Goal: Task Accomplishment & Management: Use online tool/utility

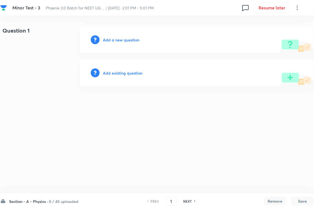
click at [133, 75] on h6 "Add existing question" at bounding box center [122, 73] width 39 height 6
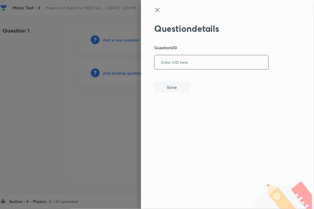
click at [213, 55] on div "​" at bounding box center [211, 62] width 115 height 15
drag, startPoint x: 93, startPoint y: 67, endPoint x: 131, endPoint y: 31, distance: 52.1
click at [96, 62] on div at bounding box center [157, 104] width 314 height 209
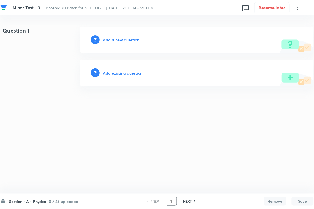
click at [171, 186] on input "1" at bounding box center [171, 202] width 10 height 10
click at [168, 186] on input "1" at bounding box center [171, 202] width 10 height 10
type input "91"
click at [124, 78] on div "Add existing question" at bounding box center [197, 73] width 234 height 27
click at [128, 75] on h6 "Add existing question" at bounding box center [122, 73] width 39 height 6
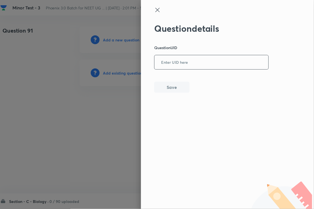
click at [176, 64] on input "text" at bounding box center [212, 63] width 114 height 14
paste input "LLRJ4"
type input "LLRJ4"
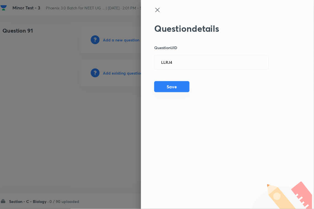
click at [166, 86] on button "Save" at bounding box center [171, 86] width 35 height 11
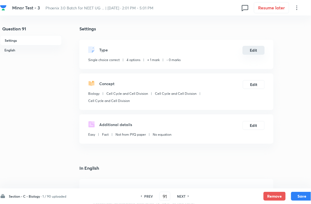
click at [256, 55] on button "Edit" at bounding box center [254, 50] width 22 height 9
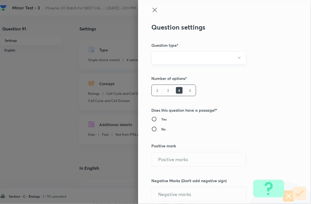
radio input "true"
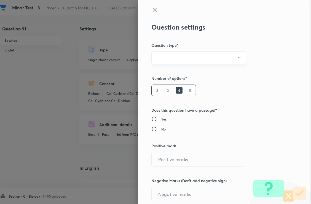
radio input "true"
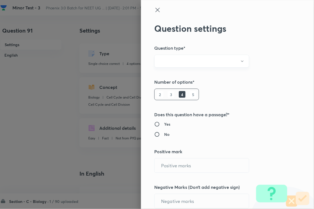
type input "1"
type input "0"
type input "Biology"
type input "Cell Cycle and Cell Division"
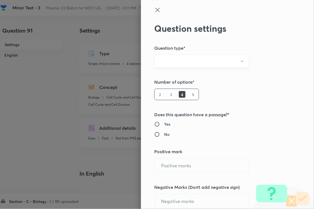
type input "Cell Cycle and Cell Division"
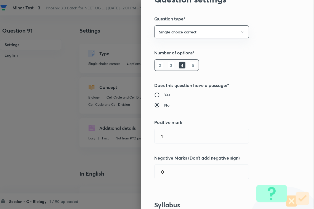
scroll to position [69, 0]
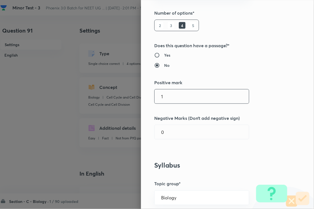
click at [183, 93] on input "1" at bounding box center [202, 96] width 94 height 14
type input "4"
click at [180, 144] on div "Question settings Question type* Single choice correct Number of options* 2 3 4…" at bounding box center [227, 104] width 173 height 209
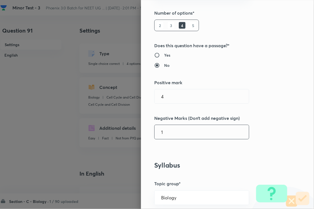
click at [188, 129] on input "1" at bounding box center [202, 132] width 94 height 14
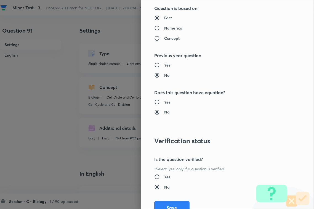
scroll to position [544, 0]
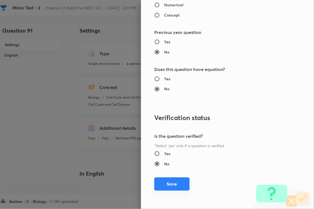
type input "1"
click at [173, 186] on button "Save" at bounding box center [171, 184] width 35 height 13
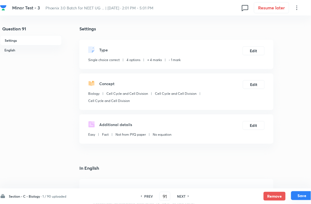
click at [299, 186] on button "Save" at bounding box center [303, 195] width 22 height 9
type input "92"
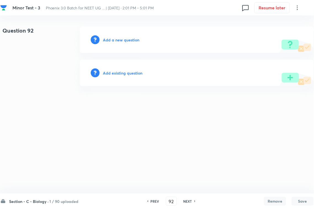
click at [118, 73] on h6 "Add existing question" at bounding box center [122, 73] width 39 height 6
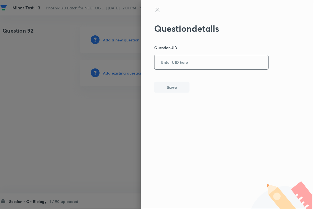
paste input "LS0EO"
click at [192, 61] on input "LS0EO" at bounding box center [212, 63] width 114 height 14
type input "LS0EO"
click at [173, 87] on button "Save" at bounding box center [171, 86] width 35 height 11
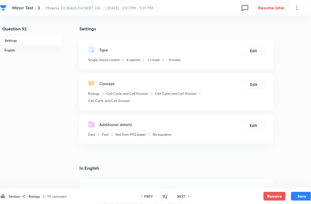
checkbox input "true"
click at [253, 50] on button "Edit" at bounding box center [254, 50] width 22 height 9
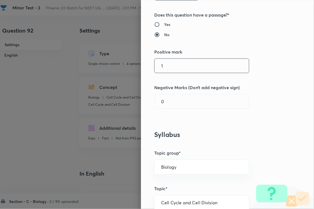
scroll to position [104, 0]
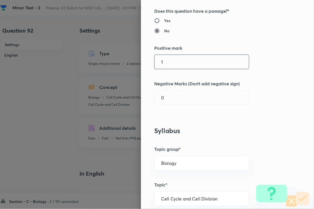
click at [176, 59] on input "1" at bounding box center [202, 62] width 94 height 14
type input "4"
click at [168, 100] on input "0" at bounding box center [202, 98] width 94 height 14
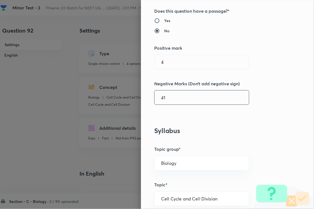
type input "4"
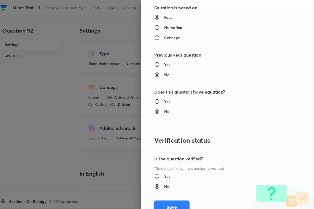
scroll to position [544, 0]
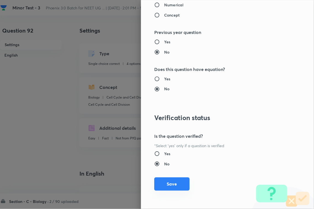
type input "1"
click at [173, 186] on button "Save" at bounding box center [171, 184] width 35 height 13
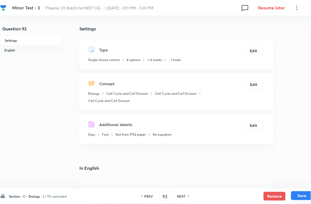
click at [293, 186] on button "Save" at bounding box center [303, 195] width 22 height 9
type input "93"
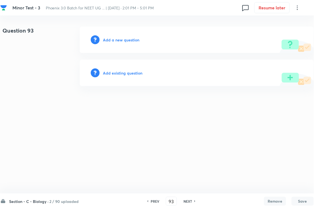
click at [137, 73] on h6 "Add existing question" at bounding box center [122, 73] width 39 height 6
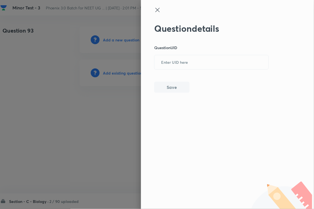
drag, startPoint x: 137, startPoint y: 73, endPoint x: 196, endPoint y: 71, distance: 59.4
click at [209, 57] on input "text" at bounding box center [212, 63] width 114 height 14
paste input "20JR7"
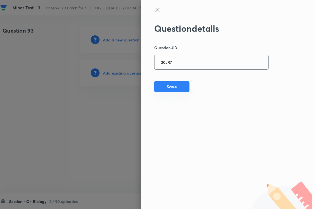
type input "20JR7"
click at [170, 89] on button "Save" at bounding box center [171, 86] width 35 height 11
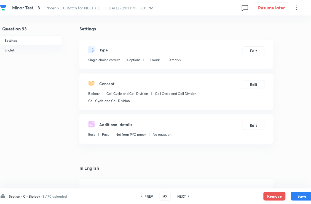
checkbox input "true"
click at [243, 55] on button "Edit" at bounding box center [254, 50] width 22 height 9
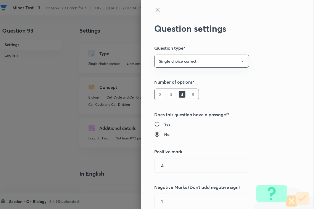
type input "1"
type input "0"
click at [248, 53] on div "Question settings Question type* Single choice correct Number of options* 2 3 4…" at bounding box center [227, 104] width 173 height 209
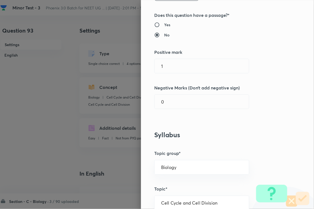
scroll to position [104, 0]
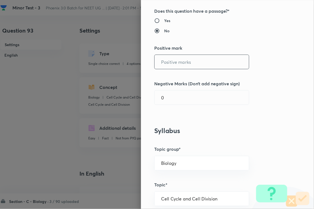
click at [174, 56] on input "text" at bounding box center [202, 62] width 94 height 14
type input "4"
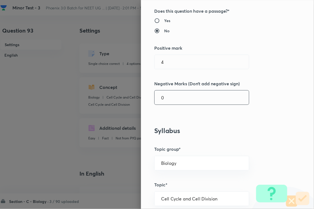
click at [173, 93] on div "Question settings Question type* Single choice correct Number of options* 2 3 4…" at bounding box center [227, 104] width 173 height 209
click at [173, 97] on input "0" at bounding box center [202, 98] width 94 height 14
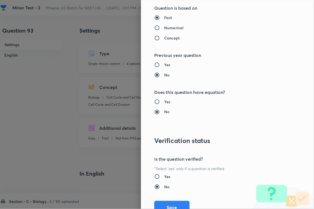
scroll to position [544, 0]
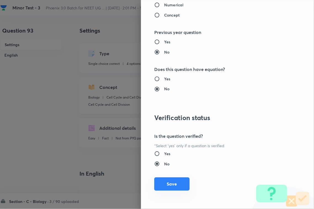
type input "1"
drag, startPoint x: 171, startPoint y: 184, endPoint x: 222, endPoint y: 185, distance: 51.7
click at [171, 184] on button "Save" at bounding box center [171, 184] width 35 height 13
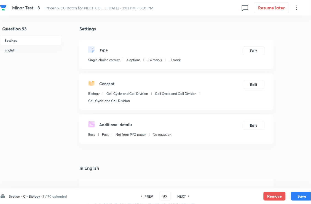
click at [306, 186] on button "Save" at bounding box center [303, 196] width 22 height 9
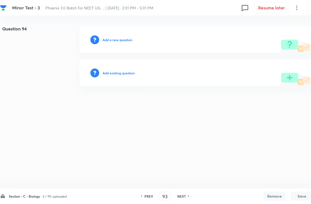
type input "94"
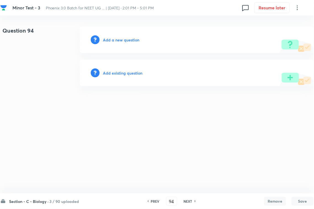
click at [129, 77] on div "Add existing question" at bounding box center [197, 73] width 234 height 27
click at [136, 72] on h6 "Add existing question" at bounding box center [122, 73] width 39 height 6
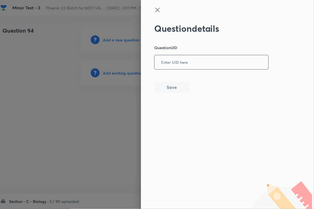
click at [179, 61] on input "text" at bounding box center [212, 63] width 114 height 14
paste input "UWXOQ"
type input "UWXOQ"
click at [173, 88] on button "Save" at bounding box center [171, 86] width 35 height 11
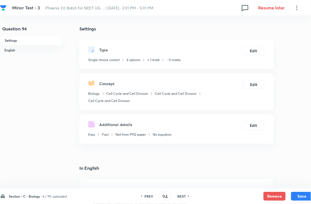
checkbox input "true"
click at [257, 53] on button "Edit" at bounding box center [254, 50] width 22 height 9
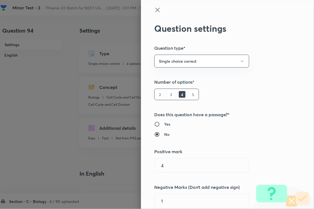
type input "1"
type input "0"
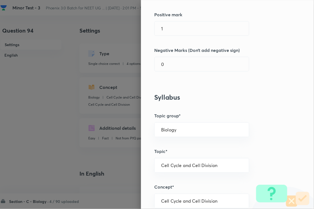
scroll to position [138, 0]
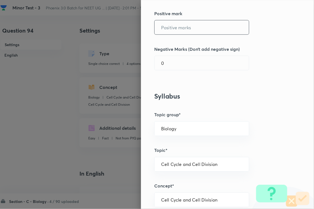
click at [175, 30] on input "text" at bounding box center [202, 27] width 94 height 14
type input "4"
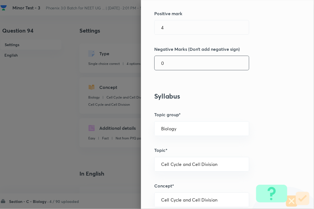
click at [175, 61] on input "0" at bounding box center [202, 63] width 94 height 14
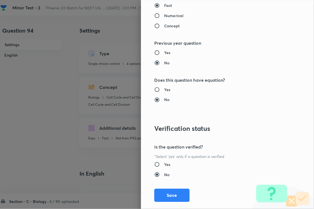
scroll to position [544, 0]
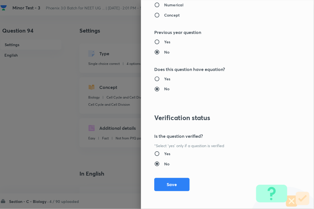
type input "1"
click at [178, 181] on button "Save" at bounding box center [171, 184] width 35 height 13
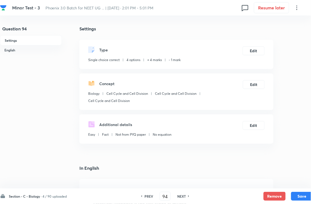
click at [302, 186] on button "Save" at bounding box center [303, 196] width 22 height 9
type input "95"
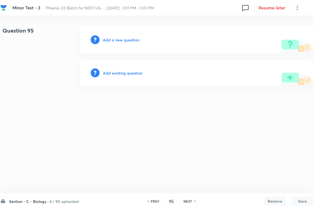
click at [123, 72] on h6 "Add existing question" at bounding box center [122, 73] width 39 height 6
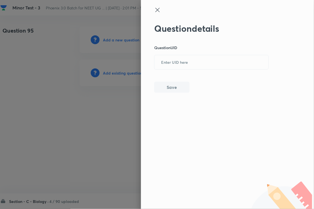
drag, startPoint x: 176, startPoint y: 62, endPoint x: 173, endPoint y: 77, distance: 14.9
click at [176, 62] on input "text" at bounding box center [212, 63] width 114 height 14
paste input "RWFYT"
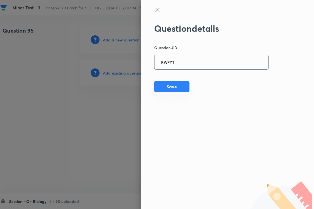
type input "RWFYT"
click at [169, 87] on button "Save" at bounding box center [171, 86] width 35 height 11
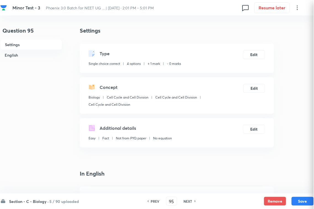
checkbox input "true"
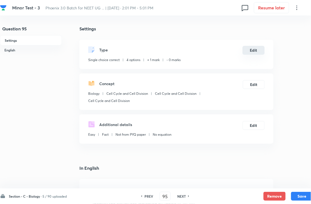
click at [259, 51] on button "Edit" at bounding box center [254, 50] width 22 height 9
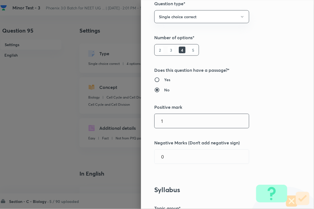
scroll to position [104, 0]
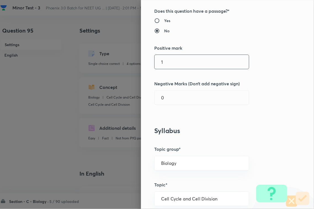
click at [176, 61] on input "1" at bounding box center [202, 62] width 94 height 14
type input "4"
click at [174, 91] on input "0" at bounding box center [202, 98] width 94 height 14
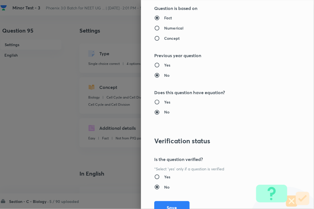
scroll to position [544, 0]
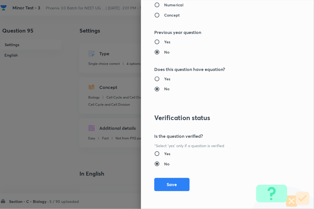
type input "1"
click at [176, 186] on button "Save" at bounding box center [171, 184] width 35 height 13
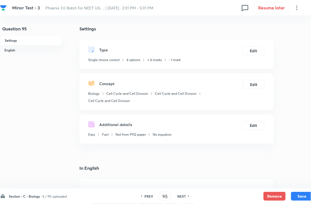
click at [308, 186] on button "Save" at bounding box center [303, 196] width 22 height 9
type input "96"
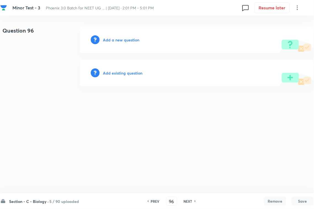
click at [123, 73] on h6 "Add existing question" at bounding box center [122, 73] width 39 height 6
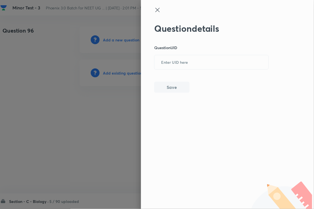
click at [206, 70] on div "Question details Question UID ​ Save" at bounding box center [211, 58] width 115 height 70
click at [176, 87] on button "Save" at bounding box center [171, 87] width 35 height 11
click at [205, 49] on p "Question UID" at bounding box center [211, 48] width 115 height 6
click at [192, 66] on input "text" at bounding box center [212, 63] width 114 height 14
paste input "86290"
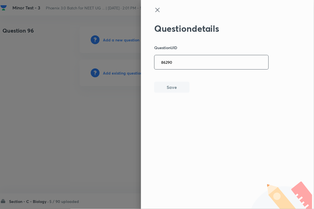
type input "86290"
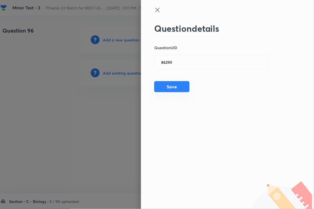
click at [171, 89] on button "Save" at bounding box center [171, 86] width 35 height 11
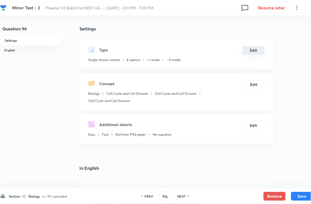
checkbox input "true"
click at [256, 54] on button "Edit" at bounding box center [254, 50] width 22 height 9
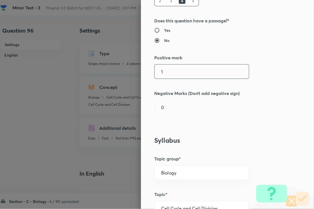
scroll to position [104, 0]
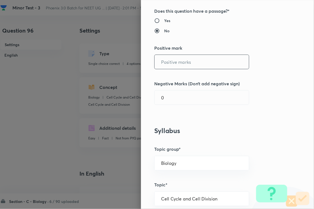
click at [183, 64] on input "text" at bounding box center [202, 62] width 94 height 14
type input "4"
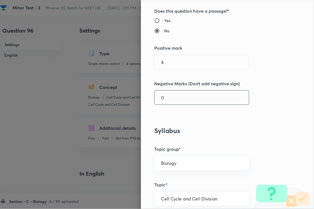
click at [178, 94] on div "0 ​" at bounding box center [201, 97] width 95 height 15
click at [177, 97] on input "1" at bounding box center [202, 98] width 94 height 14
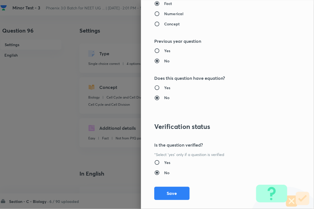
scroll to position [544, 0]
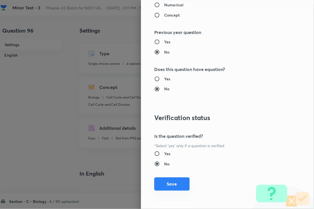
type input "1"
click at [173, 180] on div "Question settings Question type* Single choice correct Number of options* 2 3 4…" at bounding box center [227, 104] width 173 height 209
click at [159, 186] on button "Save" at bounding box center [171, 184] width 35 height 13
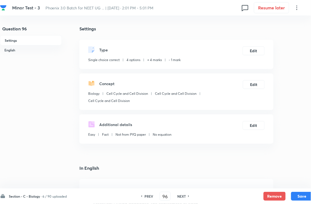
click at [299, 186] on button "Save" at bounding box center [303, 196] width 22 height 9
type input "97"
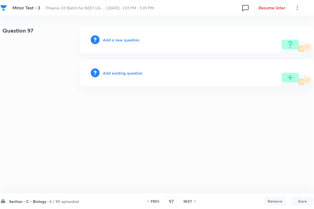
drag, startPoint x: 125, startPoint y: 69, endPoint x: 140, endPoint y: 67, distance: 15.3
click at [126, 69] on div "Add existing question" at bounding box center [197, 73] width 234 height 27
click at [140, 74] on h6 "Add existing question" at bounding box center [122, 73] width 39 height 6
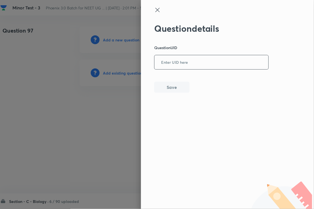
click at [197, 65] on input "text" at bounding box center [212, 63] width 114 height 14
paste input "RBGQX"
type input "RBGQX"
click at [168, 90] on button "Save" at bounding box center [171, 86] width 35 height 11
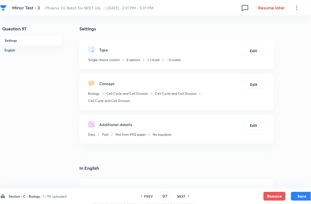
checkbox input "true"
drag, startPoint x: 250, startPoint y: 60, endPoint x: 253, endPoint y: 56, distance: 4.9
click at [250, 60] on div "Type Single choice correct 4 options + 1 mark - 0 marks Edit" at bounding box center [177, 54] width 194 height 29
click at [252, 55] on button "Edit" at bounding box center [254, 50] width 22 height 9
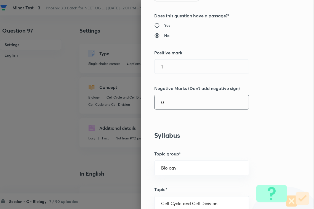
scroll to position [138, 0]
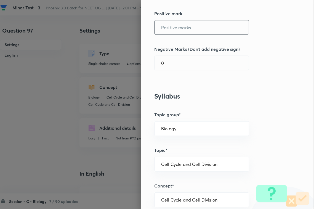
click at [168, 27] on input "text" at bounding box center [202, 27] width 94 height 14
type input "4"
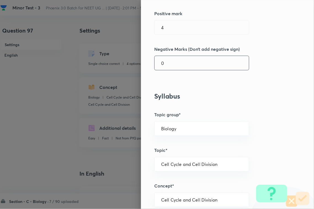
click at [168, 70] on div "0 ​" at bounding box center [201, 63] width 95 height 15
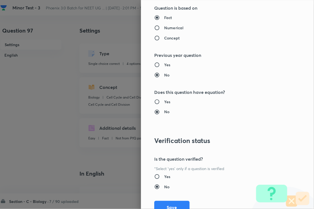
scroll to position [544, 0]
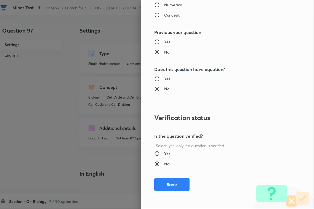
type input "1"
click at [171, 180] on button "Save" at bounding box center [171, 184] width 35 height 13
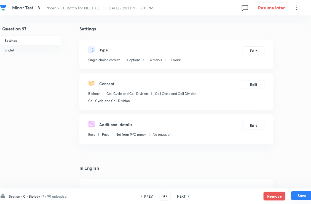
click at [304, 186] on button "Save" at bounding box center [303, 195] width 22 height 9
type input "98"
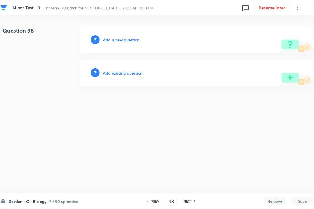
click at [128, 71] on h6 "Add existing question" at bounding box center [122, 73] width 39 height 6
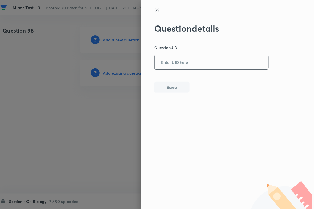
drag, startPoint x: 203, startPoint y: 64, endPoint x: 193, endPoint y: 68, distance: 11.2
click at [202, 65] on input "text" at bounding box center [212, 63] width 114 height 14
paste input "G7DOX"
type input "G7DOX"
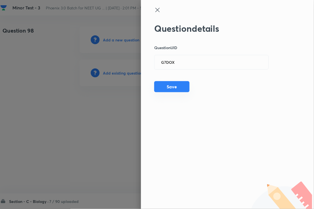
drag, startPoint x: 166, startPoint y: 87, endPoint x: 183, endPoint y: 85, distance: 16.7
click at [166, 87] on button "Save" at bounding box center [171, 86] width 35 height 11
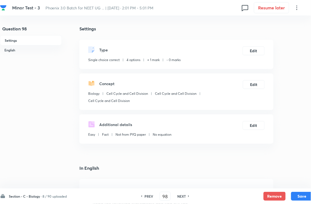
checkbox input "true"
click at [261, 54] on button "Edit" at bounding box center [254, 50] width 22 height 9
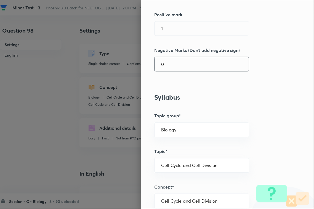
scroll to position [138, 0]
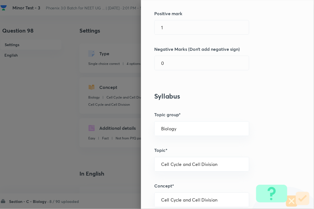
click at [165, 36] on div "Question settings Question type* Single choice correct Number of options* 2 3 4…" at bounding box center [227, 104] width 173 height 209
click at [172, 33] on input "1" at bounding box center [202, 27] width 94 height 14
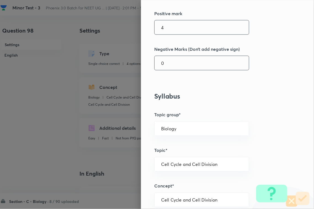
type input "4"
click at [170, 67] on input "0" at bounding box center [202, 63] width 94 height 14
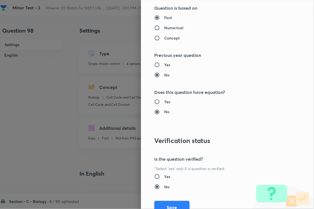
scroll to position [544, 0]
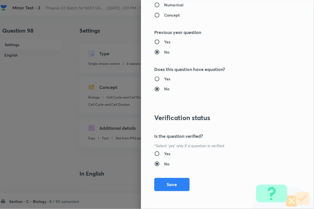
type input "1"
click at [169, 178] on button "Save" at bounding box center [171, 184] width 35 height 13
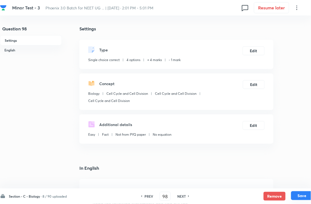
click at [305, 186] on button "Save" at bounding box center [303, 195] width 22 height 9
type input "99"
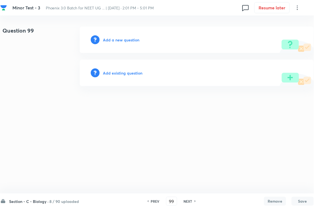
drag, startPoint x: 131, startPoint y: 73, endPoint x: 134, endPoint y: 72, distance: 3.1
click at [134, 72] on h6 "Add existing question" at bounding box center [122, 73] width 39 height 6
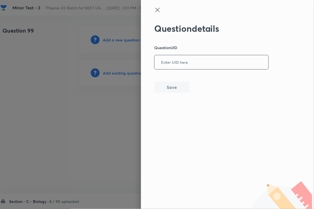
click at [196, 59] on input "text" at bounding box center [212, 63] width 114 height 14
type input "4DQN3"
click at [179, 85] on button "Save" at bounding box center [171, 86] width 35 height 11
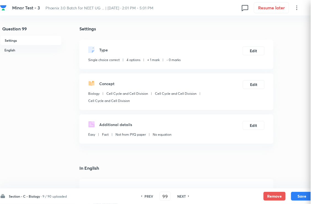
checkbox input "true"
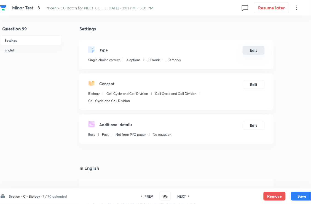
click at [254, 55] on button "Edit" at bounding box center [254, 50] width 22 height 9
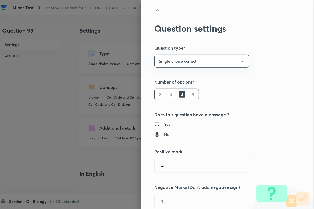
type input "1"
type input "0"
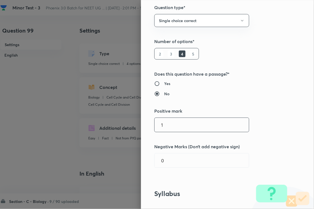
scroll to position [104, 0]
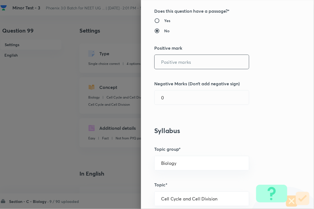
click at [175, 65] on input "text" at bounding box center [202, 62] width 94 height 14
type input "4"
click at [175, 92] on input "1" at bounding box center [202, 98] width 94 height 14
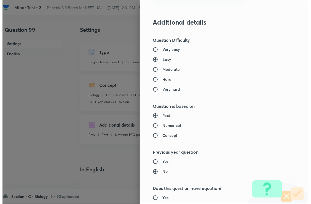
scroll to position [544, 0]
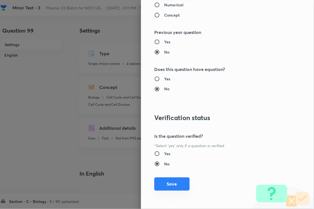
type input "1"
click at [173, 183] on button "Save" at bounding box center [171, 184] width 35 height 13
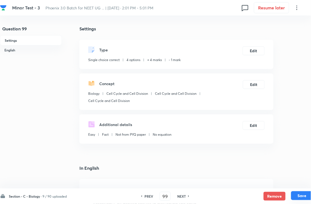
click at [303, 186] on button "Save" at bounding box center [303, 195] width 22 height 9
type input "100"
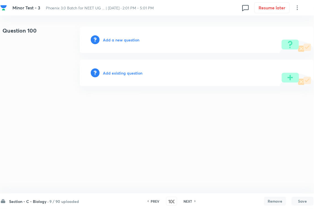
click at [127, 69] on div "Add existing question" at bounding box center [197, 73] width 234 height 27
drag, startPoint x: 135, startPoint y: 68, endPoint x: 145, endPoint y: 68, distance: 10.8
click at [134, 71] on div "Add existing question" at bounding box center [197, 73] width 234 height 27
click at [131, 75] on h6 "Add existing question" at bounding box center [122, 73] width 39 height 6
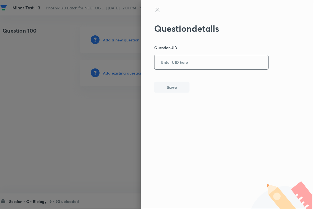
click at [179, 64] on input "text" at bounding box center [212, 63] width 114 height 14
paste input "ON0T7"
type input "ON0T7"
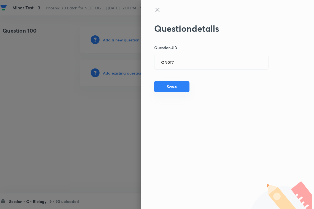
drag, startPoint x: 166, startPoint y: 88, endPoint x: 170, endPoint y: 89, distance: 3.6
click at [166, 89] on button "Save" at bounding box center [171, 86] width 35 height 11
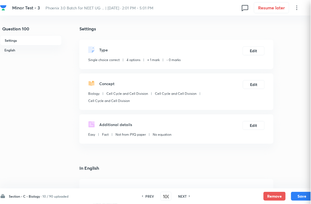
checkbox input "true"
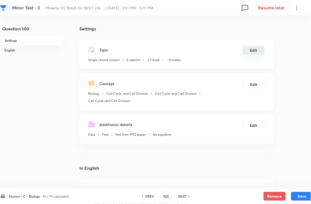
drag, startPoint x: 247, startPoint y: 50, endPoint x: 250, endPoint y: 53, distance: 4.1
click at [250, 53] on div "Type Single choice correct 4 options + 1 mark - 0 marks Edit" at bounding box center [177, 54] width 194 height 29
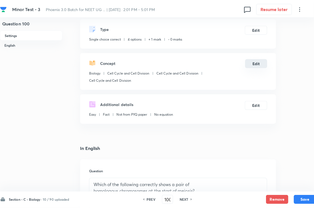
scroll to position [35, 0]
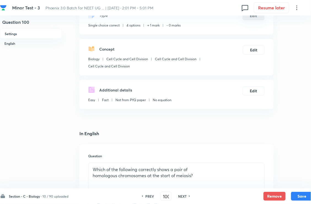
click at [255, 20] on button "Edit" at bounding box center [254, 15] width 22 height 9
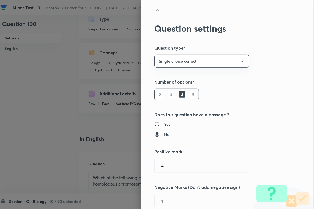
type input "1"
type input "0"
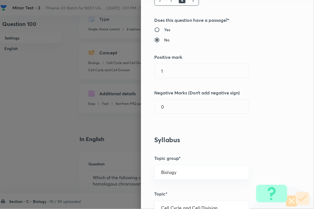
scroll to position [104, 0]
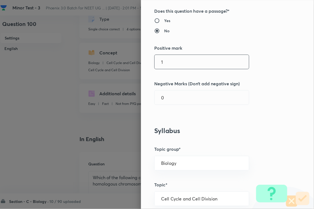
click at [179, 66] on input "1" at bounding box center [202, 62] width 94 height 14
type input "4"
click at [179, 94] on input "0" at bounding box center [202, 98] width 94 height 14
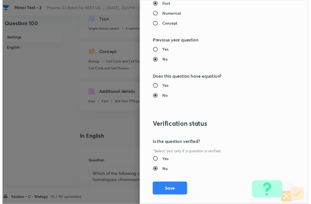
scroll to position [544, 0]
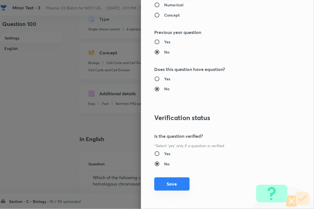
type input "1"
click at [171, 179] on button "Save" at bounding box center [171, 184] width 35 height 13
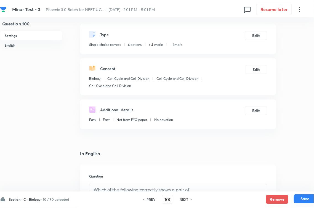
scroll to position [0, 0]
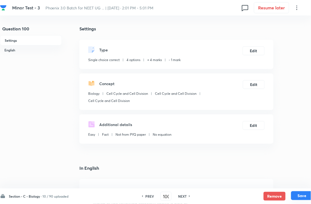
click at [308, 186] on button "Save" at bounding box center [303, 195] width 22 height 9
type input "101"
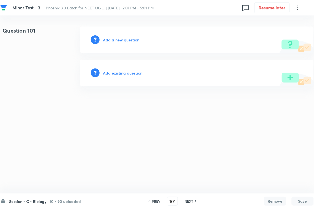
click at [137, 74] on h6 "Add existing question" at bounding box center [122, 73] width 39 height 6
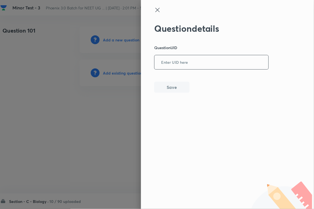
paste input "XB867"
click at [213, 67] on input "XB867" at bounding box center [212, 63] width 114 height 14
type input "XB867"
click at [174, 87] on button "Save" at bounding box center [171, 86] width 35 height 11
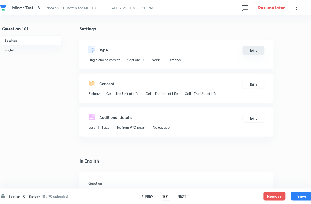
checkbox input "true"
click at [260, 49] on div "Type Single choice correct 4 options + 1 mark - 0 marks Edit" at bounding box center [177, 54] width 194 height 29
click at [251, 53] on button "Edit" at bounding box center [254, 50] width 22 height 9
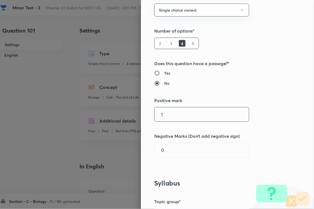
scroll to position [104, 0]
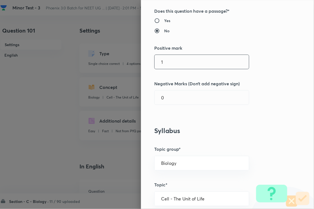
click at [183, 61] on input "1" at bounding box center [202, 62] width 94 height 14
type input "4"
click at [174, 101] on input "0" at bounding box center [202, 98] width 94 height 14
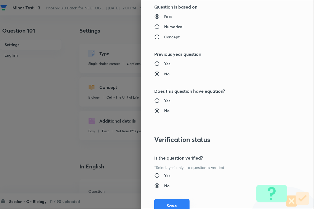
scroll to position [544, 0]
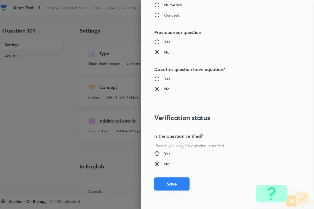
type input "1"
click at [171, 179] on button "Save" at bounding box center [171, 184] width 35 height 13
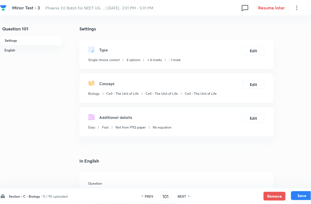
click at [303, 186] on button "Save" at bounding box center [303, 195] width 22 height 9
type input "102"
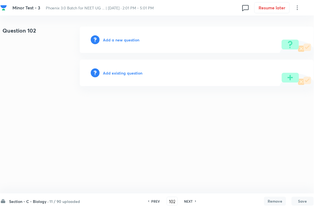
drag, startPoint x: 105, startPoint y: 63, endPoint x: 116, endPoint y: 68, distance: 11.7
click at [107, 65] on div "Add existing question" at bounding box center [197, 73] width 234 height 27
click at [116, 68] on div "Add existing question" at bounding box center [197, 73] width 234 height 27
click at [133, 72] on h6 "Add existing question" at bounding box center [122, 73] width 39 height 6
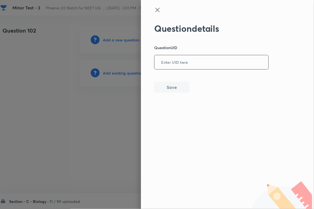
click at [200, 64] on input "text" at bounding box center [212, 63] width 114 height 14
paste input "Y8IQM"
type input "Y8IQM"
drag, startPoint x: 177, startPoint y: 89, endPoint x: 184, endPoint y: 90, distance: 7.2
click at [177, 90] on button "Save" at bounding box center [171, 86] width 35 height 11
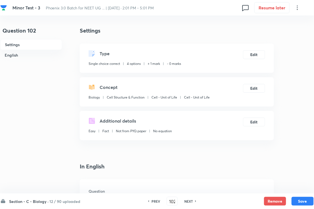
checkbox input "true"
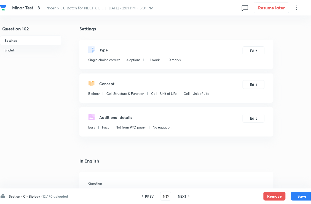
click at [253, 60] on div "Type Single choice correct 4 options + 1 mark - 0 marks Edit" at bounding box center [177, 54] width 194 height 29
click at [255, 52] on button "Edit" at bounding box center [254, 50] width 22 height 9
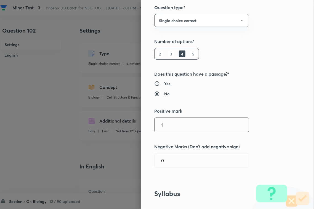
scroll to position [104, 0]
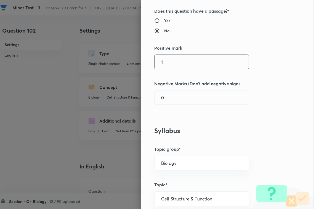
click at [173, 67] on input "1" at bounding box center [202, 62] width 94 height 14
type input "4"
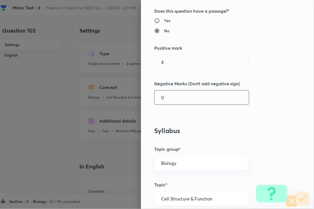
click at [173, 95] on input "0" at bounding box center [202, 98] width 94 height 14
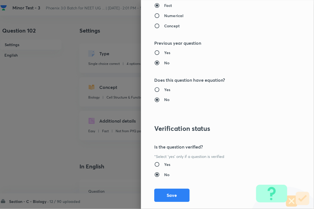
scroll to position [544, 0]
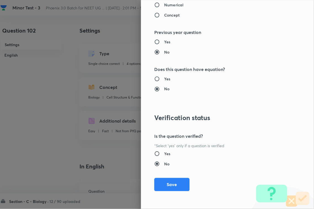
type input "1"
drag, startPoint x: 171, startPoint y: 177, endPoint x: 174, endPoint y: 180, distance: 4.1
click at [171, 178] on div "Question settings Question type* Single choice correct Number of options* 2 3 4…" at bounding box center [227, 104] width 173 height 209
click at [179, 184] on button "Save" at bounding box center [171, 184] width 35 height 13
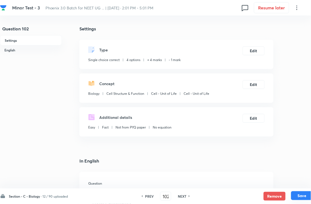
click at [305, 186] on button "Save" at bounding box center [303, 195] width 22 height 9
type input "103"
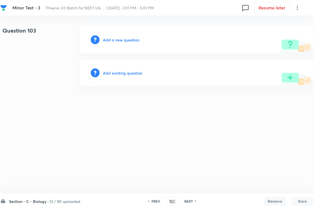
click at [136, 74] on h6 "Add existing question" at bounding box center [122, 73] width 39 height 6
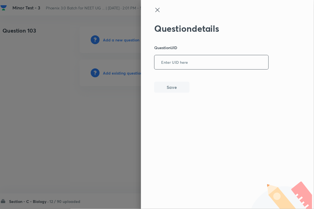
drag, startPoint x: 207, startPoint y: 63, endPoint x: 188, endPoint y: 83, distance: 28.1
click at [207, 63] on input "text" at bounding box center [212, 63] width 114 height 14
paste input "DWD1Q"
type input "DWD1Q"
click at [179, 87] on button "Save" at bounding box center [171, 86] width 35 height 11
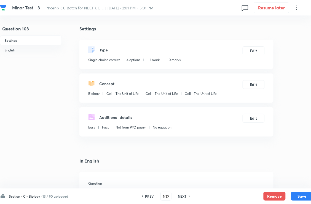
checkbox input "true"
click at [251, 55] on button "Edit" at bounding box center [254, 50] width 22 height 9
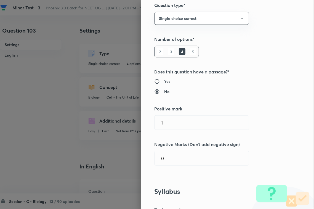
scroll to position [104, 0]
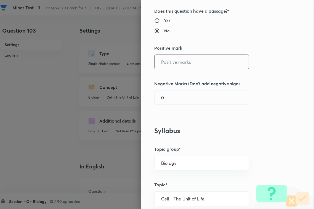
click at [174, 69] on input "text" at bounding box center [202, 62] width 94 height 14
type input "4"
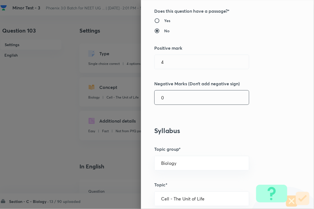
drag, startPoint x: 175, startPoint y: 98, endPoint x: 175, endPoint y: 102, distance: 3.9
click at [175, 102] on div "Question settings Question type* Single choice correct Number of options* 2 3 4…" at bounding box center [227, 104] width 173 height 209
click at [176, 99] on input "0" at bounding box center [202, 98] width 94 height 14
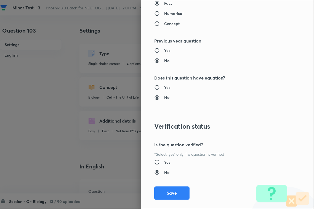
scroll to position [544, 0]
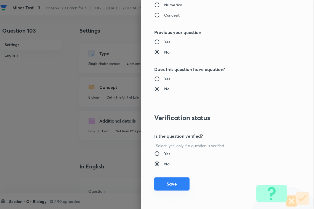
type input "1"
click at [168, 186] on button "Save" at bounding box center [171, 184] width 35 height 13
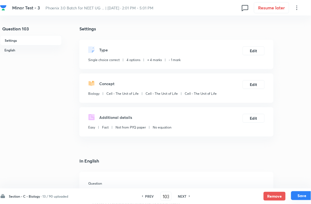
click at [304, 186] on button "Save" at bounding box center [303, 195] width 22 height 9
type input "104"
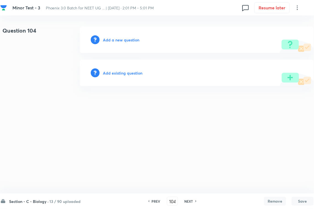
click at [131, 74] on h6 "Add existing question" at bounding box center [122, 73] width 39 height 6
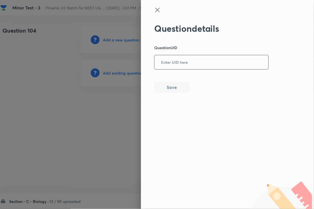
click at [187, 68] on input "text" at bounding box center [212, 63] width 114 height 14
paste input "P60YR"
type input "P60YR"
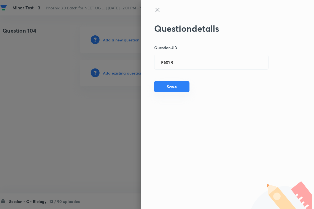
click at [181, 89] on button "Save" at bounding box center [171, 86] width 35 height 11
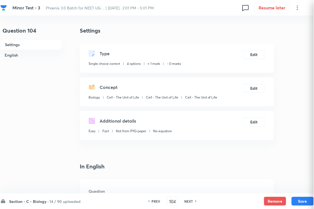
checkbox input "true"
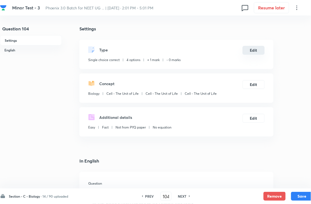
click at [257, 51] on button "Edit" at bounding box center [254, 50] width 22 height 9
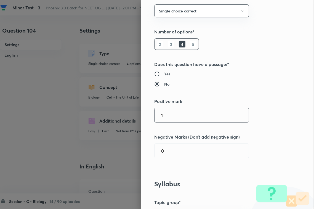
scroll to position [104, 0]
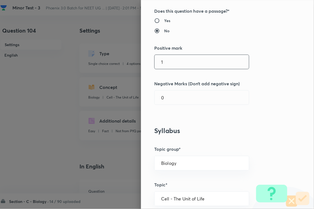
click at [176, 62] on input "1" at bounding box center [202, 62] width 94 height 14
type input "4"
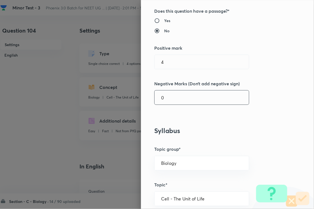
click at [172, 102] on input "0" at bounding box center [202, 98] width 94 height 14
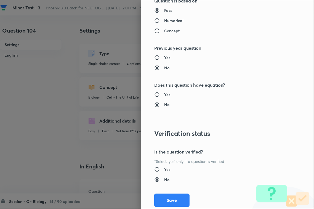
scroll to position [544, 0]
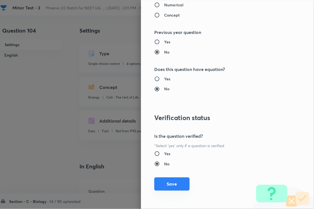
type input "1"
drag, startPoint x: 166, startPoint y: 179, endPoint x: 181, endPoint y: 184, distance: 15.0
click at [167, 181] on button "Save" at bounding box center [171, 184] width 35 height 13
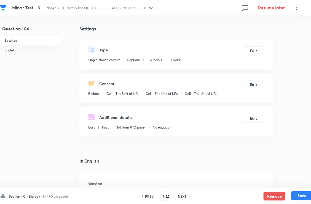
click at [298, 186] on button "Save" at bounding box center [303, 195] width 22 height 9
type input "105"
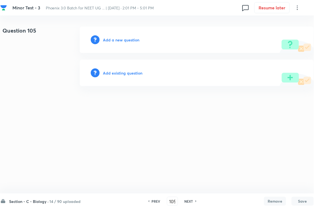
click at [134, 74] on h6 "Add existing question" at bounding box center [122, 73] width 39 height 6
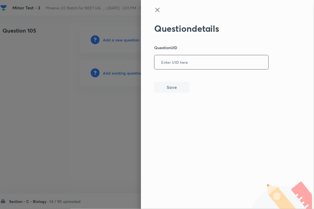
click at [181, 67] on input "text" at bounding box center [212, 63] width 114 height 14
paste input "5806S"
type input "5806S"
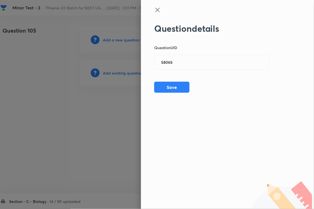
click at [165, 93] on div "Question details Question UID 5806S ​ Save" at bounding box center [227, 104] width 173 height 209
click at [174, 88] on button "Save" at bounding box center [171, 86] width 35 height 11
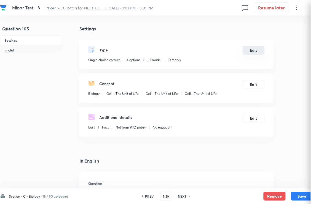
checkbox input "true"
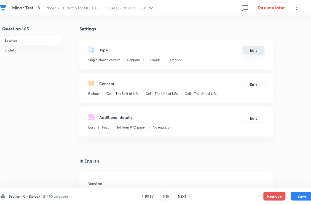
click at [258, 54] on button "Edit" at bounding box center [254, 50] width 22 height 9
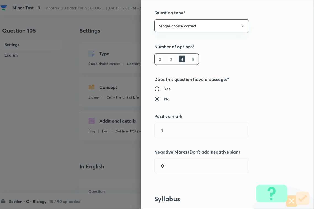
scroll to position [69, 0]
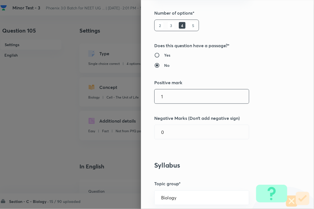
click at [178, 98] on input "1" at bounding box center [202, 96] width 94 height 14
type input "4"
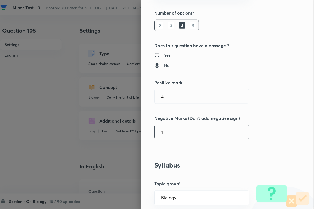
click at [177, 135] on input "1" at bounding box center [202, 132] width 94 height 14
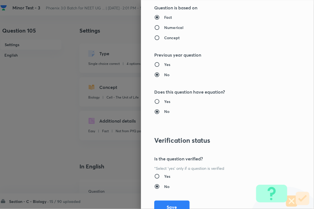
scroll to position [544, 0]
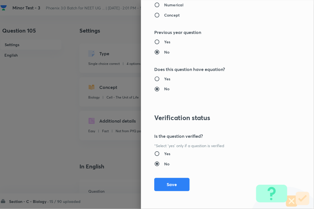
type input "1"
drag, startPoint x: 173, startPoint y: 177, endPoint x: 176, endPoint y: 178, distance: 3.6
click at [173, 178] on div "Question settings Question type* Single choice correct Number of options* 2 3 4…" at bounding box center [227, 104] width 173 height 209
click at [183, 186] on button "Save" at bounding box center [171, 184] width 35 height 13
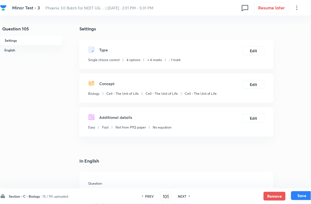
click at [311, 186] on button "Save" at bounding box center [303, 195] width 22 height 9
type input "106"
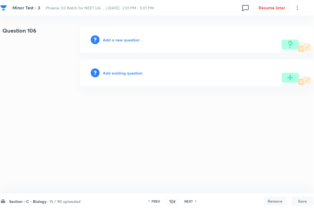
click at [127, 74] on h6 "Add existing question" at bounding box center [122, 73] width 39 height 6
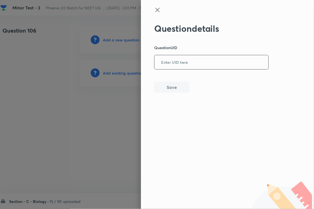
click at [176, 64] on input "text" at bounding box center [212, 63] width 114 height 14
paste input "YB5OE"
type input "YB5OE"
click at [173, 87] on button "Save" at bounding box center [171, 86] width 35 height 11
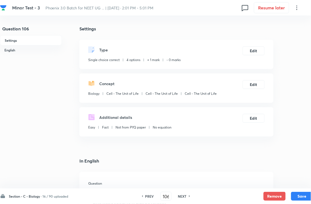
checkbox input "true"
click at [250, 55] on button "Edit" at bounding box center [254, 50] width 22 height 9
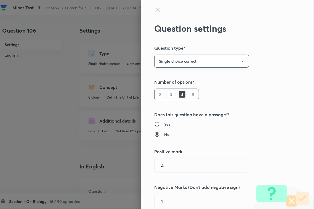
type input "1"
type input "0"
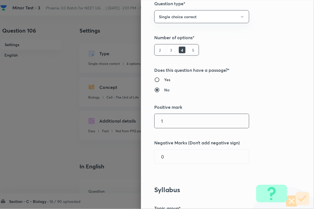
scroll to position [104, 0]
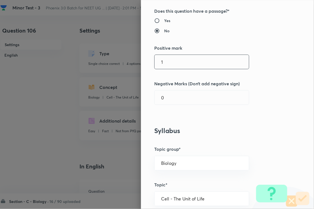
click at [162, 61] on input "1" at bounding box center [202, 62] width 94 height 14
type input "4"
click at [166, 103] on input "0" at bounding box center [202, 98] width 94 height 14
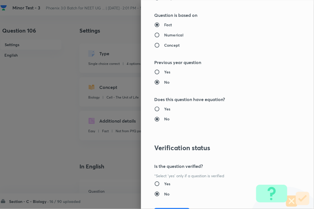
scroll to position [544, 0]
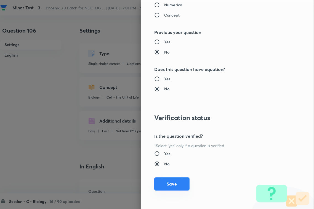
type input "1"
drag, startPoint x: 168, startPoint y: 179, endPoint x: 190, endPoint y: 184, distance: 22.5
click at [168, 180] on button "Save" at bounding box center [171, 184] width 35 height 13
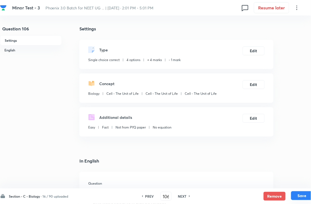
click at [308, 186] on button "Save" at bounding box center [303, 195] width 22 height 9
type input "107"
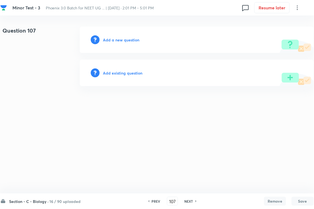
click at [139, 73] on h6 "Add existing question" at bounding box center [122, 73] width 39 height 6
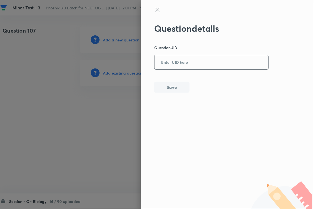
drag, startPoint x: 187, startPoint y: 61, endPoint x: 184, endPoint y: 65, distance: 5.7
click at [187, 61] on input "text" at bounding box center [212, 63] width 114 height 14
paste input "FX4ZR"
type input "FX4ZR"
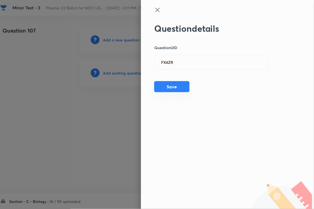
click at [167, 91] on button "Save" at bounding box center [171, 86] width 35 height 11
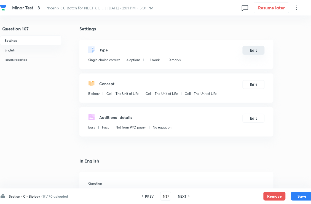
checkbox input "true"
click at [253, 55] on button "Edit" at bounding box center [254, 50] width 22 height 9
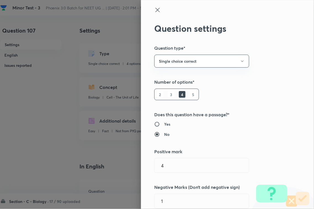
type input "1"
type input "0"
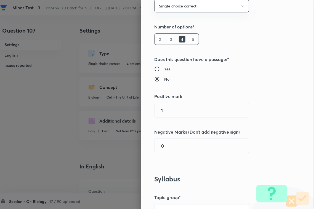
scroll to position [104, 0]
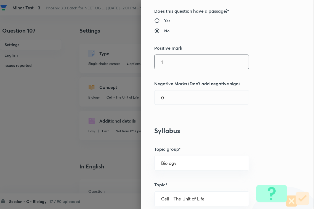
click at [178, 68] on input "1" at bounding box center [202, 62] width 94 height 14
type input "4"
click at [171, 98] on input "0" at bounding box center [202, 98] width 94 height 14
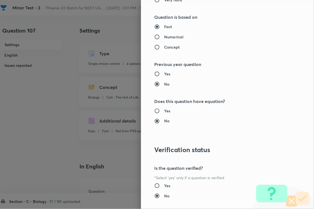
scroll to position [544, 0]
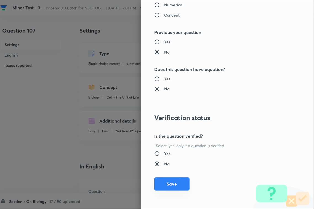
type input "1"
click at [175, 186] on button "Save" at bounding box center [171, 184] width 35 height 13
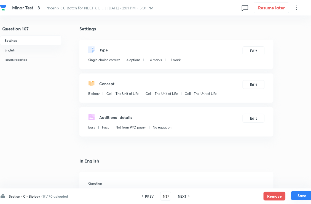
click at [297, 186] on button "Save" at bounding box center [303, 195] width 22 height 9
type input "108"
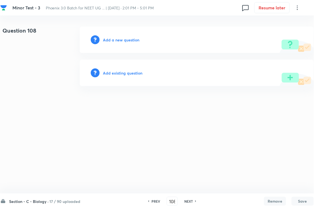
click at [123, 72] on h6 "Add existing question" at bounding box center [122, 73] width 39 height 6
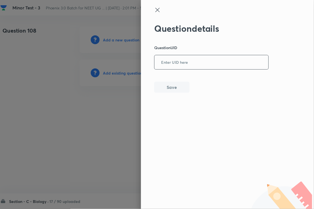
click at [201, 61] on input "text" at bounding box center [212, 63] width 114 height 14
type input "QKO1W"
click at [182, 91] on button "Save" at bounding box center [171, 86] width 35 height 11
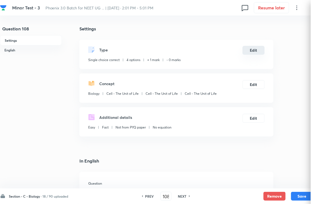
checkbox input "true"
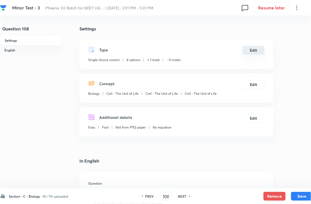
click at [256, 55] on button "Edit" at bounding box center [254, 50] width 22 height 9
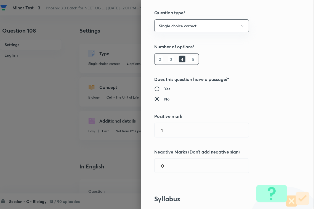
scroll to position [69, 0]
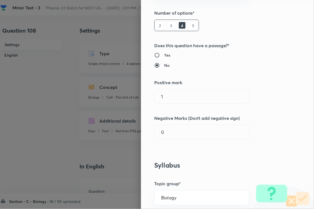
click at [180, 105] on div "Question settings Question type* Single choice correct Number of options* 2 3 4…" at bounding box center [227, 104] width 173 height 209
click at [181, 91] on input "1" at bounding box center [202, 96] width 94 height 14
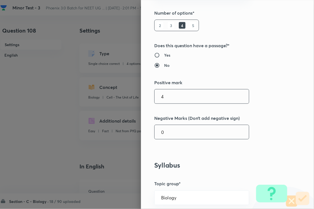
type input "4"
click at [174, 132] on input "0" at bounding box center [202, 132] width 94 height 14
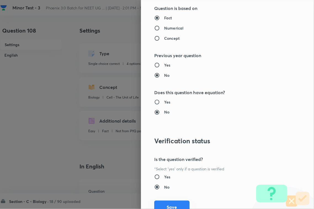
scroll to position [544, 0]
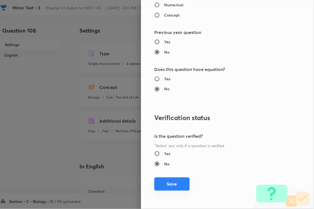
type input "1"
click at [166, 186] on div "Question settings Question type* Single choice correct Number of options* 2 3 4…" at bounding box center [227, 104] width 173 height 209
click at [180, 186] on button "Save" at bounding box center [171, 184] width 35 height 13
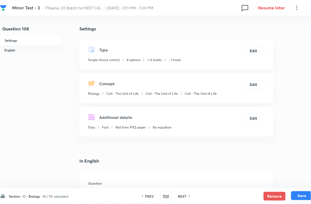
click at [296, 186] on button "Save" at bounding box center [303, 195] width 22 height 9
type input "109"
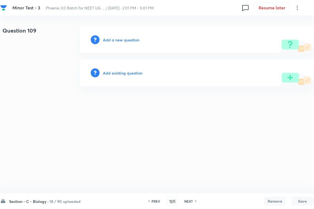
click at [134, 72] on h6 "Add existing question" at bounding box center [122, 73] width 39 height 6
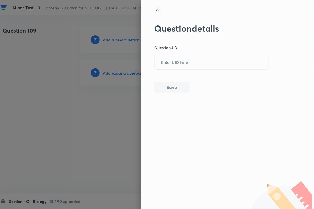
drag, startPoint x: 134, startPoint y: 72, endPoint x: 179, endPoint y: 81, distance: 45.4
click at [181, 60] on input "text" at bounding box center [212, 63] width 114 height 14
paste input "O929G"
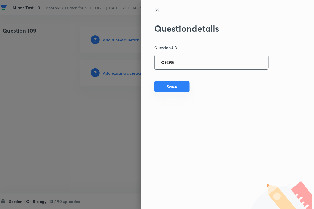
type input "O929G"
click at [175, 90] on button "Save" at bounding box center [171, 86] width 35 height 11
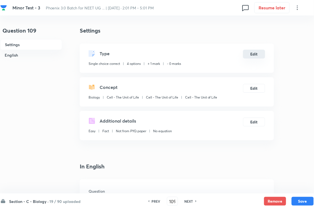
checkbox input "true"
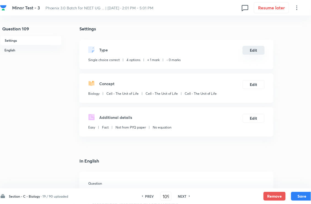
click at [251, 55] on button "Edit" at bounding box center [254, 50] width 22 height 9
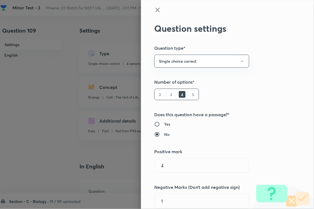
type input "1"
type input "0"
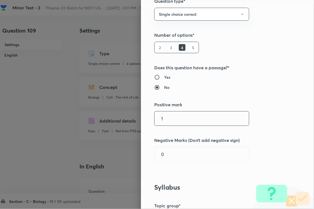
scroll to position [104, 0]
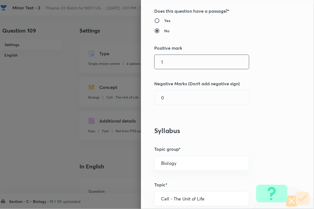
click at [173, 64] on input "1" at bounding box center [202, 62] width 94 height 14
type input "4"
click at [173, 97] on input "0" at bounding box center [202, 98] width 94 height 14
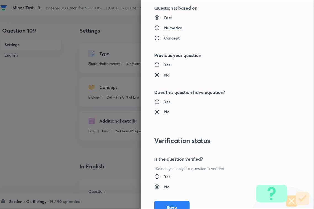
scroll to position [544, 0]
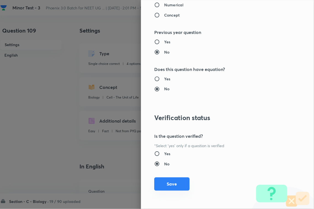
type input "1"
drag, startPoint x: 166, startPoint y: 180, endPoint x: 195, endPoint y: 181, distance: 28.5
click at [167, 180] on button "Save" at bounding box center [171, 184] width 35 height 13
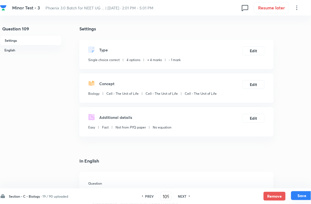
click at [309, 186] on button "Save" at bounding box center [303, 195] width 22 height 9
type input "110"
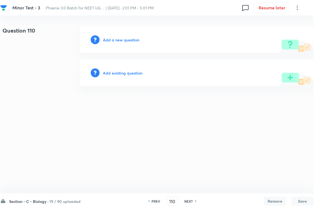
click at [126, 75] on h6 "Add existing question" at bounding box center [122, 73] width 39 height 6
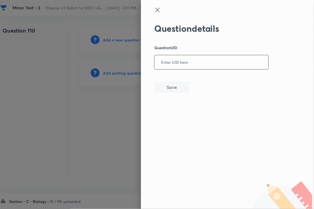
click at [173, 64] on input "text" at bounding box center [212, 63] width 114 height 14
paste input "P4E5X"
type input "P4E5X"
click at [168, 91] on button "Save" at bounding box center [171, 86] width 35 height 11
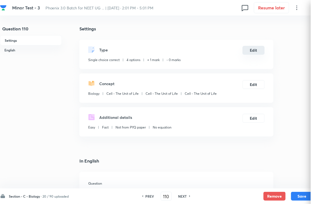
checkbox input "true"
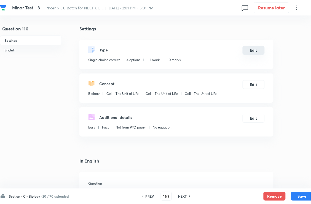
click at [258, 53] on button "Edit" at bounding box center [254, 50] width 22 height 9
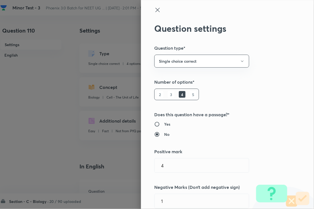
type input "1"
type input "0"
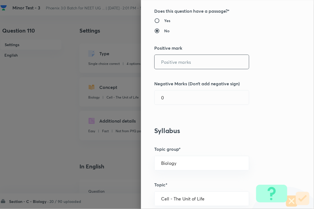
click at [173, 62] on input "text" at bounding box center [202, 62] width 94 height 14
type input "4"
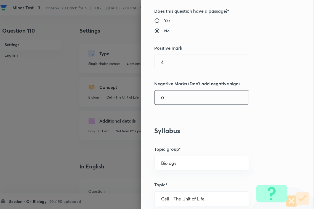
click at [170, 103] on input "0" at bounding box center [202, 98] width 94 height 14
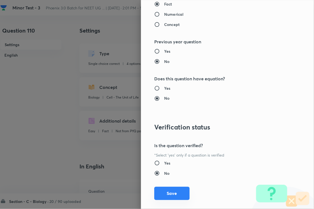
scroll to position [544, 0]
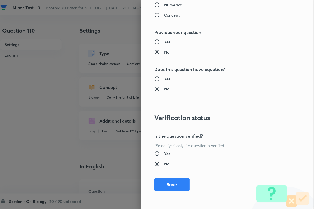
type input "1"
click at [177, 184] on button "Save" at bounding box center [171, 184] width 35 height 13
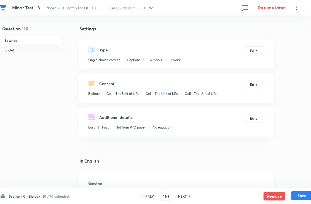
click at [300, 186] on button "Save" at bounding box center [303, 195] width 22 height 9
type input "111"
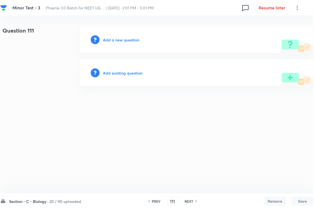
click at [126, 75] on h6 "Add existing question" at bounding box center [122, 73] width 39 height 6
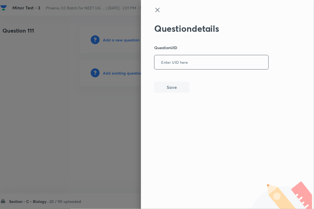
click at [192, 63] on input "text" at bounding box center [212, 63] width 114 height 14
paste input "0CXEP"
type input "0CXEP"
click at [179, 83] on div "Question details Question UID 0CXEP ​ Save" at bounding box center [211, 58] width 115 height 70
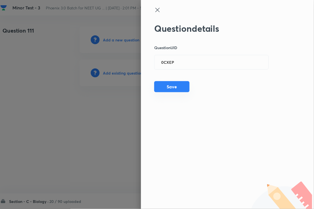
click at [179, 85] on button "Save" at bounding box center [171, 86] width 35 height 11
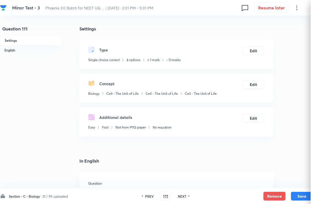
checkbox input "true"
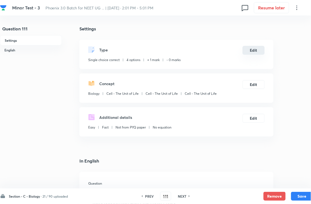
click at [262, 53] on button "Edit" at bounding box center [254, 50] width 22 height 9
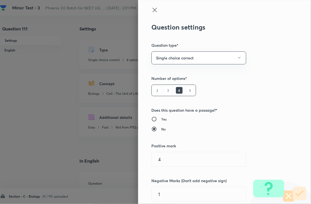
type input "Biology"
type input "Cell - The Unit of Life"
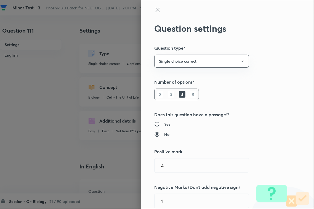
type input "1"
type input "0"
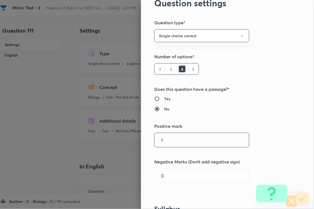
scroll to position [104, 0]
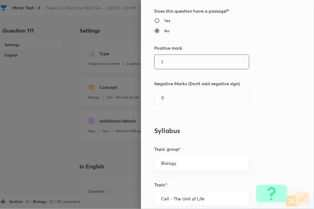
drag, startPoint x: 173, startPoint y: 57, endPoint x: 173, endPoint y: 73, distance: 16.6
click at [173, 57] on input "1" at bounding box center [202, 62] width 94 height 14
type input "4"
click at [168, 104] on input "0" at bounding box center [202, 98] width 94 height 14
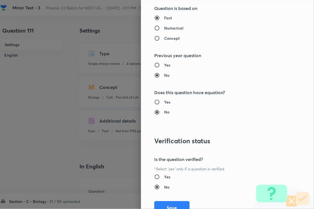
scroll to position [544, 0]
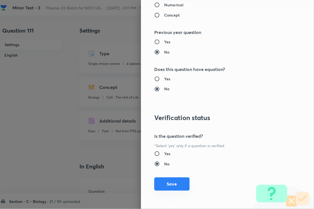
type input "1"
drag, startPoint x: 169, startPoint y: 182, endPoint x: 176, endPoint y: 183, distance: 7.5
click at [169, 183] on button "Save" at bounding box center [171, 184] width 35 height 13
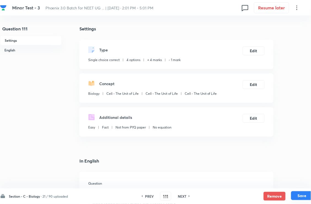
click at [305, 186] on button "Save" at bounding box center [303, 195] width 22 height 9
type input "112"
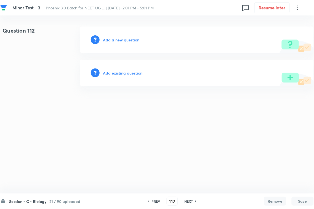
click at [119, 69] on div "Add existing question" at bounding box center [197, 73] width 234 height 27
click at [134, 75] on h6 "Add existing question" at bounding box center [122, 73] width 39 height 6
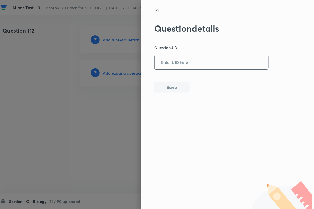
click at [198, 62] on input "text" at bounding box center [212, 63] width 114 height 14
paste input "AWXNO"
type input "AWXNO"
click at [174, 90] on button "Save" at bounding box center [171, 86] width 35 height 11
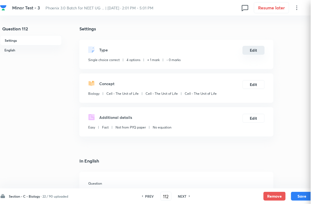
checkbox input "true"
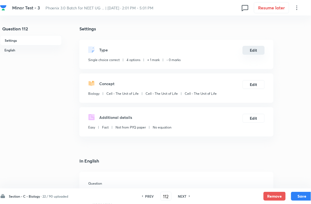
click at [256, 55] on button "Edit" at bounding box center [254, 50] width 22 height 9
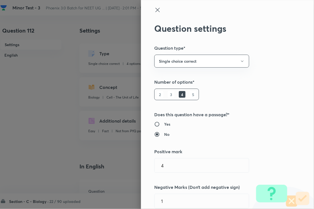
type input "1"
type input "0"
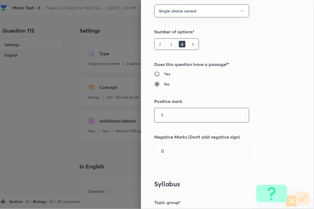
scroll to position [104, 0]
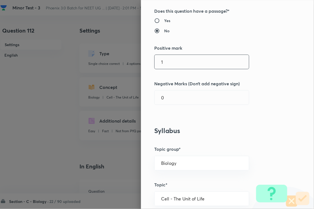
click at [179, 64] on input "1" at bounding box center [202, 62] width 94 height 14
type input "4"
click at [163, 98] on input "0" at bounding box center [202, 98] width 94 height 14
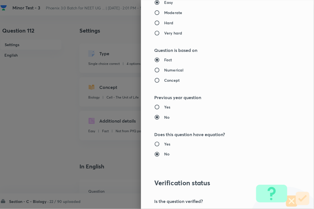
scroll to position [544, 0]
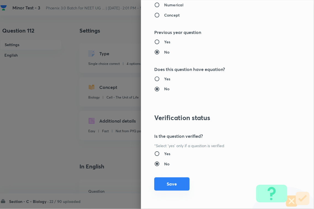
type input "1"
click at [166, 182] on button "Save" at bounding box center [171, 184] width 35 height 13
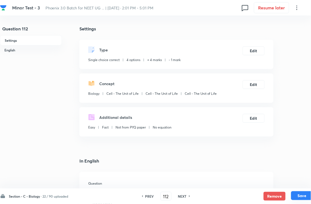
click at [300, 186] on button "Save" at bounding box center [303, 195] width 22 height 9
type input "113"
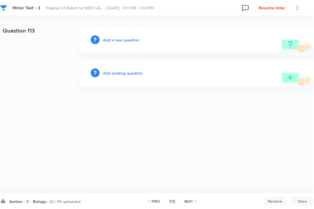
click at [134, 72] on h6 "Add existing question" at bounding box center [122, 73] width 39 height 6
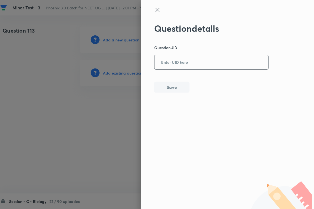
drag, startPoint x: 184, startPoint y: 63, endPoint x: 180, endPoint y: 73, distance: 10.9
click at [185, 63] on input "text" at bounding box center [212, 63] width 114 height 14
paste input "NUV2H"
type input "NUV2H"
drag, startPoint x: 173, startPoint y: 88, endPoint x: 179, endPoint y: 87, distance: 7.0
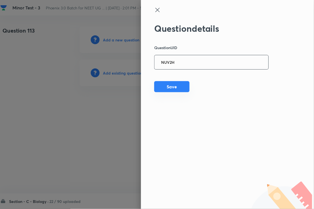
click at [173, 89] on button "Save" at bounding box center [171, 86] width 35 height 11
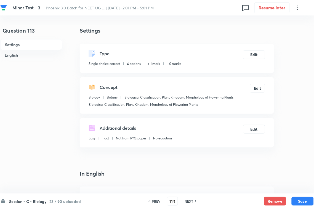
checkbox input "true"
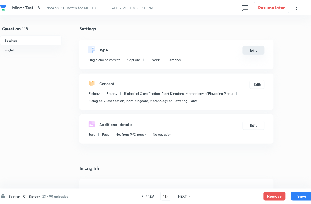
click at [260, 55] on button "Edit" at bounding box center [254, 50] width 22 height 9
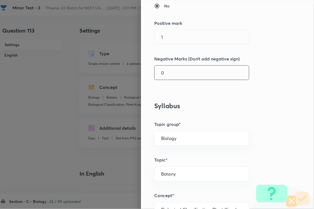
scroll to position [138, 0]
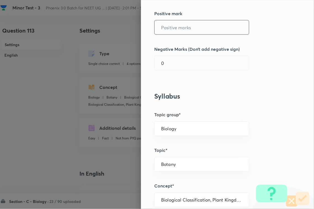
click at [180, 35] on input "text" at bounding box center [202, 27] width 94 height 14
type input "4"
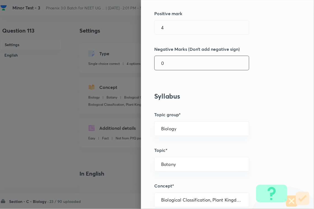
click at [174, 67] on input "0" at bounding box center [202, 63] width 94 height 14
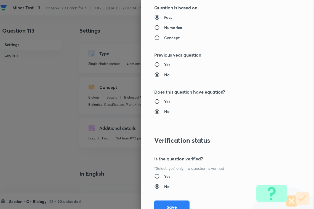
scroll to position [544, 0]
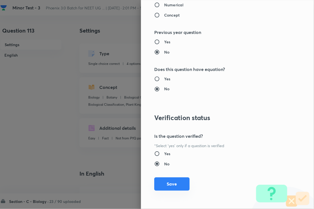
type input "1"
click at [175, 182] on button "Save" at bounding box center [171, 184] width 35 height 13
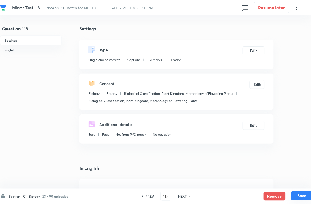
click at [302, 186] on button "Save" at bounding box center [303, 195] width 22 height 9
type input "114"
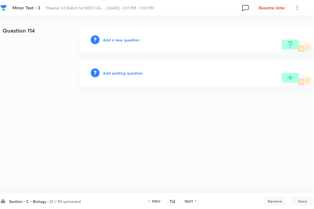
click at [133, 75] on h6 "Add existing question" at bounding box center [122, 73] width 39 height 6
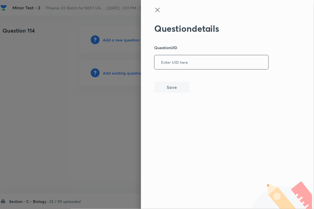
click at [179, 61] on input "text" at bounding box center [212, 63] width 114 height 14
paste input "PL2W5"
type input "PL2W5"
click at [173, 91] on button "Save" at bounding box center [171, 86] width 35 height 11
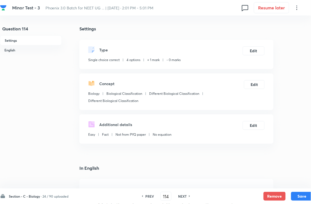
checkbox input "true"
click at [247, 53] on button "Edit" at bounding box center [254, 50] width 22 height 9
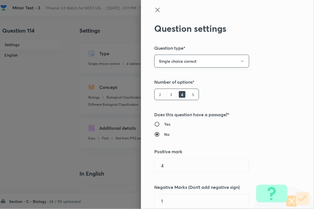
type input "1"
type input "0"
type input "Biological Classification"
type input "Different Biological Classification"
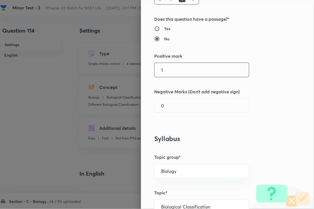
scroll to position [104, 0]
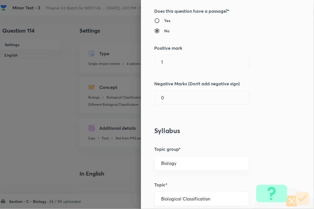
click at [176, 74] on div "Question settings Question type* Single choice correct Number of options* 2 3 4…" at bounding box center [227, 104] width 173 height 209
click at [180, 63] on input "1" at bounding box center [202, 62] width 94 height 14
type input "4"
click at [171, 106] on div "Question settings Question type* Single choice correct Number of options* 2 3 4…" at bounding box center [227, 104] width 173 height 209
click at [173, 102] on input "0" at bounding box center [202, 98] width 94 height 14
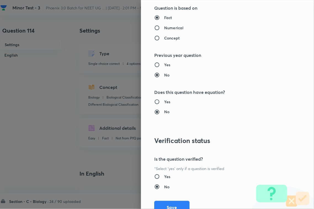
scroll to position [544, 0]
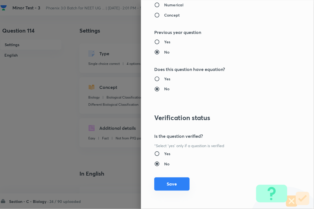
type input "1"
click at [172, 182] on button "Save" at bounding box center [171, 184] width 35 height 13
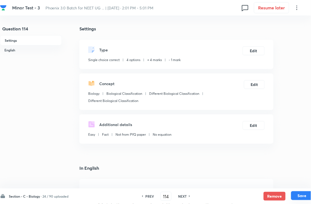
click at [302, 186] on button "Save" at bounding box center [303, 195] width 22 height 9
type input "115"
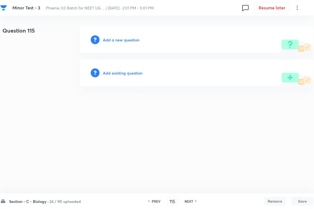
click at [132, 73] on h6 "Add existing question" at bounding box center [122, 73] width 39 height 6
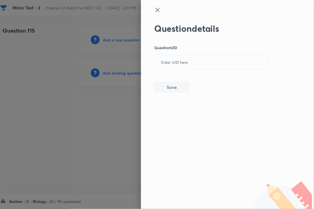
click at [180, 68] on input "text" at bounding box center [212, 63] width 114 height 14
paste input "2S9TP"
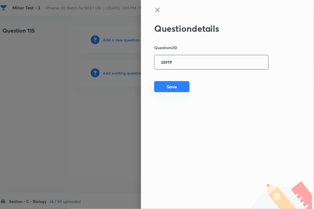
type input "2S9TP"
click at [176, 86] on button "Save" at bounding box center [171, 86] width 35 height 11
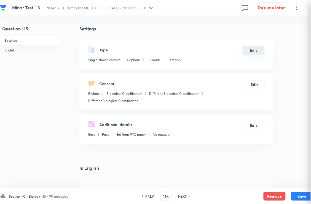
checkbox input "true"
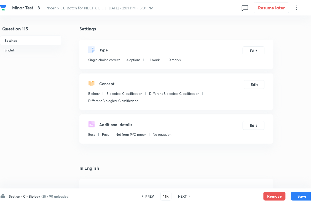
click at [245, 49] on div "Type Single choice correct 4 options + 1 mark - 0 marks Edit" at bounding box center [177, 54] width 194 height 29
click at [253, 55] on button "Edit" at bounding box center [254, 50] width 22 height 9
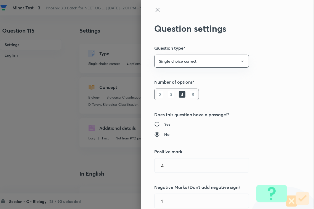
type input "1"
type input "0"
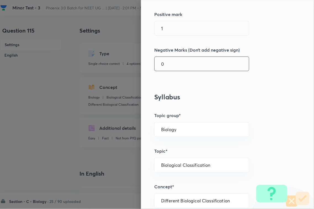
scroll to position [138, 0]
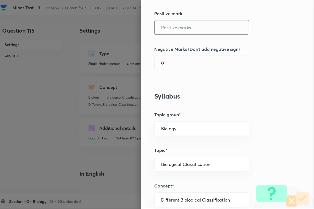
click at [173, 21] on input "text" at bounding box center [202, 27] width 94 height 14
type input "4"
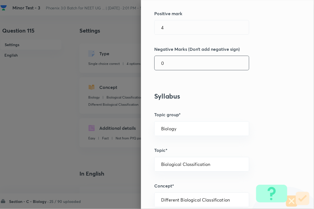
click at [171, 64] on input "0" at bounding box center [202, 63] width 94 height 14
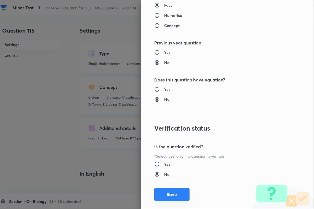
scroll to position [544, 0]
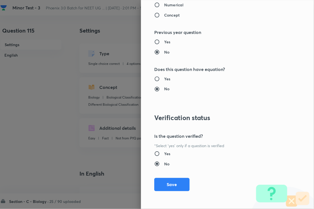
type input "1"
click at [173, 183] on button "Save" at bounding box center [171, 184] width 35 height 13
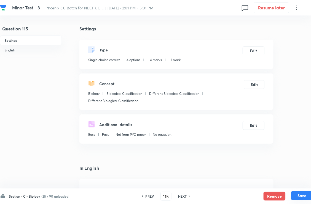
click at [302, 186] on button "Save" at bounding box center [303, 195] width 22 height 9
type input "116"
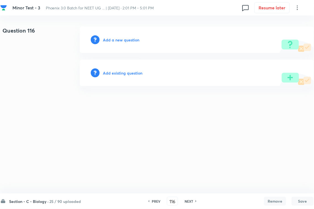
click at [122, 72] on h6 "Add existing question" at bounding box center [122, 73] width 39 height 6
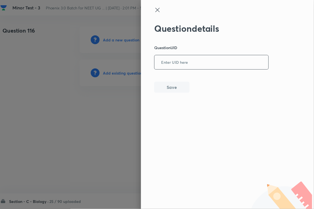
click at [189, 65] on div "Question details Question UID ​ Save" at bounding box center [227, 104] width 173 height 209
click at [186, 61] on input "text" at bounding box center [212, 63] width 114 height 14
paste input "QBD5L"
type input "QBD5L"
click at [173, 91] on button "Save" at bounding box center [171, 86] width 35 height 11
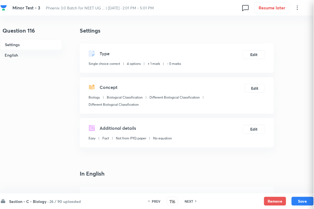
checkbox input "true"
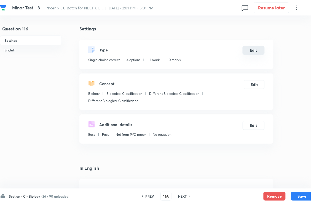
click at [263, 55] on button "Edit" at bounding box center [254, 50] width 22 height 9
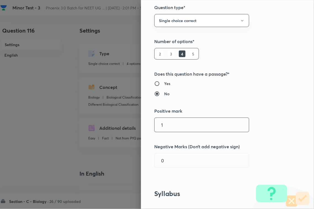
scroll to position [104, 0]
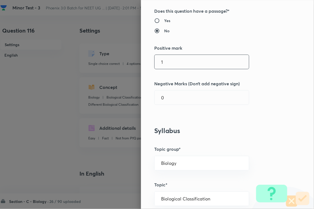
click at [166, 60] on input "1" at bounding box center [202, 62] width 94 height 14
click at [169, 105] on div "Question settings Question type* Single choice correct Number of options* 2 3 4…" at bounding box center [227, 104] width 173 height 209
type input "4"
click at [176, 65] on input "text" at bounding box center [202, 62] width 94 height 14
type input "4"
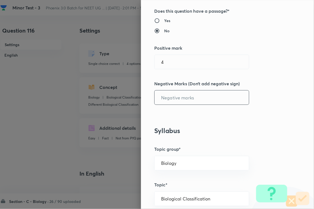
click at [176, 96] on input "text" at bounding box center [202, 98] width 94 height 14
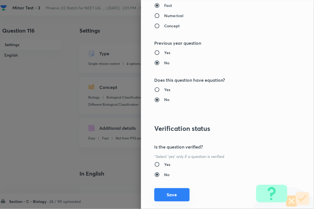
scroll to position [544, 0]
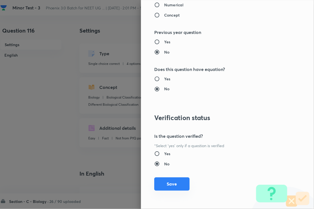
type input "1"
click at [170, 186] on button "Save" at bounding box center [171, 184] width 35 height 13
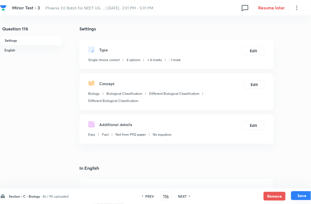
click at [301, 186] on button "Save" at bounding box center [303, 195] width 22 height 9
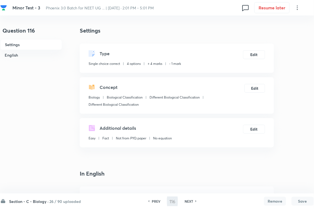
type input "117"
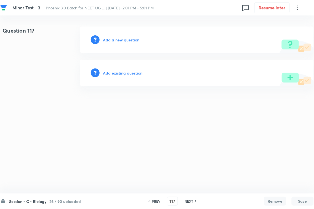
click at [121, 75] on h6 "Add existing question" at bounding box center [122, 73] width 39 height 6
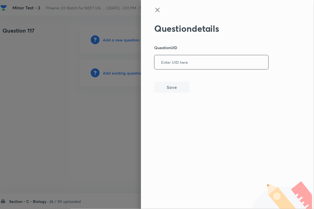
drag, startPoint x: 169, startPoint y: 63, endPoint x: 173, endPoint y: 84, distance: 20.5
click at [169, 64] on input "text" at bounding box center [212, 63] width 114 height 14
paste input "N0XIA"
type input "N0XIA"
click at [173, 92] on button "Save" at bounding box center [171, 86] width 35 height 11
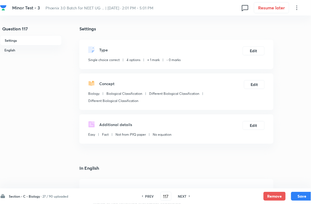
checkbox input "true"
click at [254, 55] on button "Edit" at bounding box center [254, 50] width 22 height 9
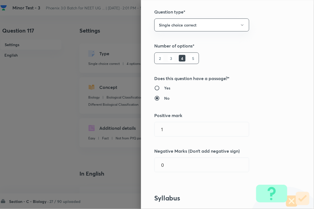
scroll to position [69, 0]
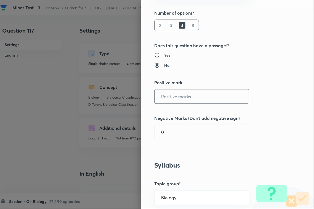
drag, startPoint x: 167, startPoint y: 95, endPoint x: 167, endPoint y: 97, distance: 2.8
click at [167, 97] on input "text" at bounding box center [202, 96] width 94 height 14
type input "4"
click at [169, 137] on input "1" at bounding box center [202, 132] width 94 height 14
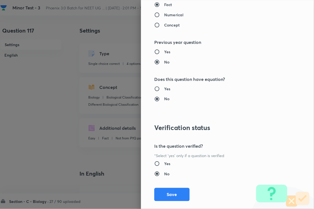
scroll to position [544, 0]
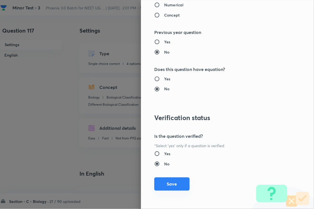
type input "1"
click at [172, 184] on button "Save" at bounding box center [171, 184] width 35 height 13
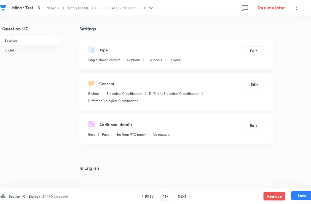
click at [301, 186] on div "Section - C - Biology · 27 / 90 uploaded PREV 117 ​ NEXT Remove Save" at bounding box center [157, 195] width 314 height 15
click at [301, 186] on button "Save" at bounding box center [303, 195] width 22 height 9
type input "118"
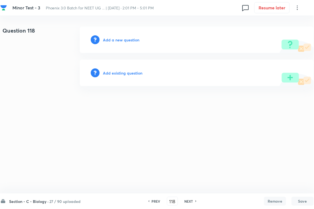
click at [133, 73] on h6 "Add existing question" at bounding box center [122, 73] width 39 height 6
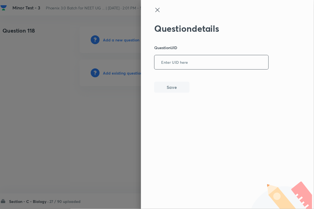
click at [174, 68] on input "text" at bounding box center [212, 63] width 114 height 14
type input "B5TL7"
click at [170, 93] on div "Question details Question UID B5TL7 ​ Save" at bounding box center [227, 104] width 173 height 209
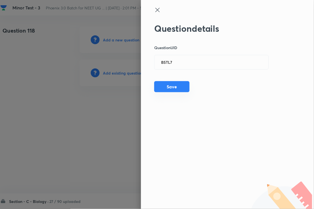
click at [179, 89] on button "Save" at bounding box center [171, 86] width 35 height 11
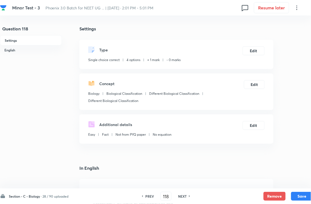
checkbox input "true"
click at [256, 53] on button "Edit" at bounding box center [254, 50] width 22 height 9
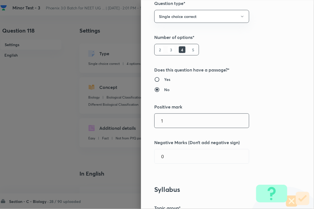
scroll to position [104, 0]
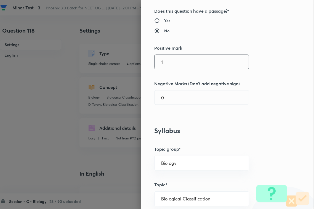
click at [173, 62] on input "1" at bounding box center [202, 62] width 94 height 14
type input "4"
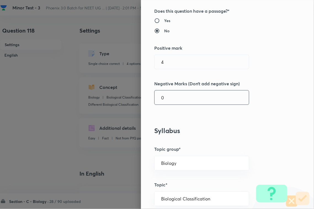
click at [169, 98] on input "0" at bounding box center [202, 98] width 94 height 14
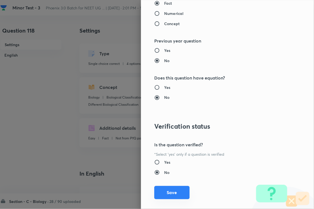
scroll to position [544, 0]
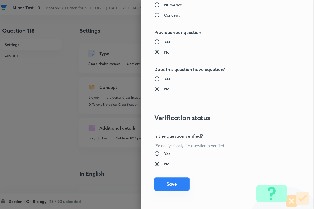
type input "1"
click at [169, 184] on button "Save" at bounding box center [171, 184] width 35 height 13
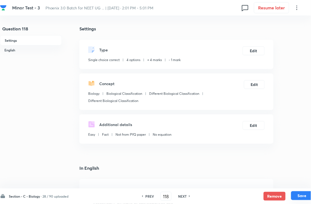
click at [296, 186] on button "Save" at bounding box center [303, 195] width 22 height 9
type input "119"
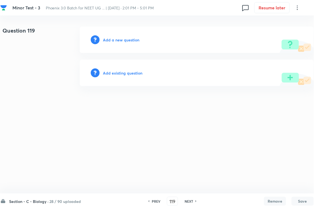
click at [135, 75] on h6 "Add existing question" at bounding box center [122, 73] width 39 height 6
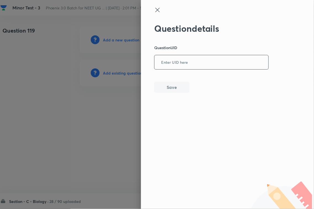
click at [205, 64] on input "text" at bounding box center [212, 63] width 114 height 14
paste input "0AZS5"
type input "0AZS5"
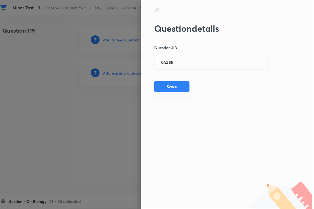
click at [184, 89] on button "Save" at bounding box center [171, 86] width 35 height 11
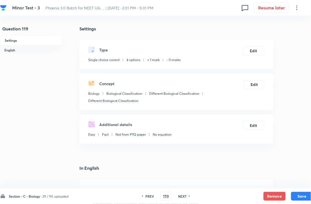
checkbox input "true"
click at [250, 55] on button "Edit" at bounding box center [254, 50] width 22 height 9
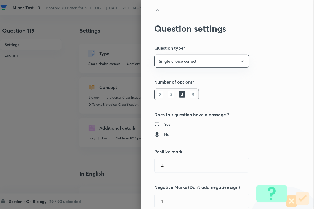
type input "1"
type input "0"
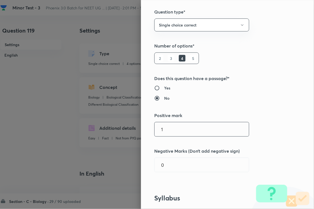
scroll to position [104, 0]
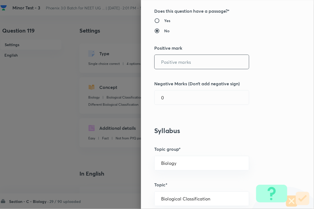
click at [171, 63] on input "text" at bounding box center [202, 62] width 94 height 14
click at [173, 98] on input "0" at bounding box center [202, 98] width 94 height 14
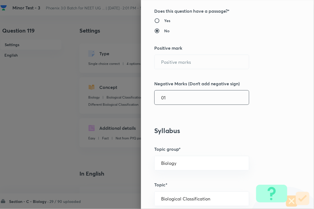
type input "1"
type input "4"
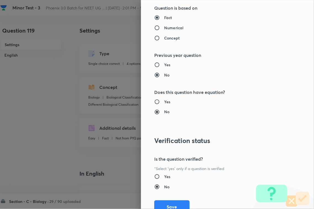
scroll to position [544, 0]
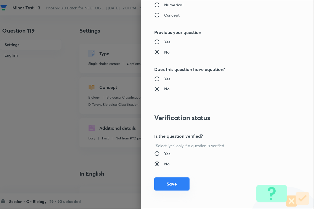
click at [165, 186] on button "Save" at bounding box center [171, 184] width 35 height 13
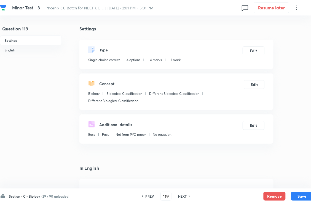
click at [307, 186] on div "Section - C - Biology · 29 / 90 uploaded PREV 119 ​ NEXT Remove Save" at bounding box center [157, 195] width 314 height 15
click at [304, 186] on button "Save" at bounding box center [303, 196] width 22 height 9
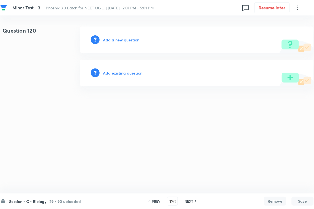
click at [130, 74] on h6 "Add existing question" at bounding box center [122, 73] width 39 height 6
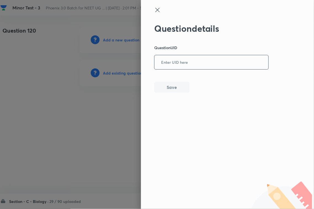
click at [198, 64] on input "text" at bounding box center [212, 63] width 114 height 14
paste input "COJL1"
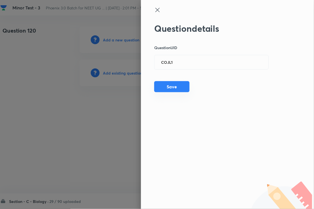
click at [169, 86] on button "Save" at bounding box center [171, 86] width 35 height 11
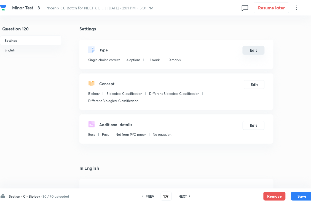
click at [259, 52] on button "Edit" at bounding box center [254, 50] width 22 height 9
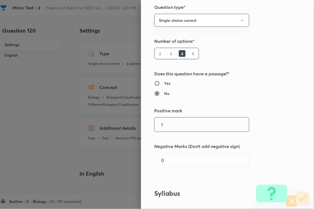
scroll to position [104, 0]
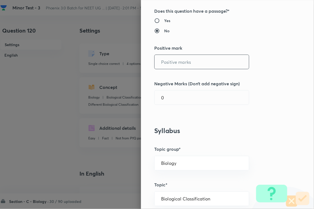
click at [166, 68] on input "text" at bounding box center [202, 62] width 94 height 14
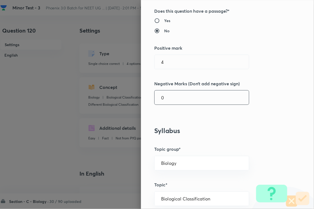
click at [171, 101] on input "0" at bounding box center [202, 98] width 94 height 14
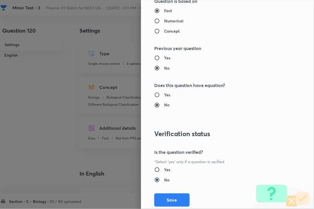
scroll to position [544, 0]
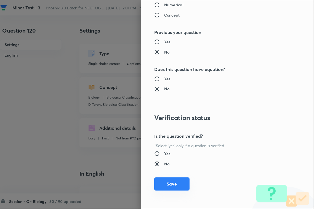
click at [174, 186] on button "Save" at bounding box center [171, 184] width 35 height 13
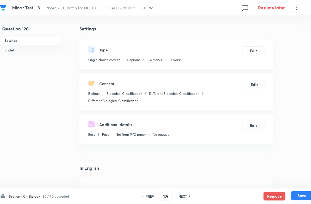
click at [303, 186] on button "Save" at bounding box center [303, 195] width 22 height 9
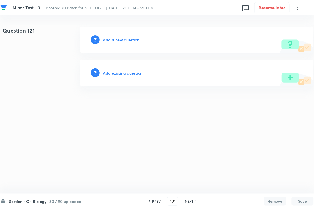
click at [134, 72] on h6 "Add existing question" at bounding box center [122, 73] width 39 height 6
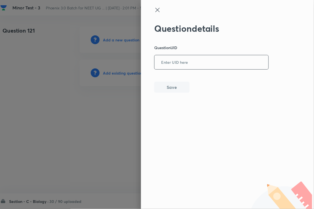
click at [188, 62] on input "text" at bounding box center [212, 63] width 114 height 14
paste input "0G3UA"
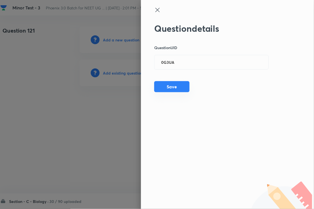
click at [176, 88] on button "Save" at bounding box center [171, 86] width 35 height 11
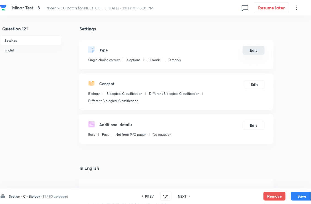
click at [253, 53] on button "Edit" at bounding box center [254, 50] width 22 height 9
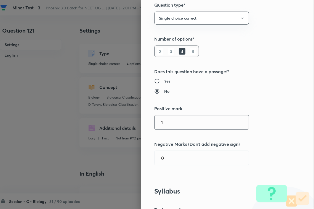
scroll to position [104, 0]
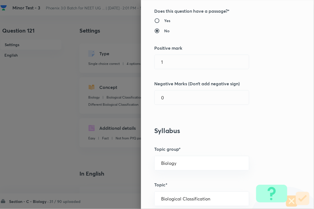
click at [162, 54] on div "Question settings Question type* Single choice correct Number of options* 2 3 4…" at bounding box center [227, 104] width 173 height 209
click at [166, 60] on input "text" at bounding box center [202, 62] width 94 height 14
drag, startPoint x: 168, startPoint y: 100, endPoint x: 169, endPoint y: 104, distance: 3.8
click at [169, 104] on input "0" at bounding box center [202, 98] width 94 height 14
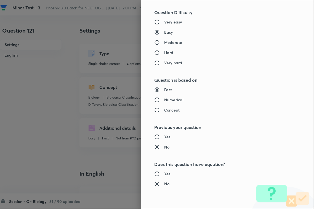
scroll to position [544, 0]
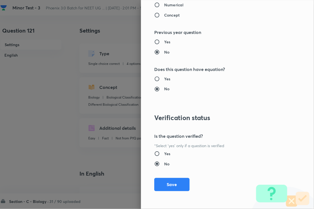
click at [170, 182] on button "Save" at bounding box center [171, 184] width 35 height 13
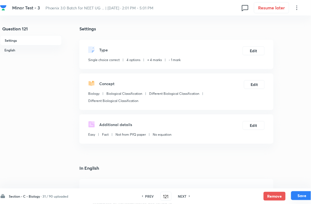
click at [302, 186] on button "Save" at bounding box center [303, 195] width 22 height 9
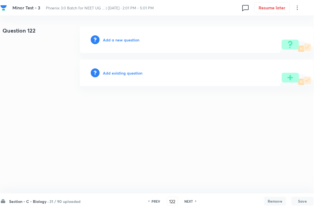
click at [115, 70] on h6 "Add existing question" at bounding box center [122, 73] width 39 height 6
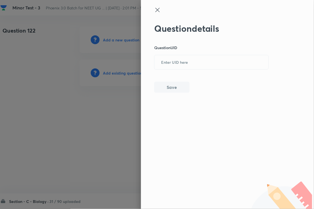
click at [130, 70] on div at bounding box center [157, 104] width 314 height 209
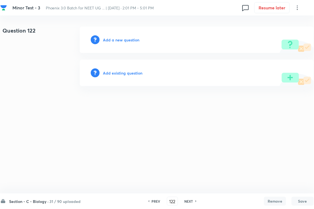
click at [132, 71] on h6 "Add existing question" at bounding box center [122, 73] width 39 height 6
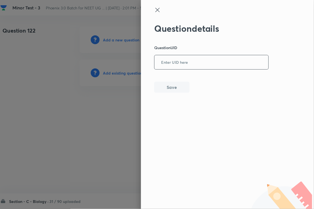
click at [194, 63] on input "text" at bounding box center [212, 63] width 114 height 14
drag, startPoint x: 171, startPoint y: 86, endPoint x: 177, endPoint y: 86, distance: 6.6
click at [171, 87] on button "Save" at bounding box center [171, 86] width 35 height 11
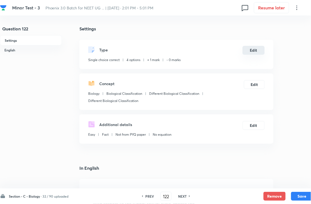
click at [254, 52] on button "Edit" at bounding box center [254, 50] width 22 height 9
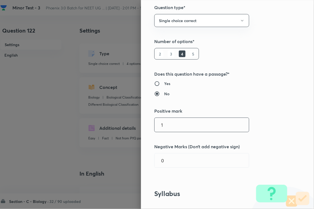
scroll to position [104, 0]
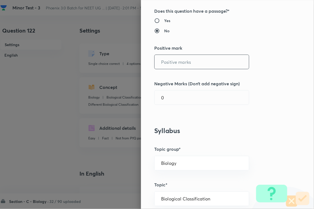
click at [178, 56] on input "text" at bounding box center [202, 62] width 94 height 14
click at [172, 100] on input "0" at bounding box center [202, 98] width 94 height 14
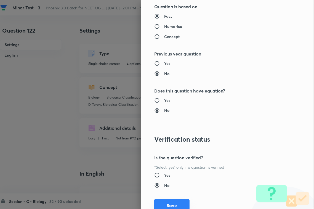
scroll to position [544, 0]
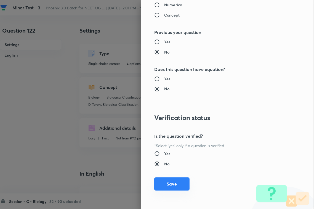
click at [169, 184] on button "Save" at bounding box center [171, 184] width 35 height 13
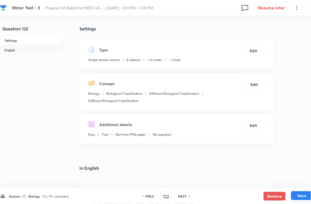
click at [304, 186] on button "Save" at bounding box center [303, 195] width 22 height 9
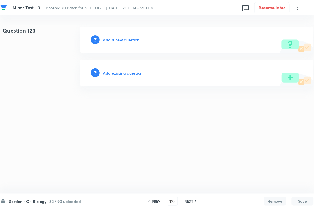
click at [129, 75] on h6 "Add existing question" at bounding box center [122, 73] width 39 height 6
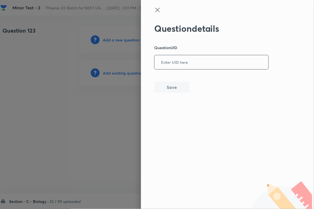
click at [198, 66] on input "text" at bounding box center [212, 63] width 114 height 14
paste input "UO1H4"
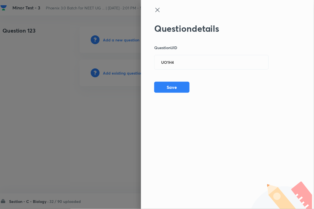
click at [192, 84] on div "Question details Question UID UO1H4 ​ Save" at bounding box center [211, 58] width 115 height 70
click at [180, 88] on button "Save" at bounding box center [171, 86] width 35 height 11
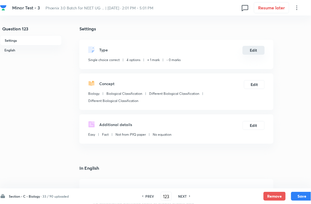
click at [250, 55] on button "Edit" at bounding box center [254, 50] width 22 height 9
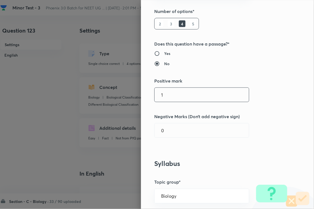
scroll to position [104, 0]
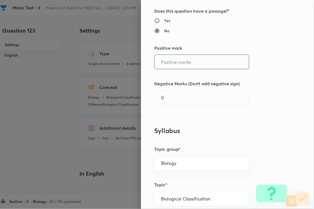
click at [179, 67] on input "text" at bounding box center [202, 62] width 94 height 14
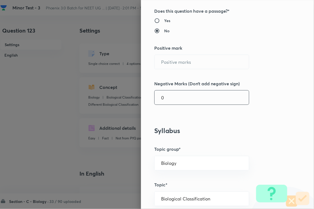
drag, startPoint x: 170, startPoint y: 97, endPoint x: 169, endPoint y: 102, distance: 5.5
click at [170, 98] on input "0" at bounding box center [202, 98] width 94 height 14
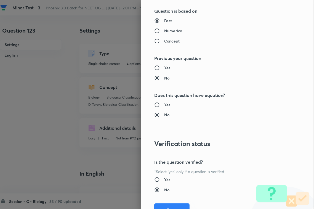
scroll to position [544, 0]
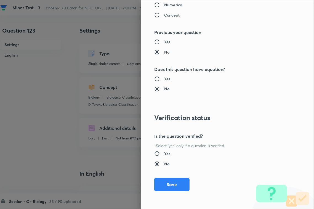
click at [170, 186] on div "Question settings Question type* Single choice correct Number of options* 2 3 4…" at bounding box center [227, 104] width 173 height 209
click at [177, 185] on button "Save" at bounding box center [171, 184] width 35 height 13
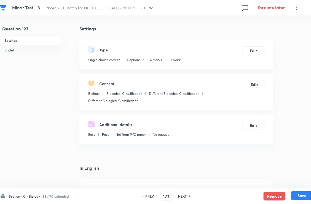
click at [307, 186] on button "Save" at bounding box center [303, 195] width 22 height 9
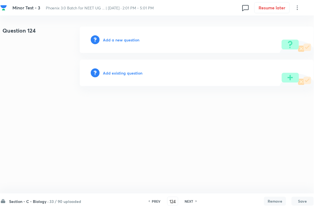
click at [129, 72] on h6 "Add existing question" at bounding box center [122, 73] width 39 height 6
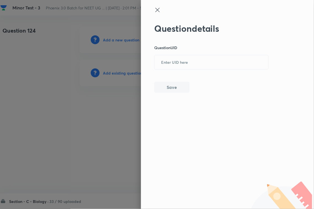
drag, startPoint x: 192, startPoint y: 66, endPoint x: 189, endPoint y: 73, distance: 7.3
click at [192, 67] on input "text" at bounding box center [212, 63] width 114 height 14
paste input "DWQJR"
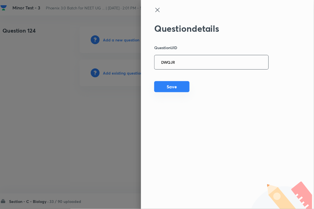
click at [180, 86] on button "Save" at bounding box center [171, 86] width 35 height 11
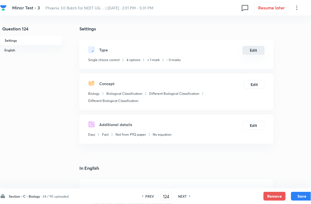
click at [251, 55] on button "Edit" at bounding box center [254, 50] width 22 height 9
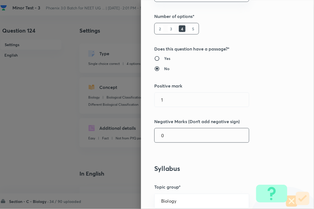
scroll to position [138, 0]
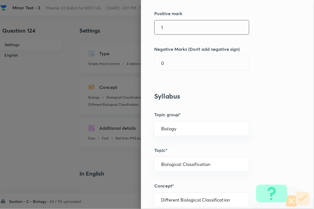
click at [178, 27] on input "1" at bounding box center [202, 27] width 94 height 14
click at [172, 73] on div "Question settings Question type* Single choice correct Number of options* 2 3 4…" at bounding box center [227, 104] width 173 height 209
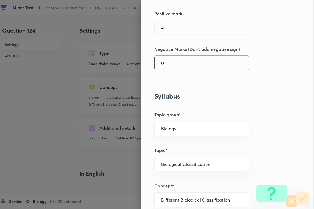
click at [173, 67] on input "0" at bounding box center [202, 63] width 94 height 14
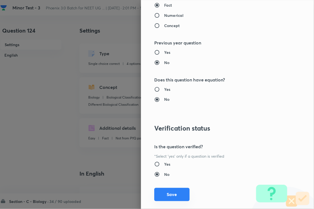
scroll to position [544, 0]
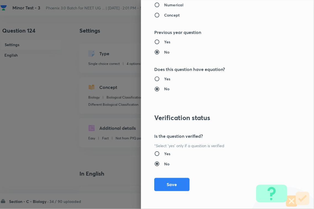
click at [170, 185] on button "Save" at bounding box center [171, 184] width 35 height 13
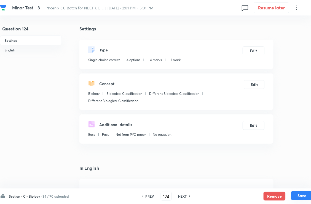
click at [306, 186] on button "Save" at bounding box center [303, 195] width 22 height 9
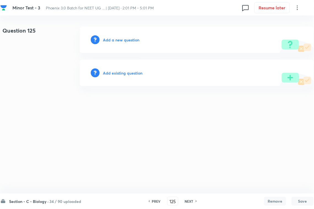
click at [119, 73] on h6 "Add existing question" at bounding box center [122, 73] width 39 height 6
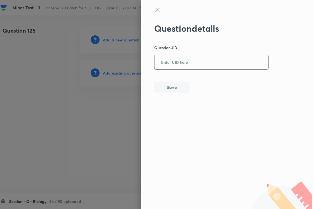
drag, startPoint x: 194, startPoint y: 60, endPoint x: 192, endPoint y: 65, distance: 5.5
click at [194, 62] on input "text" at bounding box center [212, 63] width 114 height 14
paste input "N1WLS"
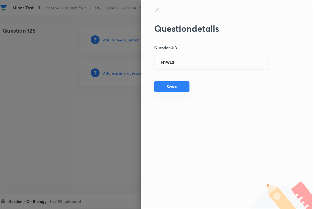
click at [169, 87] on button "Save" at bounding box center [171, 86] width 35 height 11
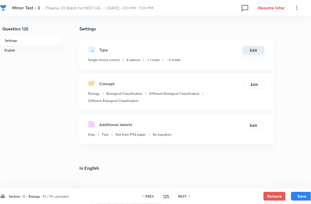
click at [253, 54] on button "Edit" at bounding box center [254, 50] width 22 height 9
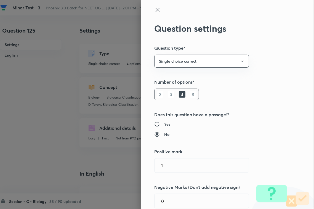
scroll to position [138, 0]
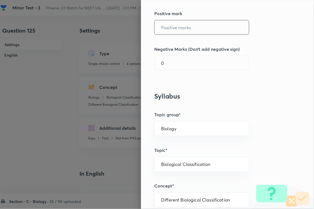
click at [175, 28] on input "text" at bounding box center [202, 27] width 94 height 14
click at [173, 68] on input "0" at bounding box center [202, 63] width 94 height 14
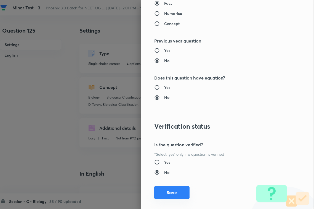
scroll to position [544, 0]
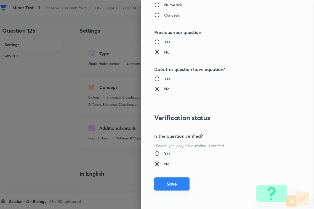
click at [168, 179] on button "Save" at bounding box center [171, 184] width 35 height 13
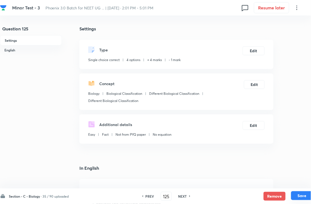
click at [305, 186] on button "Save" at bounding box center [303, 195] width 22 height 9
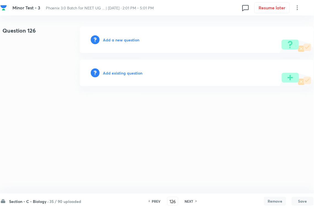
click at [123, 74] on h6 "Add existing question" at bounding box center [122, 73] width 39 height 6
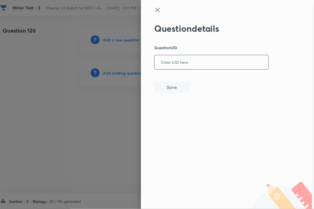
click at [191, 66] on input "text" at bounding box center [212, 63] width 114 height 14
paste input "AGVPT"
click at [171, 92] on button "Save" at bounding box center [171, 86] width 35 height 11
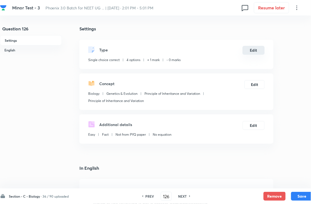
click at [252, 54] on button "Edit" at bounding box center [254, 50] width 22 height 9
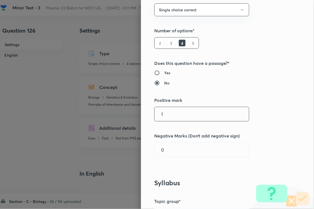
scroll to position [104, 0]
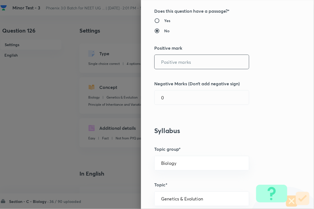
click at [170, 64] on input "text" at bounding box center [202, 62] width 94 height 14
click at [168, 99] on input "0" at bounding box center [202, 98] width 94 height 14
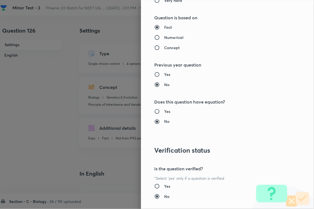
scroll to position [544, 0]
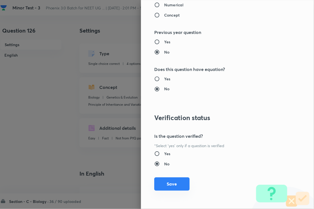
click at [170, 178] on div "Question settings Question type* Single choice correct Number of options* 2 3 4…" at bounding box center [227, 104] width 173 height 209
click at [171, 182] on button "Save" at bounding box center [171, 184] width 35 height 13
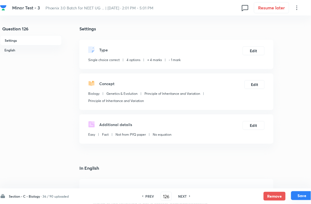
click at [298, 186] on button "Save" at bounding box center [303, 195] width 22 height 9
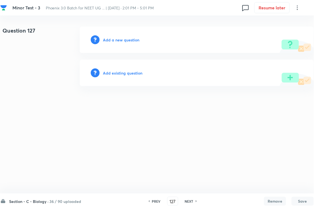
click at [131, 75] on h6 "Add existing question" at bounding box center [122, 73] width 39 height 6
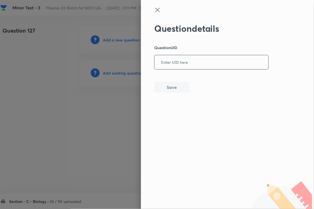
click at [177, 67] on input "text" at bounding box center [212, 63] width 114 height 14
paste input "0WN8O"
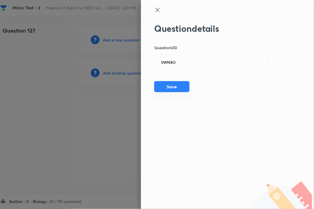
click at [166, 90] on button "Save" at bounding box center [171, 86] width 35 height 11
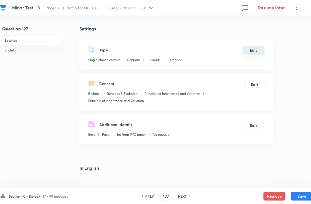
click at [258, 53] on button "Edit" at bounding box center [254, 50] width 22 height 9
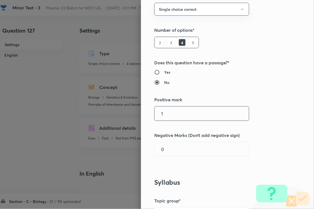
scroll to position [104, 0]
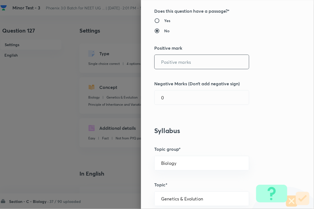
click at [170, 63] on input "text" at bounding box center [202, 62] width 94 height 14
click at [166, 100] on input "1" at bounding box center [202, 98] width 94 height 14
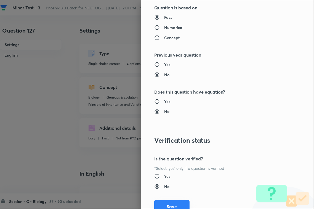
scroll to position [544, 0]
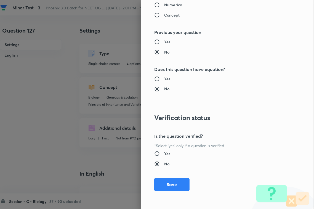
click at [168, 186] on div "Question settings Question type* Single choice correct Number of options* 2 3 4…" at bounding box center [227, 104] width 173 height 209
click at [172, 186] on button "Save" at bounding box center [171, 184] width 35 height 13
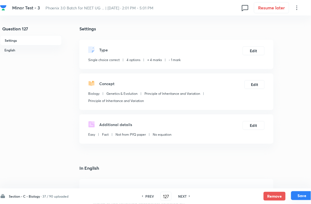
click at [298, 186] on button "Save" at bounding box center [303, 195] width 22 height 9
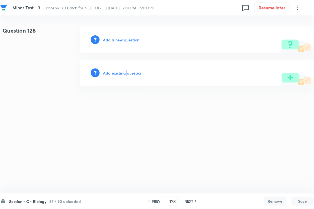
click at [126, 74] on h6 "Add existing question" at bounding box center [122, 73] width 39 height 6
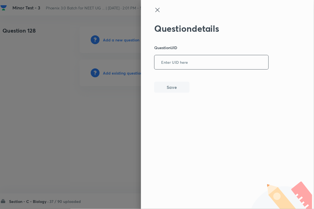
click at [195, 68] on input "text" at bounding box center [212, 63] width 114 height 14
click at [170, 86] on button "Save" at bounding box center [171, 86] width 35 height 11
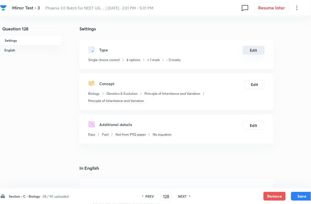
click at [250, 54] on button "Edit" at bounding box center [254, 50] width 22 height 9
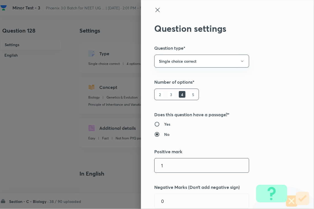
scroll to position [104, 0]
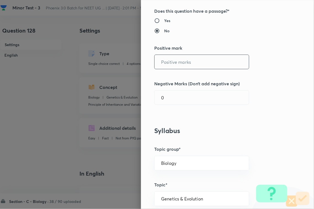
click at [177, 65] on input "text" at bounding box center [202, 62] width 94 height 14
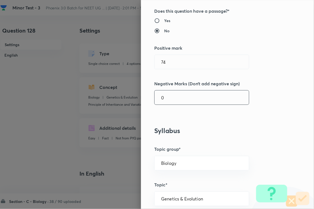
click at [172, 98] on input "0" at bounding box center [202, 98] width 94 height 14
click at [178, 58] on input "7" at bounding box center [202, 62] width 94 height 14
click at [173, 102] on input "4" at bounding box center [202, 98] width 94 height 14
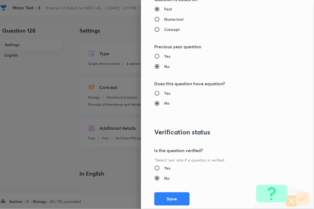
scroll to position [544, 0]
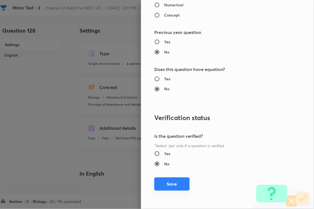
click at [170, 184] on button "Save" at bounding box center [171, 184] width 35 height 13
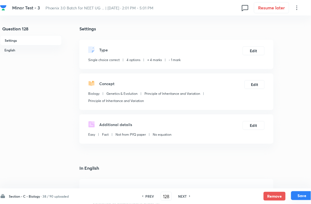
click at [300, 186] on button "Save" at bounding box center [303, 195] width 22 height 9
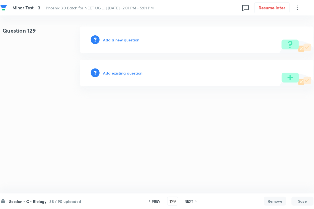
click at [133, 72] on h6 "Add existing question" at bounding box center [122, 73] width 39 height 6
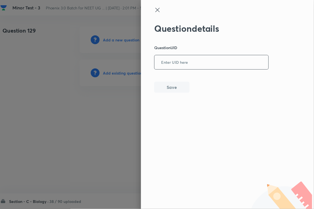
click at [210, 68] on input "text" at bounding box center [212, 63] width 114 height 14
paste input "35FHP"
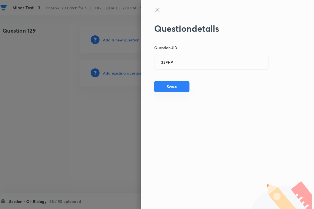
click at [169, 85] on button "Save" at bounding box center [171, 86] width 35 height 11
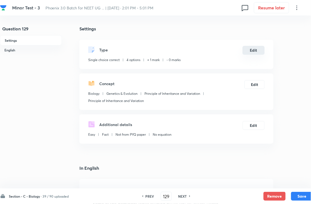
click at [257, 55] on button "Edit" at bounding box center [254, 50] width 22 height 9
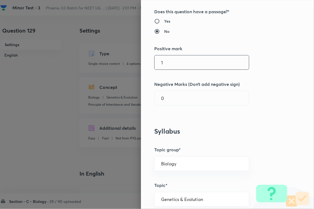
scroll to position [104, 0]
click at [167, 64] on input "1" at bounding box center [202, 62] width 94 height 14
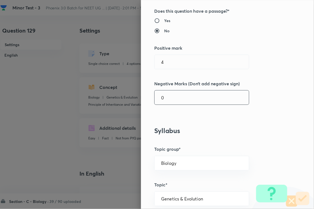
drag, startPoint x: 168, startPoint y: 90, endPoint x: 168, endPoint y: 93, distance: 3.0
click at [168, 93] on div "Question settings Question type* Single choice correct Number of options* 2 3 4…" at bounding box center [227, 104] width 173 height 209
click at [168, 101] on input "1" at bounding box center [202, 98] width 94 height 14
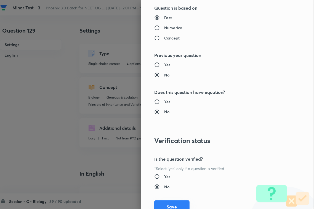
scroll to position [544, 0]
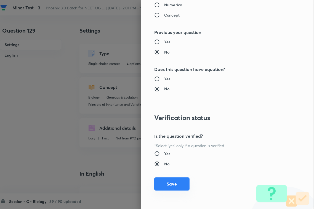
click at [167, 186] on button "Save" at bounding box center [171, 184] width 35 height 13
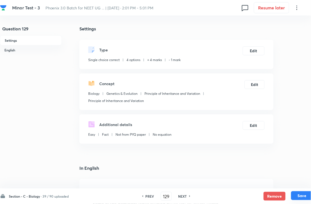
click at [304, 186] on button "Save" at bounding box center [303, 195] width 22 height 9
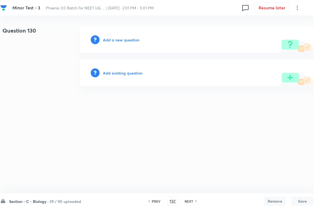
click at [117, 72] on h6 "Add existing question" at bounding box center [122, 73] width 39 height 6
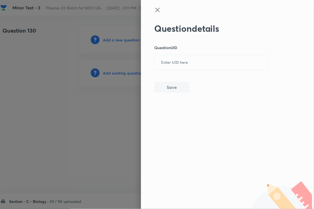
click at [198, 72] on div "Question details Question UID ​ Save" at bounding box center [211, 58] width 115 height 70
click at [189, 62] on input "text" at bounding box center [212, 63] width 114 height 14
paste input "I3JH4"
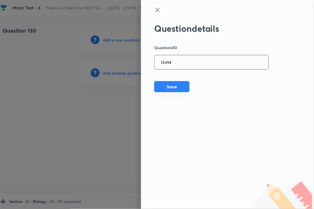
click at [178, 90] on button "Save" at bounding box center [171, 86] width 35 height 11
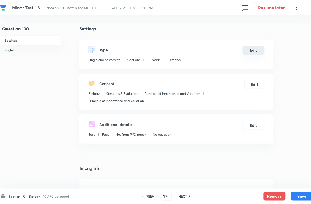
click at [257, 53] on button "Edit" at bounding box center [254, 50] width 22 height 9
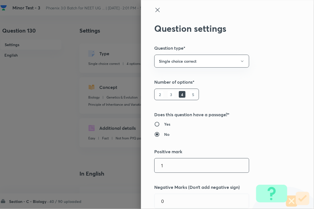
scroll to position [104, 0]
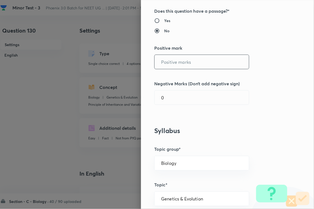
click at [168, 64] on input "text" at bounding box center [202, 62] width 94 height 14
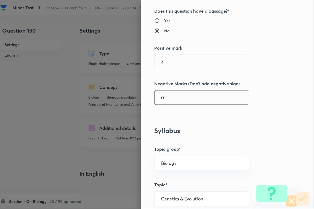
click at [166, 102] on input "0" at bounding box center [202, 98] width 94 height 14
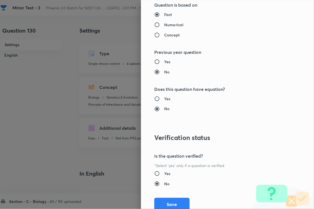
scroll to position [544, 0]
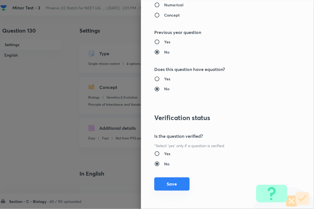
click at [170, 184] on button "Save" at bounding box center [171, 184] width 35 height 13
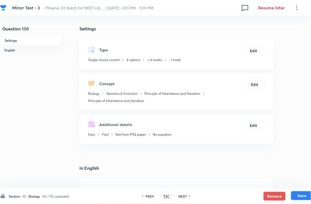
click at [292, 186] on button "Save" at bounding box center [303, 195] width 22 height 9
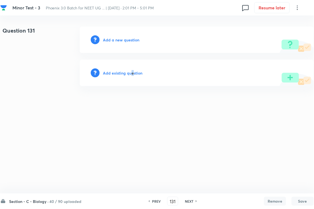
click at [131, 75] on h6 "Add existing question" at bounding box center [122, 73] width 39 height 6
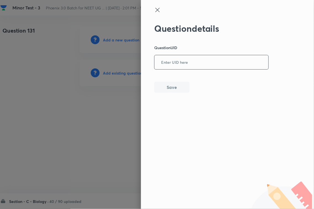
click at [193, 62] on input "text" at bounding box center [212, 63] width 114 height 14
paste input "3KHCP"
click at [181, 88] on button "Save" at bounding box center [171, 86] width 35 height 11
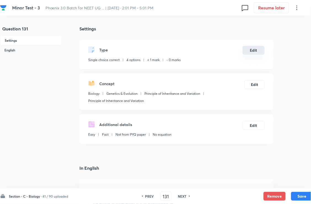
click at [248, 54] on button "Edit" at bounding box center [254, 50] width 22 height 9
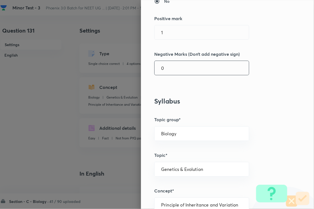
scroll to position [138, 0]
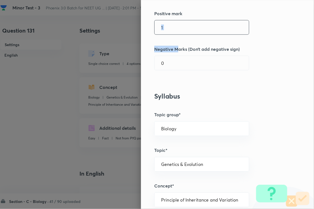
drag, startPoint x: 171, startPoint y: 42, endPoint x: 177, endPoint y: 23, distance: 19.6
click at [171, 37] on div "Question settings Question type* Single choice correct Number of options* 2 3 4…" at bounding box center [227, 104] width 173 height 209
click at [177, 23] on input "1" at bounding box center [202, 27] width 94 height 14
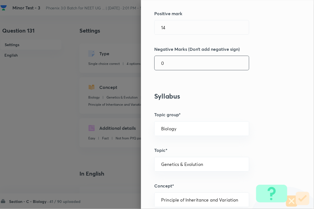
click at [172, 61] on input "0" at bounding box center [202, 63] width 94 height 14
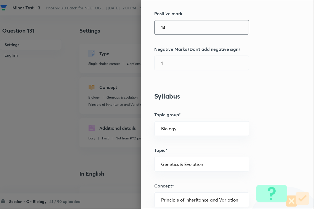
click at [181, 28] on input "14" at bounding box center [202, 27] width 94 height 14
click at [181, 33] on input "14" at bounding box center [202, 27] width 94 height 14
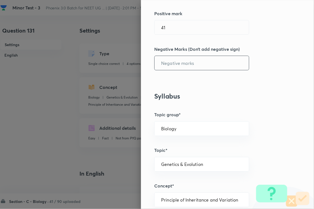
click at [178, 68] on input "text" at bounding box center [202, 63] width 94 height 14
click at [179, 39] on div "Question settings Question type* Single choice correct Number of options* 2 3 4…" at bounding box center [227, 104] width 173 height 209
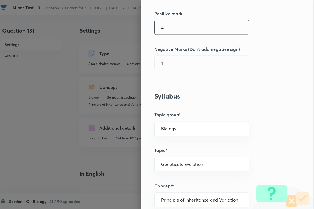
click at [184, 29] on input "4" at bounding box center [202, 27] width 94 height 14
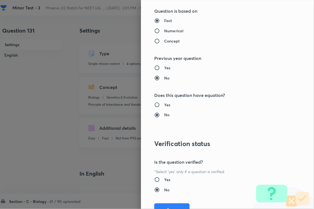
scroll to position [544, 0]
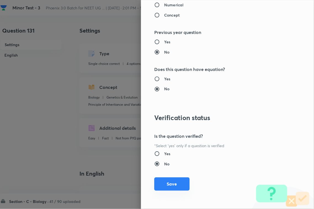
click at [170, 186] on button "Save" at bounding box center [171, 184] width 35 height 13
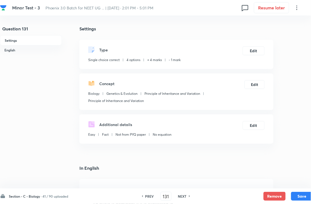
click at [305, 186] on button "Save" at bounding box center [303, 196] width 22 height 9
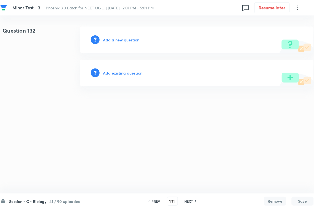
drag, startPoint x: 117, startPoint y: 78, endPoint x: 139, endPoint y: 70, distance: 23.4
click at [117, 78] on div "Add existing question" at bounding box center [197, 73] width 234 height 27
click at [147, 72] on div "Add existing question" at bounding box center [197, 73] width 234 height 27
click at [131, 73] on h6 "Add existing question" at bounding box center [122, 73] width 39 height 6
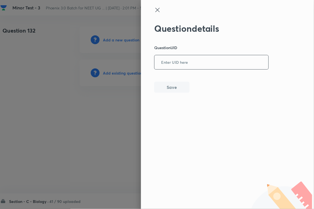
click at [184, 66] on input "text" at bounding box center [212, 63] width 114 height 14
paste input "6UJ53"
click at [174, 93] on div "Question details Question UID 6UJ53 ​ Save" at bounding box center [211, 58] width 115 height 70
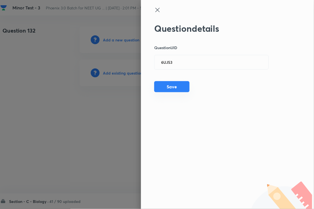
drag, startPoint x: 177, startPoint y: 89, endPoint x: 183, endPoint y: 81, distance: 9.7
click at [178, 88] on button "Save" at bounding box center [171, 86] width 35 height 11
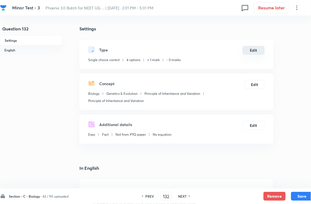
click at [255, 54] on button "Edit" at bounding box center [254, 50] width 22 height 9
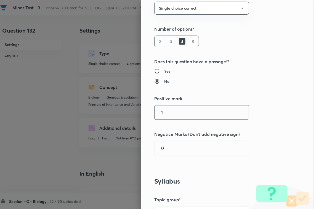
scroll to position [104, 0]
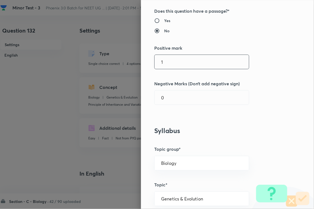
click at [170, 60] on input "1" at bounding box center [202, 62] width 94 height 14
click at [163, 111] on div "Question settings Question type* Single choice correct Number of options* 2 3 4…" at bounding box center [227, 104] width 173 height 209
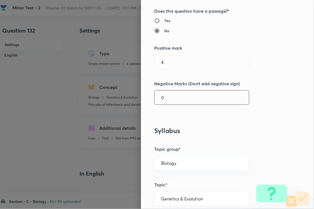
click at [168, 102] on input "0" at bounding box center [202, 98] width 94 height 14
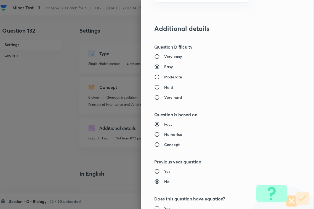
scroll to position [544, 0]
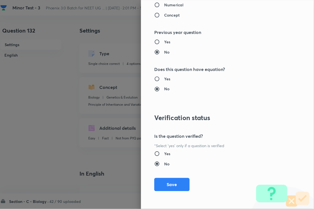
click at [171, 185] on button "Save" at bounding box center [171, 184] width 35 height 13
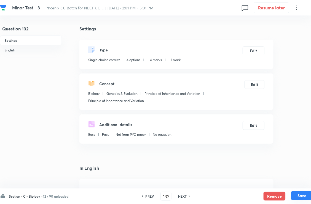
click at [301, 186] on button "Save" at bounding box center [303, 195] width 22 height 9
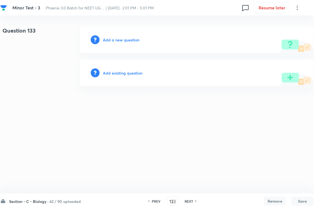
click at [133, 72] on h6 "Add existing question" at bounding box center [122, 73] width 39 height 6
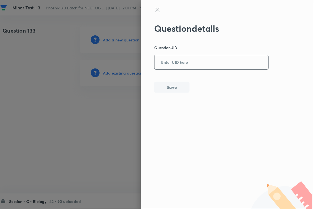
click at [184, 59] on input "text" at bounding box center [212, 63] width 114 height 14
paste input "S84Y3"
click at [168, 86] on button "Save" at bounding box center [171, 86] width 35 height 11
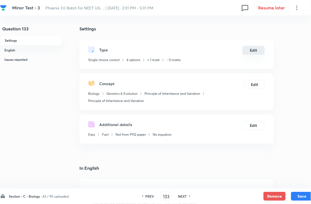
click at [256, 55] on button "Edit" at bounding box center [254, 50] width 22 height 9
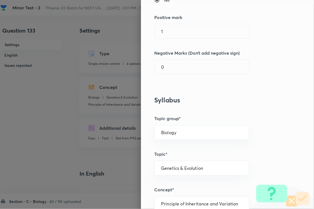
scroll to position [138, 0]
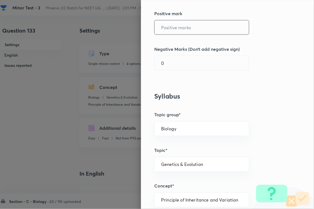
click at [178, 33] on input "text" at bounding box center [202, 27] width 94 height 14
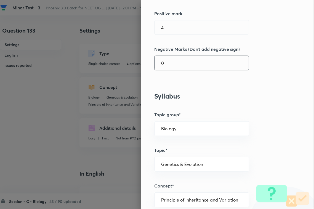
click at [173, 64] on input "0" at bounding box center [202, 63] width 94 height 14
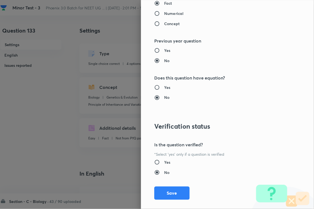
scroll to position [544, 0]
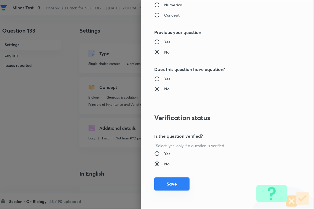
click at [175, 182] on button "Save" at bounding box center [171, 184] width 35 height 13
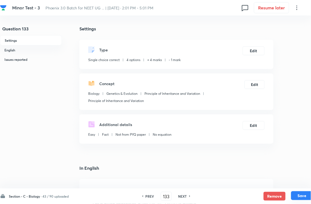
click at [303, 186] on button "Save" at bounding box center [303, 195] width 22 height 9
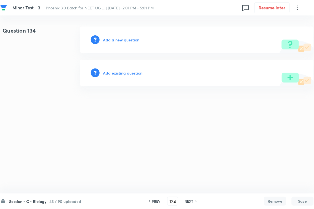
click at [126, 71] on h6 "Add existing question" at bounding box center [122, 73] width 39 height 6
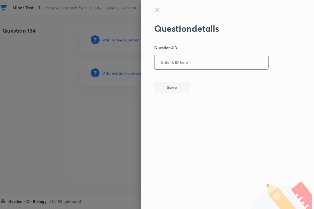
drag, startPoint x: 183, startPoint y: 67, endPoint x: 179, endPoint y: 74, distance: 8.3
click at [182, 68] on input "text" at bounding box center [212, 63] width 114 height 14
paste input "H8HZ4"
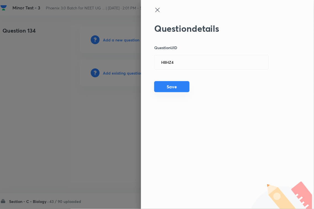
drag, startPoint x: 174, startPoint y: 83, endPoint x: 188, endPoint y: 83, distance: 13.8
click at [174, 84] on button "Save" at bounding box center [171, 86] width 35 height 11
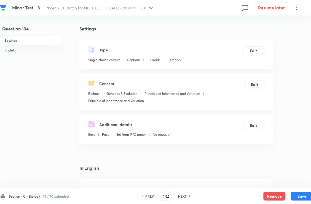
click at [255, 49] on div "Type Single choice correct 4 options + 1 mark - 0 marks Edit" at bounding box center [177, 54] width 194 height 29
click at [252, 53] on button "Edit" at bounding box center [254, 50] width 22 height 9
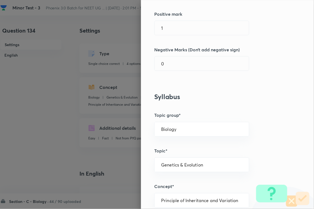
scroll to position [138, 0]
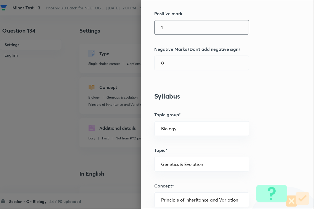
click at [178, 28] on input "1" at bounding box center [202, 27] width 94 height 14
click at [162, 70] on input "0" at bounding box center [202, 63] width 94 height 14
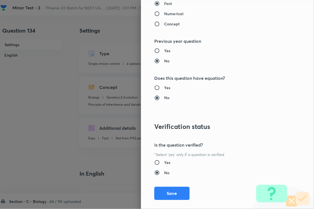
scroll to position [544, 0]
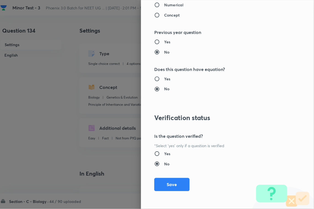
drag, startPoint x: 169, startPoint y: 184, endPoint x: 226, endPoint y: 187, distance: 57.5
click at [170, 184] on button "Save" at bounding box center [171, 184] width 35 height 13
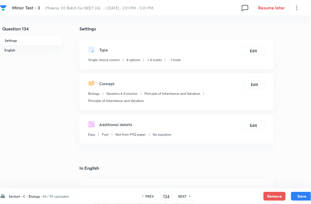
click at [300, 186] on div "Section - C - Biology · 44 / 90 uploaded PREV 134 ​ NEXT Remove Save" at bounding box center [157, 195] width 314 height 15
click at [302, 186] on button "Save" at bounding box center [303, 195] width 22 height 9
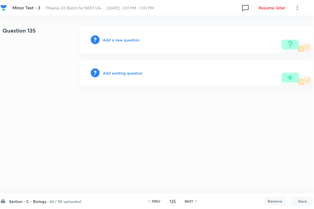
click at [137, 74] on h6 "Add existing question" at bounding box center [122, 73] width 39 height 6
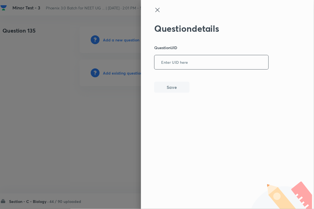
drag, startPoint x: 182, startPoint y: 59, endPoint x: 180, endPoint y: 63, distance: 4.1
click at [182, 60] on input "text" at bounding box center [212, 63] width 114 height 14
paste input "XXA8O"
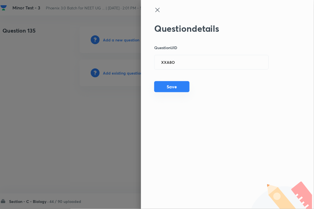
drag, startPoint x: 173, startPoint y: 81, endPoint x: 173, endPoint y: 84, distance: 3.0
click at [173, 82] on div "Question details Question UID XXA8O ​ Save" at bounding box center [211, 58] width 115 height 70
click at [174, 88] on button "Save" at bounding box center [171, 86] width 35 height 11
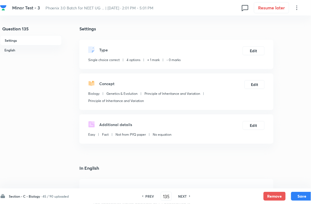
click at [266, 49] on div "Type Single choice correct 4 options + 1 mark - 0 marks Edit" at bounding box center [177, 54] width 194 height 29
click at [252, 55] on button "Edit" at bounding box center [254, 50] width 22 height 9
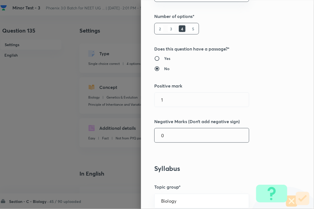
scroll to position [138, 0]
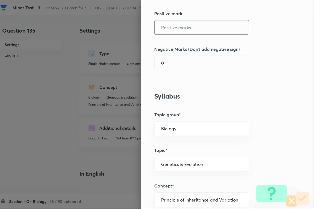
click at [173, 21] on input "text" at bounding box center [202, 27] width 94 height 14
click at [165, 64] on input "0" at bounding box center [202, 63] width 94 height 14
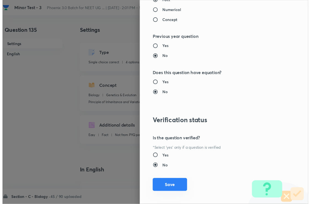
scroll to position [544, 0]
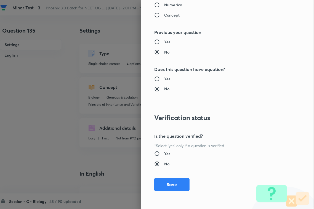
drag, startPoint x: 170, startPoint y: 183, endPoint x: 218, endPoint y: 186, distance: 48.1
click at [170, 183] on button "Save" at bounding box center [171, 184] width 35 height 13
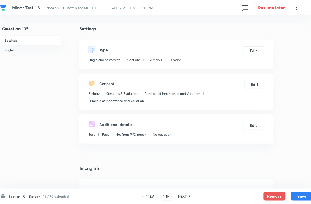
scroll to position [178, 0]
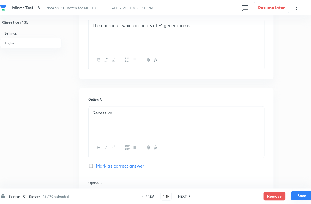
click at [300, 186] on button "Save" at bounding box center [303, 195] width 22 height 9
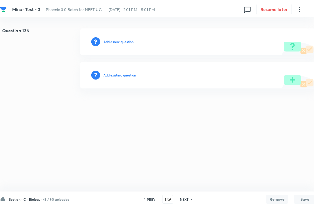
scroll to position [0, 0]
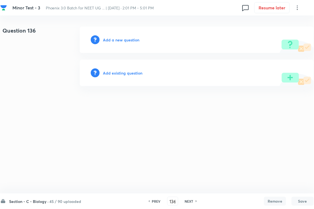
click at [124, 76] on div "Add existing question" at bounding box center [197, 73] width 234 height 27
click at [125, 71] on h6 "Add existing question" at bounding box center [122, 73] width 39 height 6
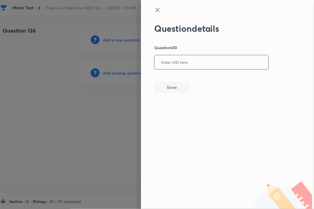
paste input "7TN8M"
drag, startPoint x: 171, startPoint y: 63, endPoint x: 171, endPoint y: 67, distance: 3.0
click at [171, 64] on input "text" at bounding box center [212, 63] width 114 height 14
click at [172, 87] on button "Save" at bounding box center [171, 86] width 35 height 11
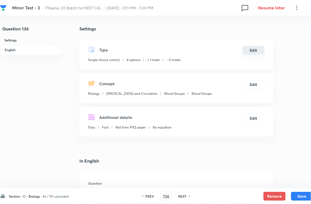
click at [258, 54] on button "Edit" at bounding box center [254, 50] width 22 height 9
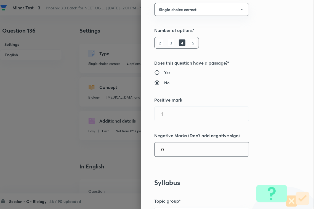
scroll to position [138, 0]
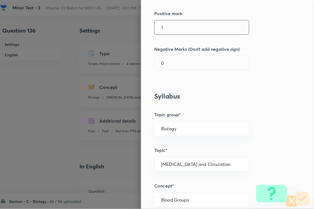
click at [177, 33] on input "1" at bounding box center [202, 27] width 94 height 14
click at [168, 72] on div "Question settings Question type* Single choice correct Number of options* 2 3 4…" at bounding box center [227, 104] width 173 height 209
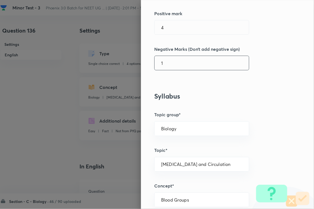
click at [171, 63] on input "1" at bounding box center [202, 63] width 94 height 14
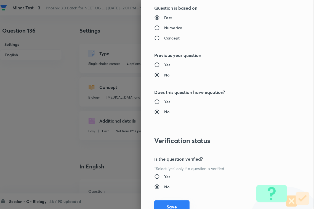
scroll to position [544, 0]
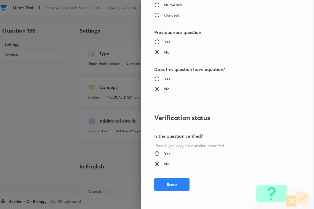
drag, startPoint x: 169, startPoint y: 183, endPoint x: 192, endPoint y: 185, distance: 23.8
click at [169, 183] on button "Save" at bounding box center [171, 184] width 35 height 13
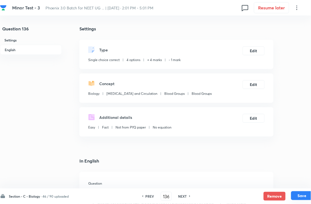
click at [296, 186] on button "Save" at bounding box center [303, 195] width 22 height 9
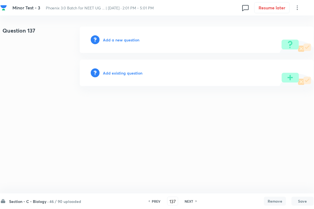
click at [134, 75] on h6 "Add existing question" at bounding box center [122, 73] width 39 height 6
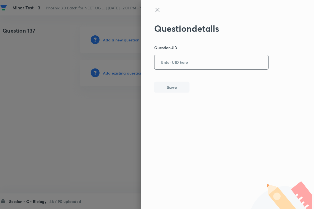
drag, startPoint x: 187, startPoint y: 65, endPoint x: 179, endPoint y: 81, distance: 17.2
click at [187, 65] on input "text" at bounding box center [212, 63] width 114 height 14
paste input "7CX8P"
click at [177, 86] on button "Save" at bounding box center [171, 86] width 35 height 11
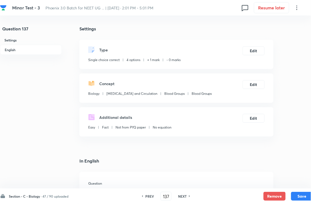
click at [257, 50] on div "Type Single choice correct 4 options + 1 mark - 0 marks Edit" at bounding box center [177, 54] width 194 height 29
click at [253, 54] on button "Edit" at bounding box center [254, 50] width 22 height 9
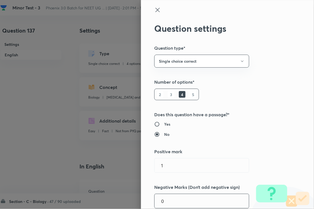
scroll to position [138, 0]
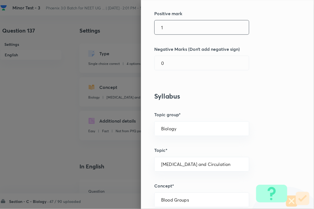
click at [172, 28] on input "1" at bounding box center [202, 27] width 94 height 14
click at [171, 61] on input "0" at bounding box center [202, 63] width 94 height 14
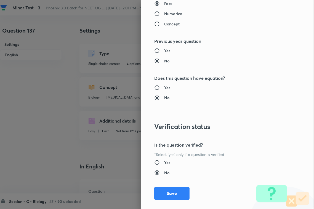
scroll to position [544, 0]
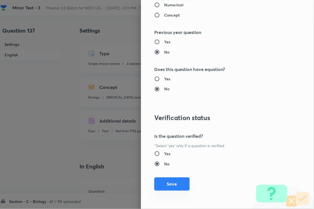
drag, startPoint x: 166, startPoint y: 180, endPoint x: 192, endPoint y: 186, distance: 27.5
click at [166, 181] on button "Save" at bounding box center [171, 184] width 35 height 13
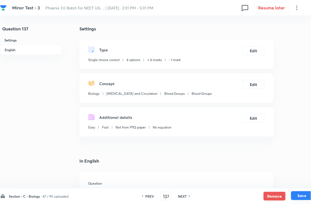
click at [304, 186] on button "Save" at bounding box center [303, 195] width 22 height 9
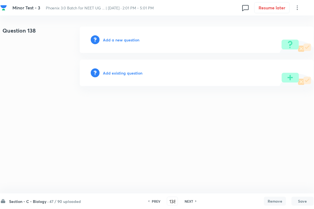
click at [122, 71] on h6 "Add existing question" at bounding box center [122, 73] width 39 height 6
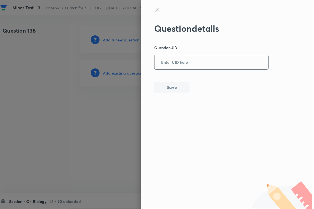
paste input "9LMJE"
click at [180, 61] on input "text" at bounding box center [212, 63] width 114 height 14
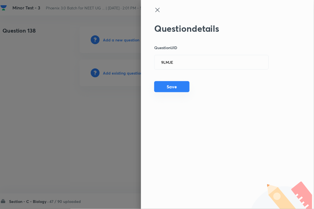
click at [178, 85] on button "Save" at bounding box center [171, 86] width 35 height 11
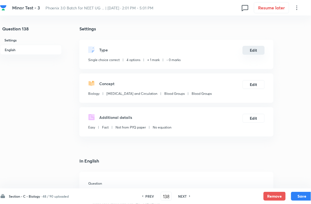
click at [255, 55] on button "Edit" at bounding box center [254, 50] width 22 height 9
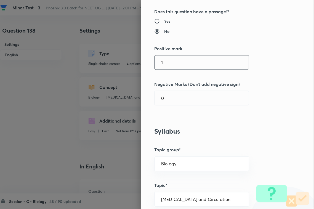
scroll to position [104, 0]
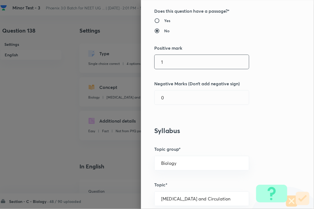
click at [162, 64] on input "1" at bounding box center [202, 62] width 94 height 14
click at [167, 97] on input "0" at bounding box center [202, 98] width 94 height 14
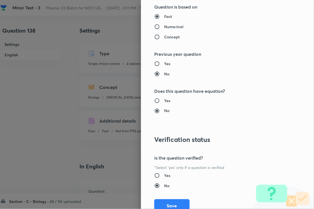
scroll to position [544, 0]
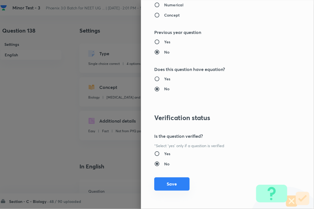
click at [169, 186] on button "Save" at bounding box center [171, 184] width 35 height 13
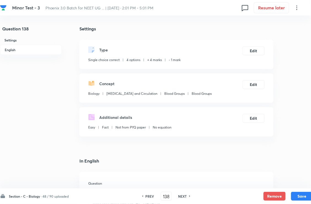
click at [297, 186] on button "Save" at bounding box center [303, 196] width 22 height 9
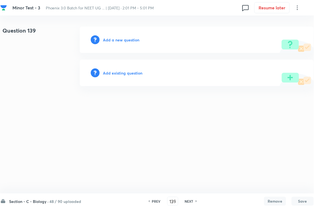
click at [131, 73] on h6 "Add existing question" at bounding box center [122, 73] width 39 height 6
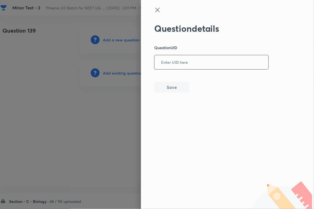
paste input "CKLMH"
drag, startPoint x: 195, startPoint y: 68, endPoint x: 189, endPoint y: 74, distance: 8.6
click at [195, 69] on input "CKLMH" at bounding box center [212, 63] width 114 height 14
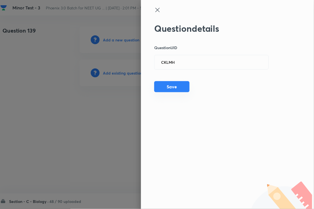
click at [177, 86] on button "Save" at bounding box center [171, 86] width 35 height 11
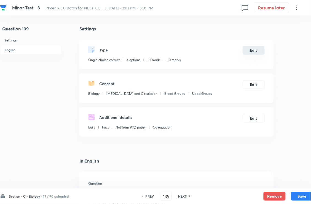
click at [254, 52] on button "Edit" at bounding box center [254, 50] width 22 height 9
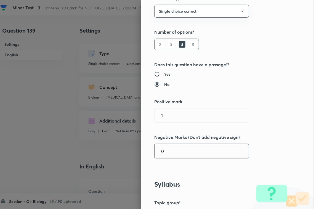
scroll to position [138, 0]
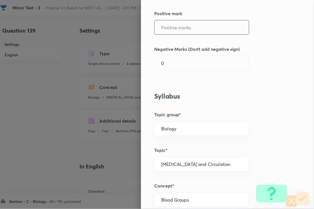
click at [175, 24] on input "text" at bounding box center [202, 27] width 94 height 14
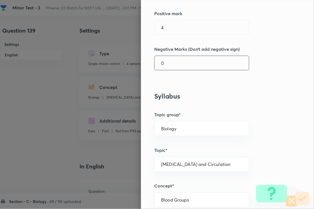
click at [173, 63] on input "0" at bounding box center [202, 63] width 94 height 14
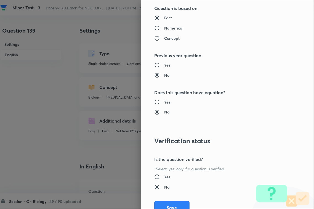
scroll to position [544, 0]
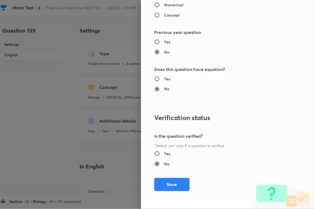
drag, startPoint x: 170, startPoint y: 184, endPoint x: 205, endPoint y: 185, distance: 35.1
click at [170, 184] on button "Save" at bounding box center [171, 184] width 35 height 13
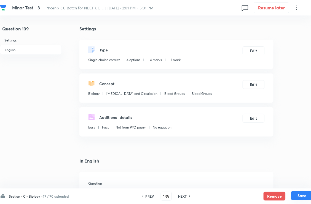
click at [304, 186] on button "Save" at bounding box center [303, 195] width 22 height 9
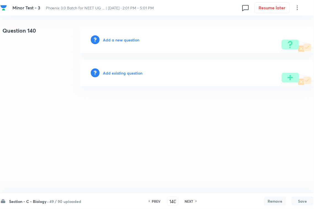
click at [126, 75] on h6 "Add existing question" at bounding box center [122, 73] width 39 height 6
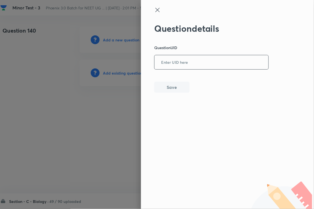
click at [211, 61] on input "text" at bounding box center [212, 63] width 114 height 14
paste input "FF5KT"
click at [178, 87] on button "Save" at bounding box center [171, 86] width 35 height 11
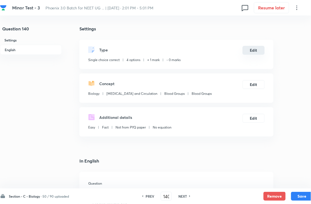
click at [249, 55] on button "Edit" at bounding box center [254, 50] width 22 height 9
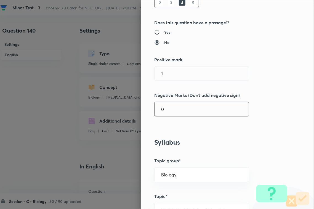
scroll to position [138, 0]
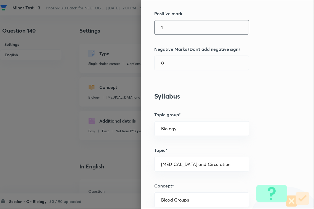
click at [173, 31] on input "1" at bounding box center [202, 27] width 94 height 14
click at [170, 67] on input "0" at bounding box center [202, 63] width 94 height 14
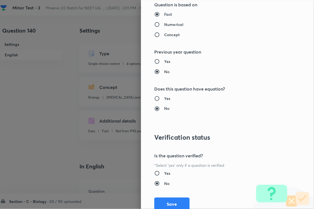
scroll to position [544, 0]
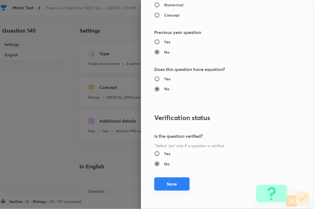
click at [172, 184] on button "Save" at bounding box center [171, 184] width 35 height 13
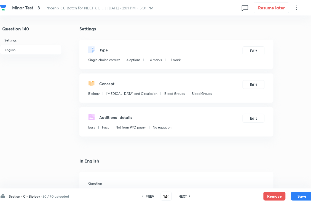
click at [299, 186] on button "Save" at bounding box center [303, 196] width 22 height 9
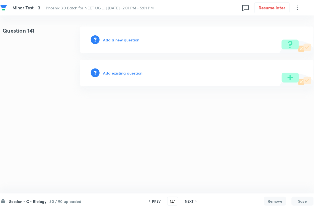
click at [123, 73] on h6 "Add existing question" at bounding box center [122, 73] width 39 height 6
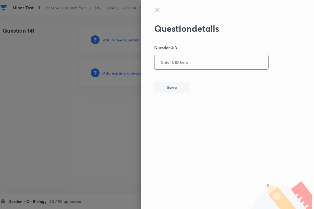
click at [191, 62] on input "text" at bounding box center [212, 63] width 114 height 14
click at [184, 86] on button "Save" at bounding box center [171, 86] width 35 height 11
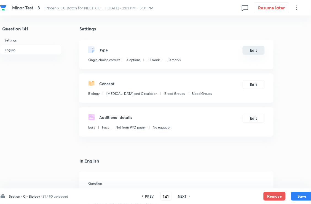
click at [257, 54] on button "Edit" at bounding box center [254, 50] width 22 height 9
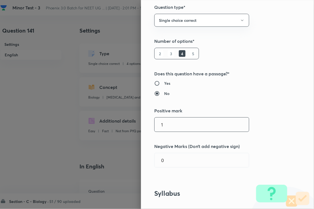
scroll to position [104, 0]
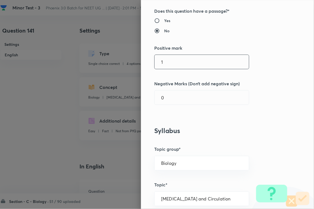
click at [168, 56] on input "1" at bounding box center [202, 62] width 94 height 14
click at [169, 68] on input "text" at bounding box center [202, 62] width 94 height 14
click at [170, 95] on input "0" at bounding box center [202, 98] width 94 height 14
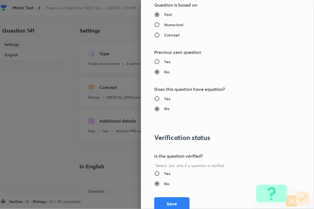
scroll to position [544, 0]
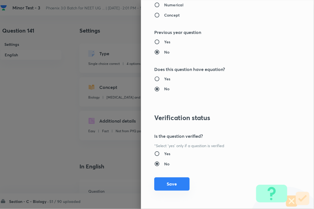
click at [174, 182] on button "Save" at bounding box center [171, 184] width 35 height 13
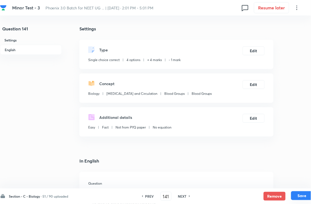
click at [295, 186] on button "Save" at bounding box center [303, 195] width 22 height 9
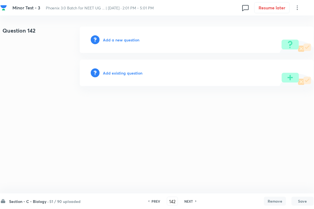
drag, startPoint x: 112, startPoint y: 68, endPoint x: 125, endPoint y: 69, distance: 12.5
click at [112, 68] on div "Add existing question" at bounding box center [197, 73] width 234 height 27
click at [128, 78] on div "Add existing question" at bounding box center [197, 73] width 234 height 27
click at [181, 62] on div "Add existing question" at bounding box center [197, 73] width 234 height 27
click at [138, 74] on h6 "Add existing question" at bounding box center [122, 73] width 39 height 6
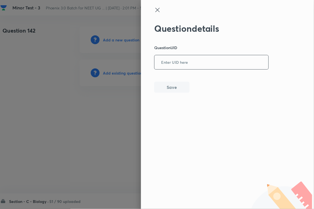
drag, startPoint x: 186, startPoint y: 64, endPoint x: 180, endPoint y: 77, distance: 14.4
click at [186, 64] on input "text" at bounding box center [212, 63] width 114 height 14
paste input "CVH6F"
click at [174, 87] on button "Save" at bounding box center [171, 86] width 35 height 11
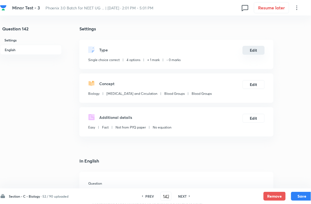
click at [256, 52] on button "Edit" at bounding box center [254, 50] width 22 height 9
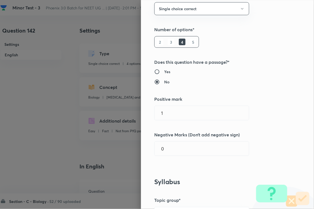
scroll to position [104, 0]
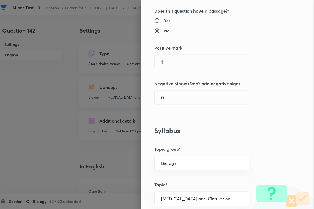
click at [178, 49] on h5 "Positive mark" at bounding box center [218, 48] width 128 height 7
click at [174, 75] on div "Question settings Question type* Single choice correct Number of options* 2 3 4…" at bounding box center [227, 104] width 173 height 209
click at [176, 69] on div "1 ​" at bounding box center [201, 62] width 95 height 15
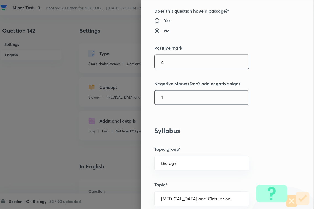
click at [171, 97] on input "1" at bounding box center [202, 98] width 94 height 14
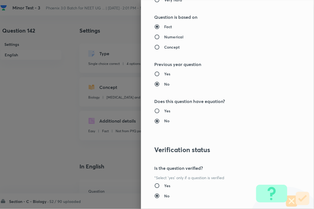
scroll to position [544, 0]
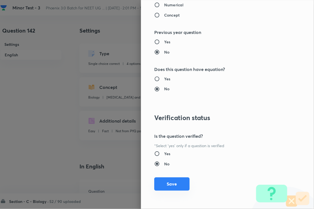
drag, startPoint x: 171, startPoint y: 179, endPoint x: 216, endPoint y: 184, distance: 45.8
click at [171, 180] on button "Save" at bounding box center [171, 184] width 35 height 13
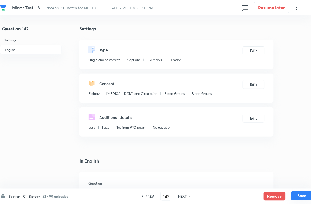
click at [297, 186] on button "Save" at bounding box center [303, 195] width 22 height 9
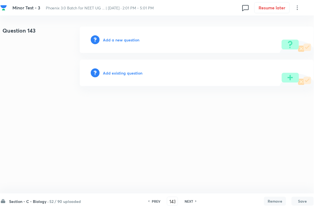
click at [117, 72] on h6 "Add existing question" at bounding box center [122, 73] width 39 height 6
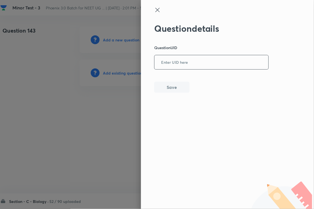
click at [169, 63] on input "text" at bounding box center [212, 63] width 114 height 14
paste input "3ZT4W"
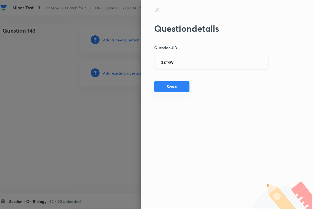
click at [170, 92] on div "Question details Question UID 3ZT4W ​ Save" at bounding box center [211, 58] width 115 height 70
click at [167, 89] on button "Save" at bounding box center [171, 86] width 35 height 11
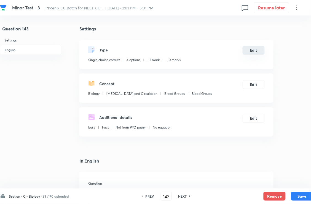
click at [262, 55] on button "Edit" at bounding box center [254, 50] width 22 height 9
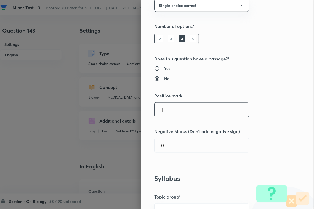
scroll to position [104, 0]
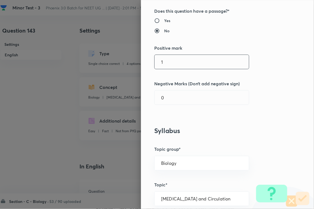
click at [174, 66] on input "1" at bounding box center [202, 62] width 94 height 14
click at [174, 98] on input "0" at bounding box center [202, 98] width 94 height 14
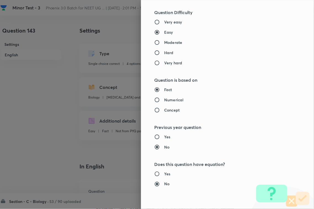
scroll to position [544, 0]
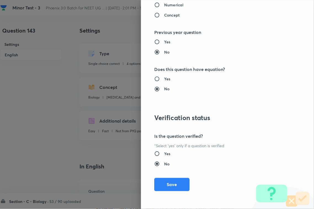
click at [171, 186] on button "Save" at bounding box center [171, 184] width 35 height 13
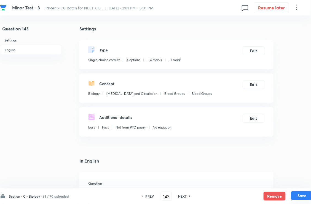
click at [301, 186] on button "Save" at bounding box center [303, 195] width 22 height 9
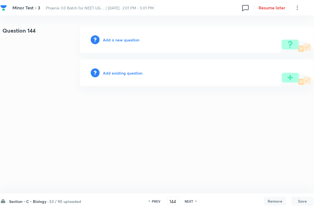
click at [121, 71] on h6 "Add existing question" at bounding box center [122, 73] width 39 height 6
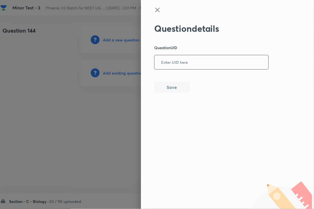
click at [169, 65] on input "text" at bounding box center [212, 63] width 114 height 14
paste input "4HFMY"
click at [167, 82] on div "Question details Question UID 4HFMY ​ Save" at bounding box center [211, 58] width 115 height 70
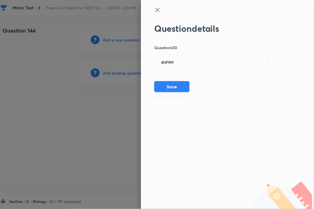
click at [175, 87] on button "Save" at bounding box center [171, 86] width 35 height 11
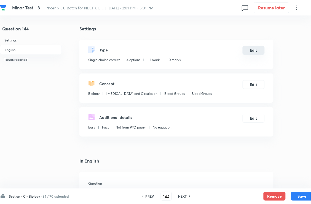
click at [253, 52] on button "Edit" at bounding box center [254, 50] width 22 height 9
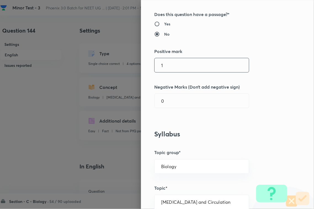
scroll to position [104, 0]
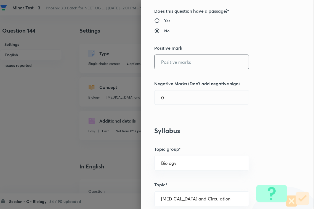
click at [170, 65] on input "text" at bounding box center [202, 62] width 94 height 14
click at [165, 100] on input "0" at bounding box center [202, 98] width 94 height 14
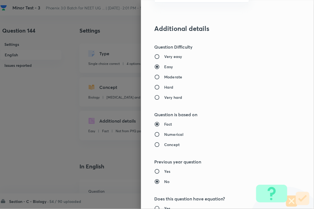
scroll to position [544, 0]
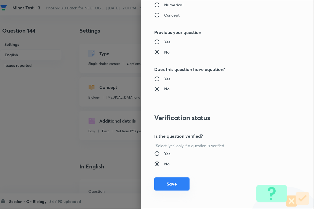
click at [174, 186] on button "Save" at bounding box center [171, 184] width 35 height 13
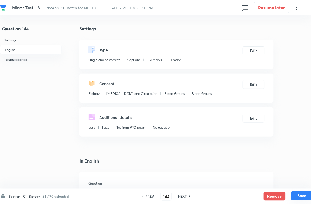
click at [309, 186] on button "Save" at bounding box center [303, 195] width 22 height 9
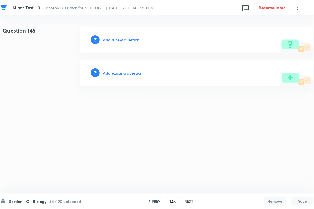
click at [131, 71] on h6 "Add existing question" at bounding box center [122, 73] width 39 height 6
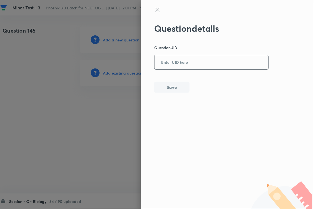
click at [169, 61] on input "text" at bounding box center [212, 63] width 114 height 14
paste input "UZPIO"
click at [173, 84] on button "Save" at bounding box center [171, 86] width 35 height 11
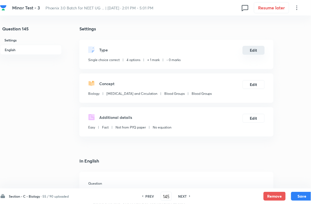
click at [248, 53] on button "Edit" at bounding box center [254, 50] width 22 height 9
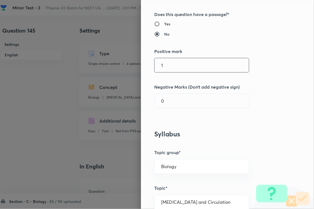
scroll to position [104, 0]
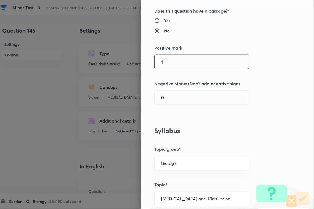
click at [176, 64] on input "1" at bounding box center [202, 62] width 94 height 14
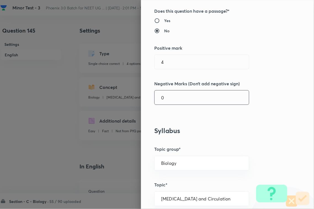
click at [171, 97] on input "0" at bounding box center [202, 98] width 94 height 14
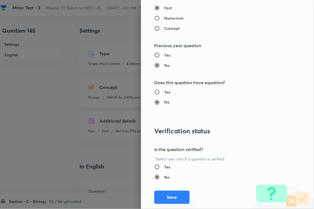
scroll to position [544, 0]
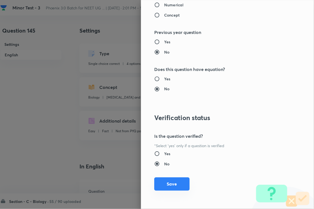
click at [168, 181] on button "Save" at bounding box center [171, 184] width 35 height 13
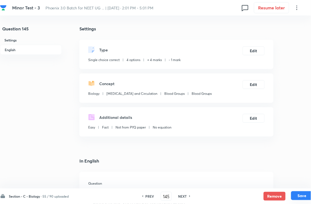
click at [308, 186] on button "Save" at bounding box center [303, 195] width 22 height 9
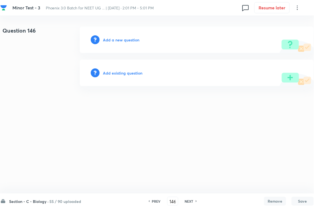
click at [126, 76] on div "Add existing question" at bounding box center [197, 73] width 234 height 27
click at [161, 66] on div "Add existing question" at bounding box center [197, 73] width 234 height 27
click at [129, 73] on h6 "Add existing question" at bounding box center [122, 73] width 39 height 6
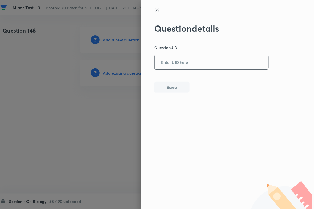
click at [181, 61] on input "text" at bounding box center [212, 63] width 114 height 14
click at [173, 84] on button "Save" at bounding box center [171, 86] width 35 height 11
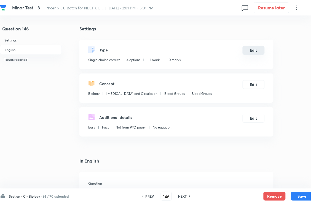
click at [257, 53] on button "Edit" at bounding box center [254, 50] width 22 height 9
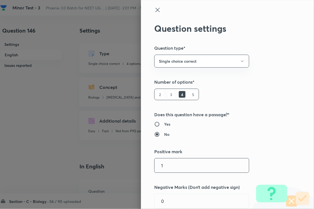
scroll to position [104, 0]
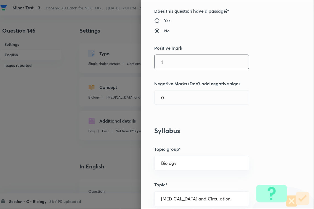
click at [167, 58] on input "1" at bounding box center [202, 62] width 94 height 14
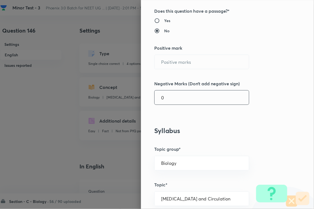
click at [169, 100] on input "0" at bounding box center [202, 98] width 94 height 14
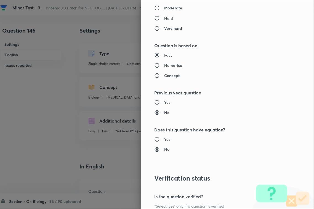
scroll to position [544, 0]
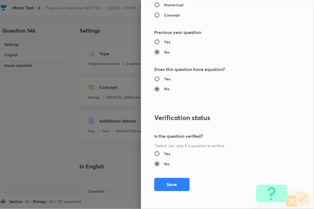
click at [167, 181] on button "Save" at bounding box center [171, 184] width 35 height 13
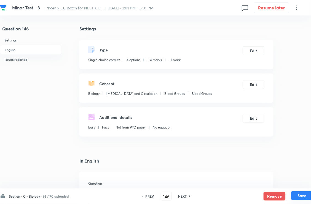
click at [305, 186] on button "Save" at bounding box center [303, 195] width 22 height 9
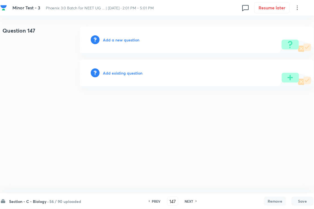
click at [130, 75] on h6 "Add existing question" at bounding box center [122, 73] width 39 height 6
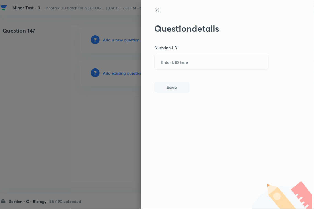
click at [183, 67] on div "Question details Question UID ​ Save" at bounding box center [157, 104] width 314 height 209
click at [178, 71] on div "Question details Question UID ​ Save" at bounding box center [211, 58] width 115 height 70
click at [182, 63] on input "text" at bounding box center [212, 63] width 114 height 14
paste input "FIFEC"
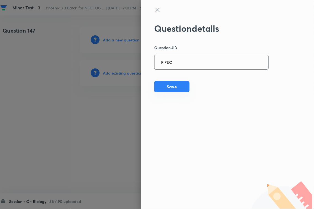
click at [175, 89] on button "Save" at bounding box center [171, 86] width 35 height 11
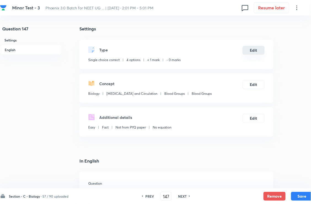
click at [252, 55] on button "Edit" at bounding box center [254, 50] width 22 height 9
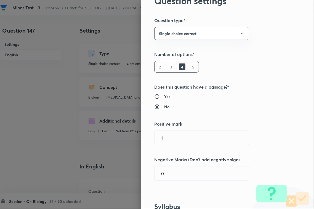
scroll to position [104, 0]
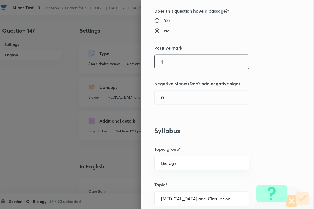
click at [174, 62] on input "1" at bounding box center [202, 62] width 94 height 14
click at [173, 98] on input "0" at bounding box center [202, 98] width 94 height 14
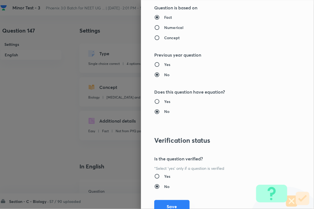
scroll to position [544, 0]
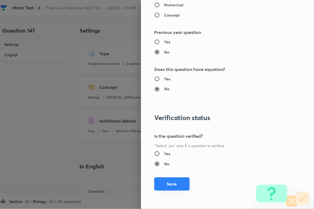
click at [172, 182] on button "Save" at bounding box center [171, 184] width 35 height 13
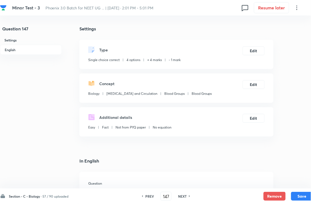
click at [294, 186] on button "Save" at bounding box center [303, 196] width 22 height 9
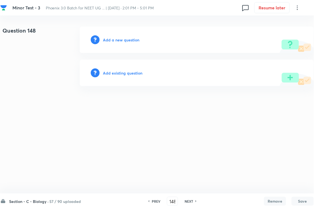
click at [132, 70] on h6 "Add existing question" at bounding box center [122, 73] width 39 height 6
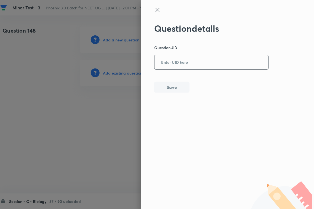
paste input "0LSUN"
drag, startPoint x: 165, startPoint y: 64, endPoint x: 157, endPoint y: 83, distance: 20.6
click at [166, 66] on input "text" at bounding box center [212, 63] width 114 height 14
click at [163, 87] on button "Save" at bounding box center [171, 86] width 35 height 11
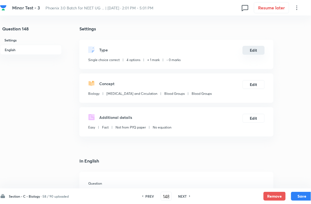
click at [252, 54] on button "Edit" at bounding box center [254, 50] width 22 height 9
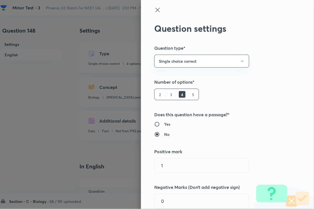
scroll to position [104, 0]
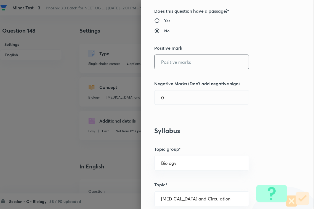
click at [178, 60] on input "text" at bounding box center [202, 62] width 94 height 14
click at [172, 97] on input "0" at bounding box center [202, 98] width 94 height 14
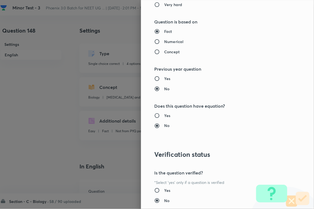
scroll to position [544, 0]
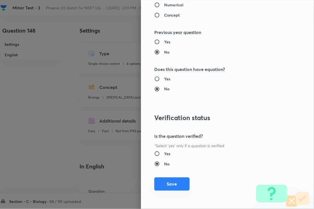
click at [168, 186] on button "Save" at bounding box center [171, 184] width 35 height 13
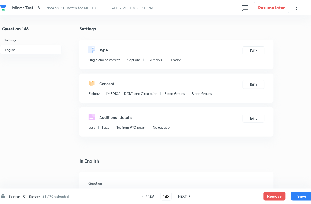
drag, startPoint x: 297, startPoint y: 197, endPoint x: 313, endPoint y: 185, distance: 19.1
click at [298, 186] on button "Save" at bounding box center [303, 196] width 22 height 9
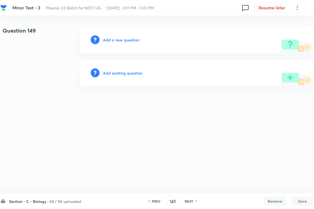
click at [133, 75] on h6 "Add existing question" at bounding box center [122, 73] width 39 height 6
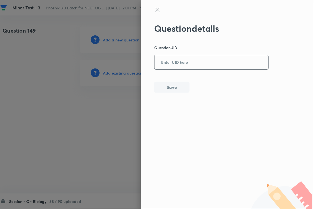
click at [173, 61] on input "text" at bounding box center [212, 63] width 114 height 14
paste input "QMN3G"
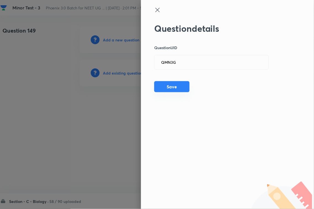
click at [173, 86] on button "Save" at bounding box center [171, 86] width 35 height 11
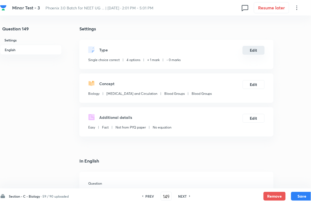
click at [255, 54] on button "Edit" at bounding box center [254, 50] width 22 height 9
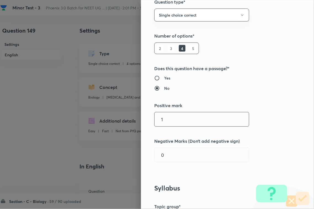
scroll to position [104, 0]
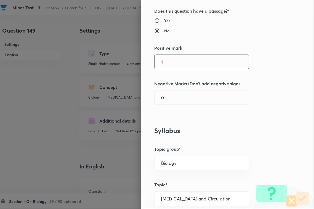
drag, startPoint x: 166, startPoint y: 54, endPoint x: 172, endPoint y: 64, distance: 11.0
click at [172, 64] on div "Question settings Question type* Single choice correct Number of options* 2 3 4…" at bounding box center [227, 104] width 173 height 209
click at [172, 66] on input "1" at bounding box center [202, 62] width 94 height 14
click at [172, 107] on div "Question settings Question type* Single choice correct Number of options* 2 3 4…" at bounding box center [227, 104] width 173 height 209
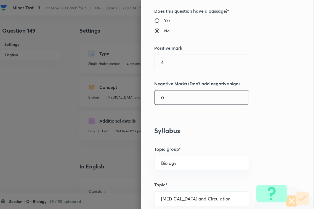
click at [176, 97] on input "0" at bounding box center [202, 98] width 94 height 14
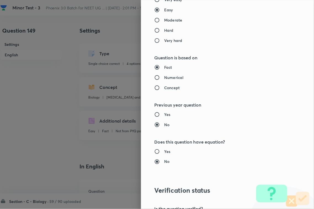
scroll to position [544, 0]
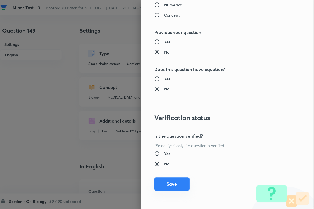
click at [170, 183] on button "Save" at bounding box center [171, 184] width 35 height 13
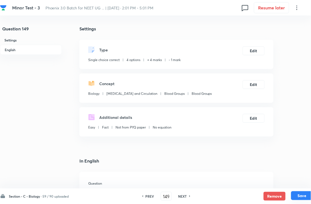
click at [305, 186] on button "Save" at bounding box center [303, 195] width 22 height 9
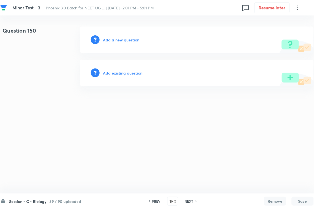
click at [132, 73] on h6 "Add existing question" at bounding box center [122, 73] width 39 height 6
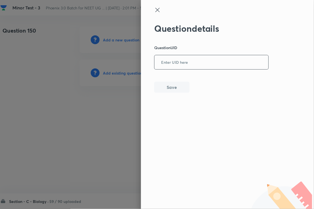
click at [174, 61] on input "text" at bounding box center [212, 63] width 114 height 14
paste input "IVMFR"
click at [171, 88] on button "Save" at bounding box center [171, 86] width 35 height 11
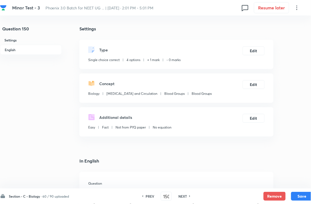
click at [255, 49] on div "Type Single choice correct 4 options + 1 mark - 0 marks Edit" at bounding box center [177, 54] width 194 height 29
click at [255, 55] on button "Edit" at bounding box center [254, 50] width 22 height 9
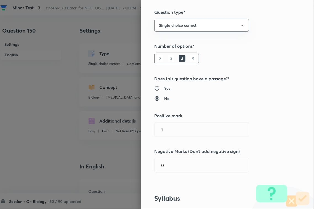
scroll to position [69, 0]
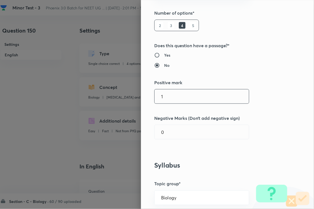
click at [173, 99] on input "1" at bounding box center [202, 96] width 94 height 14
click at [169, 140] on div "Question settings Question type* Single choice correct Number of options* 2 3 4…" at bounding box center [227, 104] width 173 height 209
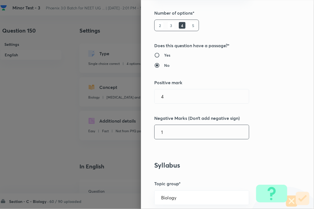
click at [171, 137] on input "1" at bounding box center [202, 132] width 94 height 14
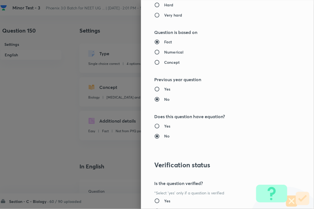
scroll to position [544, 0]
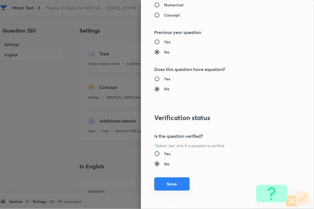
click at [174, 183] on button "Save" at bounding box center [171, 184] width 35 height 13
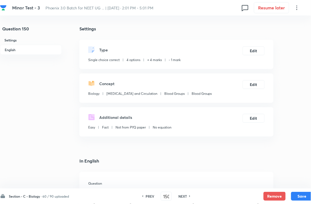
drag, startPoint x: 304, startPoint y: 196, endPoint x: 307, endPoint y: 186, distance: 11.3
click at [303, 186] on button "Save" at bounding box center [303, 196] width 22 height 9
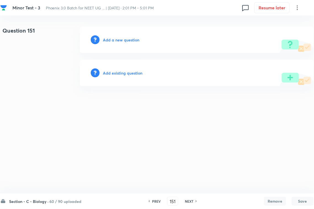
click at [128, 74] on h6 "Add existing question" at bounding box center [122, 73] width 39 height 6
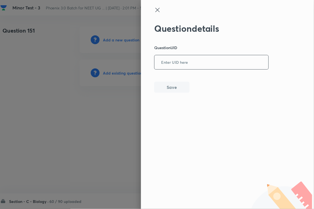
click at [183, 67] on input "text" at bounding box center [212, 63] width 114 height 14
paste input "E09W4"
click at [178, 88] on button "Save" at bounding box center [171, 86] width 35 height 11
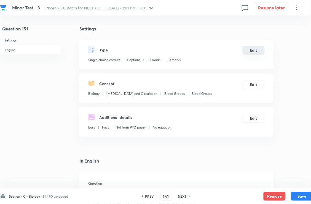
click at [256, 54] on button "Edit" at bounding box center [254, 50] width 22 height 9
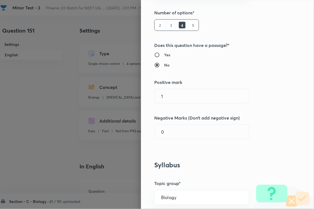
scroll to position [138, 0]
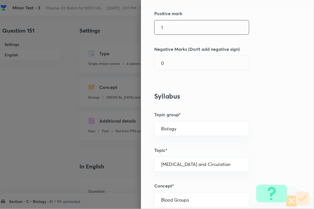
click at [183, 32] on input "1" at bounding box center [202, 27] width 94 height 14
click at [172, 66] on input "0" at bounding box center [202, 63] width 94 height 14
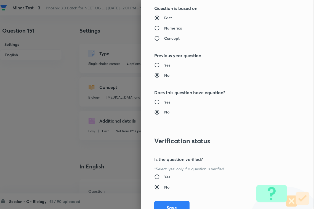
scroll to position [544, 0]
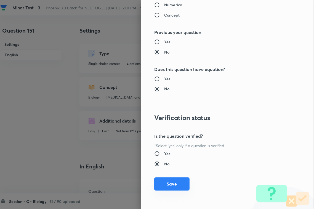
click at [170, 184] on button "Save" at bounding box center [171, 184] width 35 height 13
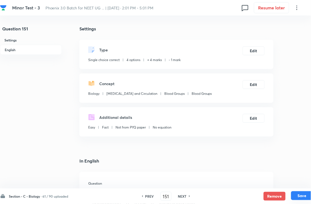
click at [298, 186] on button "Save" at bounding box center [303, 195] width 22 height 9
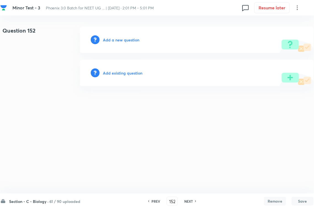
click at [117, 71] on h6 "Add existing question" at bounding box center [122, 73] width 39 height 6
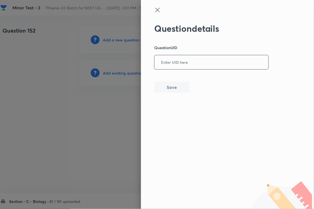
click at [190, 64] on input "text" at bounding box center [212, 63] width 114 height 14
paste input "BCK8F"
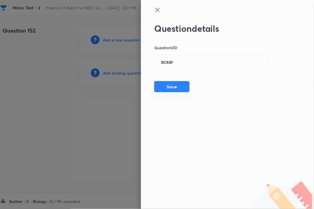
click at [177, 84] on button "Save" at bounding box center [171, 86] width 35 height 11
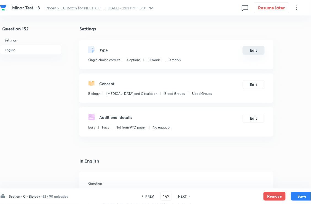
click at [251, 54] on button "Edit" at bounding box center [254, 50] width 22 height 9
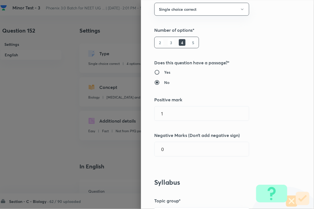
scroll to position [138, 0]
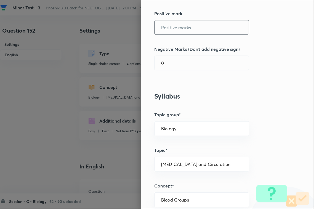
click at [171, 27] on input "text" at bounding box center [202, 27] width 94 height 14
click at [173, 68] on input "0" at bounding box center [202, 63] width 94 height 14
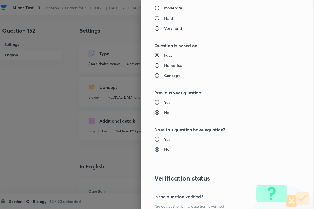
scroll to position [544, 0]
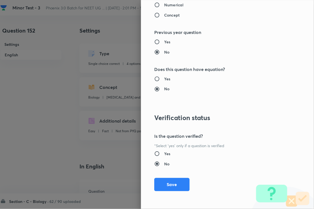
click at [177, 182] on button "Save" at bounding box center [171, 184] width 35 height 13
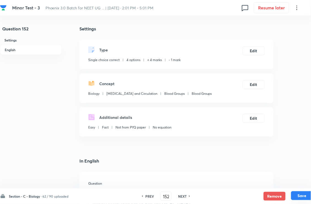
click at [303, 186] on button "Save" at bounding box center [303, 195] width 22 height 9
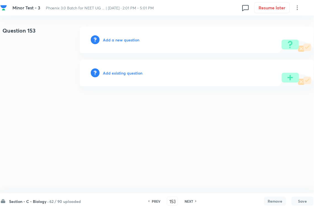
click at [133, 75] on h6 "Add existing question" at bounding box center [122, 73] width 39 height 6
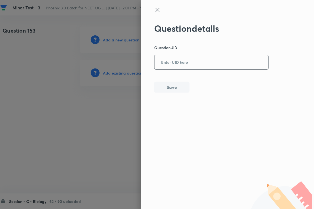
click at [170, 68] on input "text" at bounding box center [212, 63] width 114 height 14
paste input "BHFP2"
click at [169, 91] on button "Save" at bounding box center [171, 86] width 35 height 11
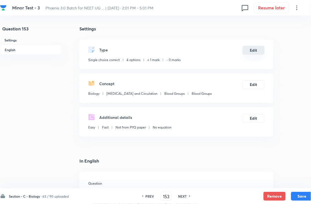
click at [250, 55] on button "Edit" at bounding box center [254, 50] width 22 height 9
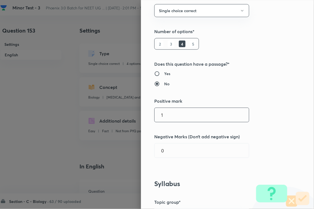
scroll to position [104, 0]
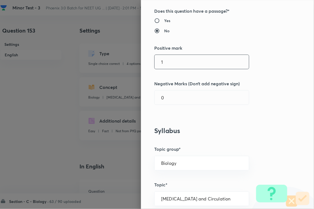
drag, startPoint x: 176, startPoint y: 57, endPoint x: 175, endPoint y: 60, distance: 2.9
click at [175, 60] on input "1" at bounding box center [202, 62] width 94 height 14
drag, startPoint x: 173, startPoint y: 98, endPoint x: 173, endPoint y: 101, distance: 3.0
click at [173, 101] on input "0" at bounding box center [202, 98] width 94 height 14
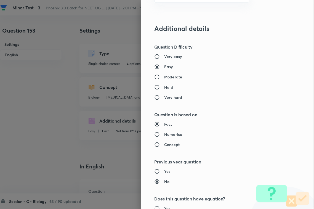
scroll to position [544, 0]
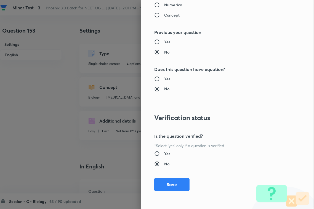
click at [171, 186] on div "Question settings Question type* Single choice correct Number of options* 2 3 4…" at bounding box center [227, 104] width 173 height 209
click at [176, 185] on button "Save" at bounding box center [171, 184] width 35 height 13
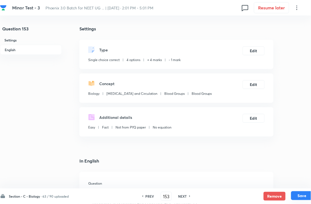
click at [301, 186] on button "Save" at bounding box center [303, 195] width 22 height 9
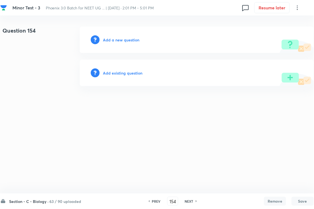
click at [121, 70] on h6 "Add existing question" at bounding box center [122, 73] width 39 height 6
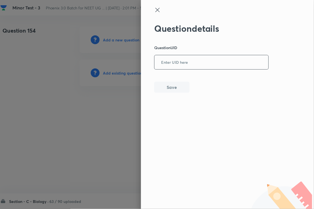
click at [198, 65] on input "text" at bounding box center [212, 63] width 114 height 14
paste input "0RXO3"
click at [178, 87] on button "Save" at bounding box center [171, 86] width 35 height 11
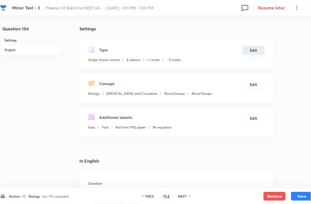
click at [247, 54] on button "Edit" at bounding box center [254, 50] width 22 height 9
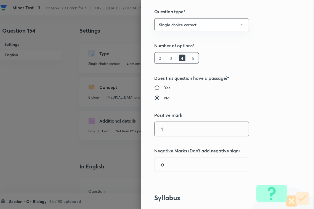
scroll to position [104, 0]
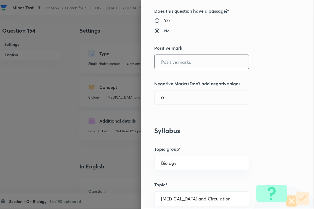
click at [170, 62] on input "text" at bounding box center [202, 62] width 94 height 14
click at [174, 99] on input "0" at bounding box center [202, 98] width 94 height 14
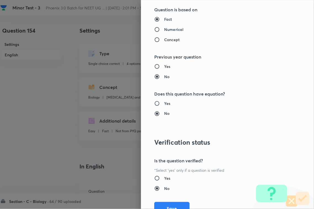
scroll to position [544, 0]
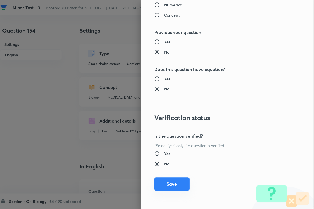
click at [173, 182] on button "Save" at bounding box center [171, 184] width 35 height 13
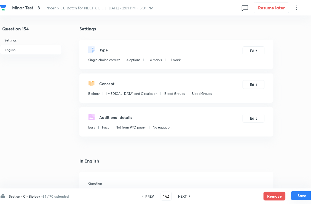
click at [308, 186] on button "Save" at bounding box center [303, 195] width 22 height 9
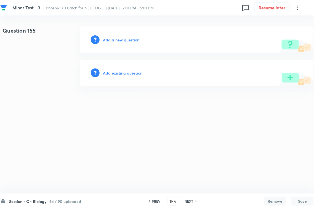
click at [128, 78] on div "Add existing question" at bounding box center [197, 73] width 234 height 27
click at [138, 73] on h6 "Add existing question" at bounding box center [122, 73] width 39 height 6
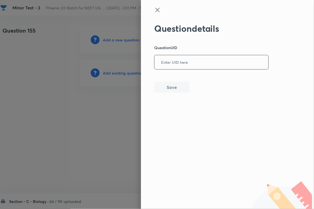
click at [182, 63] on input "text" at bounding box center [212, 63] width 114 height 14
paste input "1ZBQN"
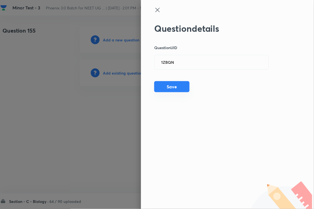
click at [174, 89] on button "Save" at bounding box center [171, 86] width 35 height 11
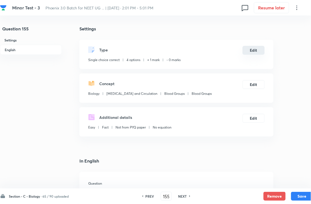
click at [254, 55] on button "Edit" at bounding box center [254, 50] width 22 height 9
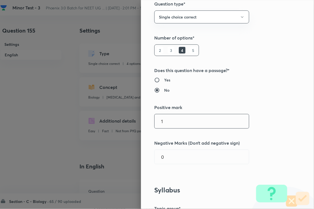
scroll to position [104, 0]
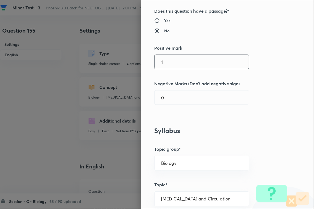
click at [175, 65] on input "1" at bounding box center [202, 62] width 94 height 14
click at [169, 100] on input "0" at bounding box center [202, 98] width 94 height 14
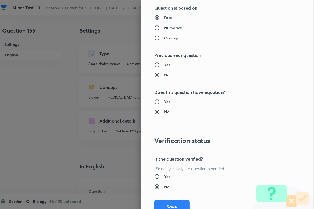
scroll to position [544, 0]
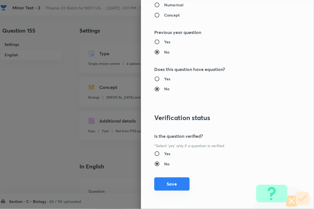
click at [165, 184] on button "Save" at bounding box center [171, 184] width 35 height 13
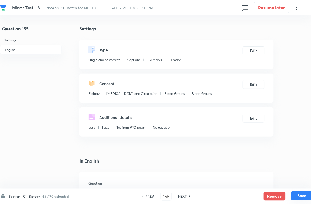
click at [301, 186] on button "Save" at bounding box center [303, 195] width 22 height 9
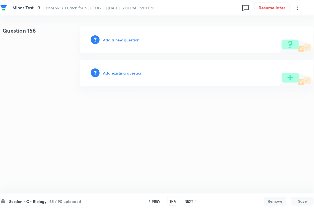
click at [138, 75] on h6 "Add existing question" at bounding box center [122, 73] width 39 height 6
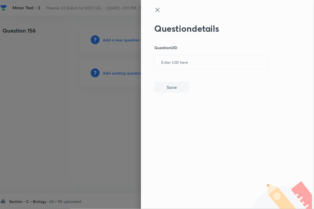
click at [182, 70] on div "Question details Question UID ​ Save" at bounding box center [211, 58] width 115 height 70
click at [180, 60] on input "text" at bounding box center [212, 63] width 114 height 14
paste input "GIQIQ"
click at [176, 92] on button "Save" at bounding box center [171, 86] width 35 height 11
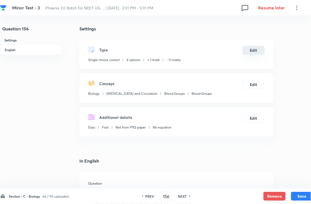
click at [258, 54] on button "Edit" at bounding box center [254, 50] width 22 height 9
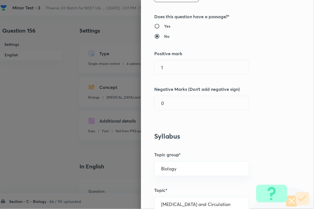
scroll to position [104, 0]
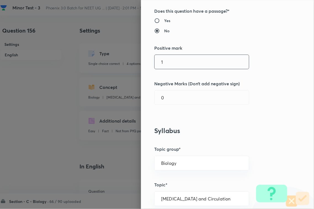
click at [166, 57] on input "1" at bounding box center [202, 62] width 94 height 14
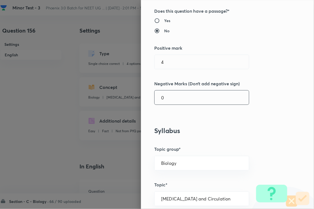
click at [168, 99] on input "0" at bounding box center [202, 98] width 94 height 14
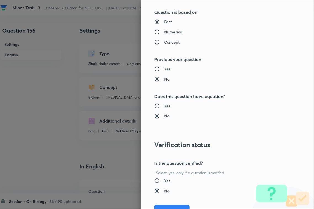
scroll to position [544, 0]
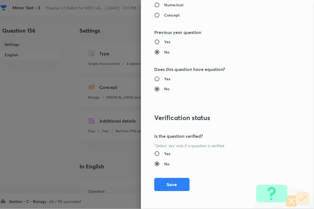
click at [170, 186] on button "Save" at bounding box center [171, 184] width 35 height 13
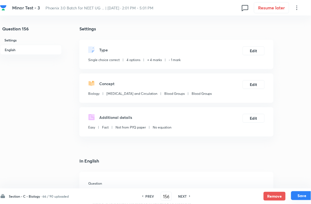
click at [310, 186] on button "Save" at bounding box center [303, 195] width 22 height 9
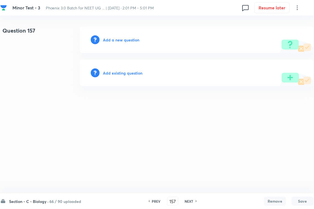
click at [126, 70] on h6 "Add existing question" at bounding box center [122, 73] width 39 height 6
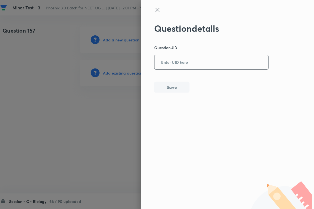
click at [170, 63] on input "text" at bounding box center [212, 63] width 114 height 14
paste input "B7HXO"
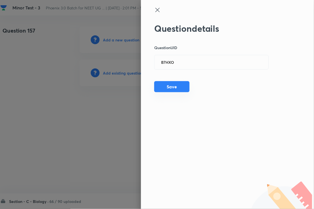
drag, startPoint x: 183, startPoint y: 81, endPoint x: 183, endPoint y: 85, distance: 4.2
click at [183, 81] on div "Question details Question UID B7HXO ​ Save" at bounding box center [211, 58] width 115 height 70
click at [182, 89] on button "Save" at bounding box center [171, 86] width 35 height 11
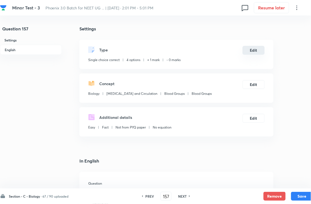
click at [257, 50] on button "Edit" at bounding box center [254, 50] width 22 height 9
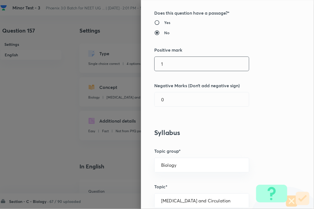
scroll to position [104, 0]
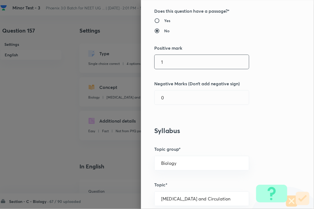
click at [173, 60] on input "1" at bounding box center [202, 62] width 94 height 14
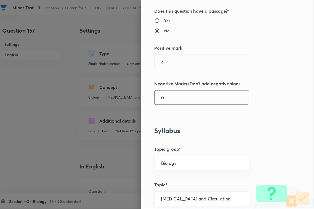
click at [171, 102] on input "0" at bounding box center [202, 98] width 94 height 14
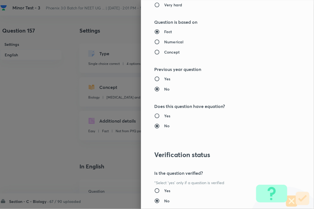
scroll to position [544, 0]
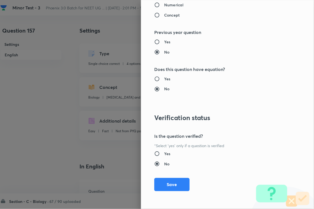
click at [169, 186] on div "Question settings Question type* Single choice correct Number of options* 2 3 4…" at bounding box center [227, 104] width 173 height 209
click at [182, 186] on button "Save" at bounding box center [171, 184] width 35 height 13
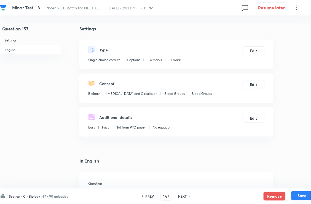
click at [296, 186] on button "Save" at bounding box center [303, 195] width 22 height 9
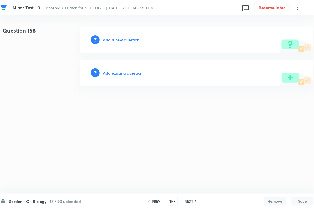
click at [129, 71] on h6 "Add existing question" at bounding box center [122, 73] width 39 height 6
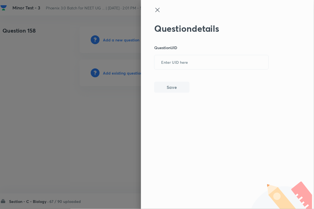
drag, startPoint x: 129, startPoint y: 71, endPoint x: 202, endPoint y: 79, distance: 73.8
click at [218, 69] on input "text" at bounding box center [212, 63] width 114 height 14
paste input "38DT8"
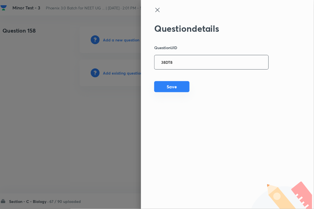
click at [181, 83] on button "Save" at bounding box center [171, 86] width 35 height 11
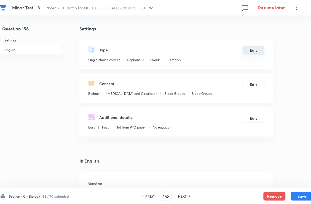
click at [247, 55] on button "Edit" at bounding box center [254, 50] width 22 height 9
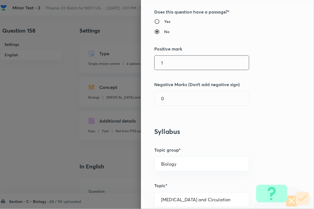
scroll to position [104, 0]
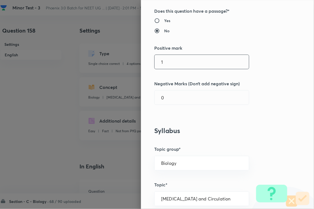
click at [174, 58] on input "1" at bounding box center [202, 62] width 94 height 14
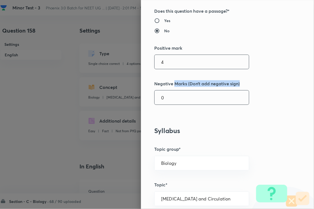
drag, startPoint x: 171, startPoint y: 89, endPoint x: 171, endPoint y: 92, distance: 3.3
click at [171, 92] on div "Question settings Question type* Single choice correct Number of options* 2 3 4…" at bounding box center [227, 104] width 173 height 209
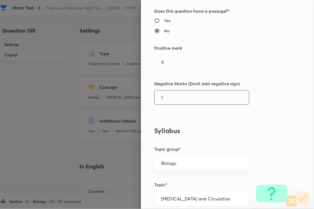
click at [171, 101] on input "1" at bounding box center [202, 98] width 94 height 14
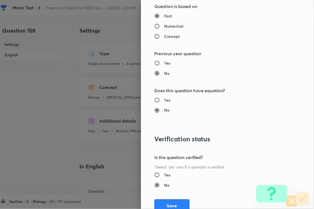
scroll to position [544, 0]
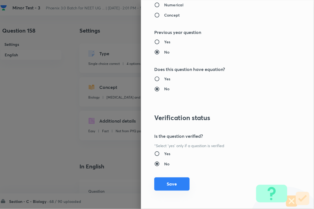
click at [167, 185] on button "Save" at bounding box center [171, 184] width 35 height 13
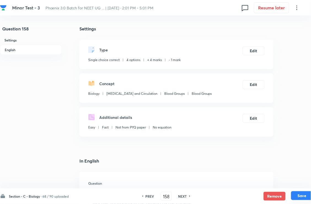
click at [301, 186] on button "Save" at bounding box center [303, 195] width 22 height 9
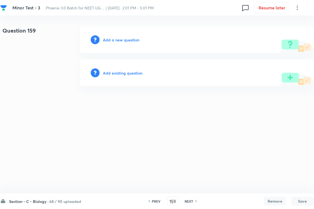
click at [141, 75] on h6 "Add existing question" at bounding box center [122, 73] width 39 height 6
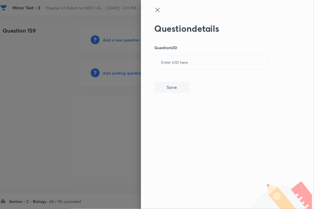
click at [189, 67] on input "text" at bounding box center [212, 63] width 114 height 14
paste input "L5TUK"
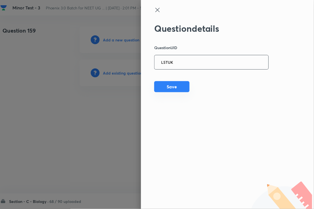
click at [174, 86] on button "Save" at bounding box center [171, 86] width 35 height 11
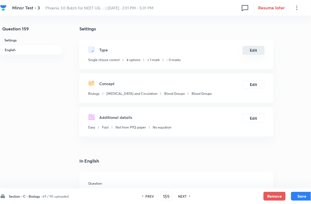
click at [254, 54] on button "Edit" at bounding box center [254, 50] width 22 height 9
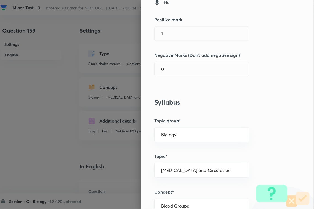
scroll to position [138, 0]
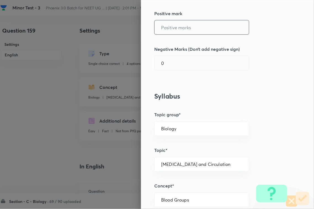
click at [177, 26] on input "text" at bounding box center [202, 27] width 94 height 14
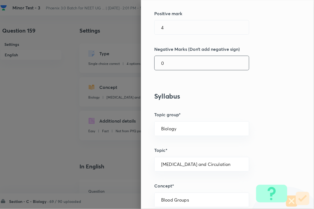
click at [177, 64] on input "0" at bounding box center [202, 63] width 94 height 14
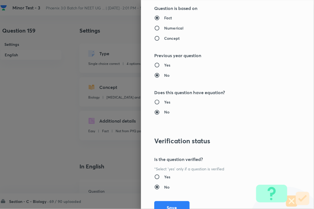
scroll to position [544, 0]
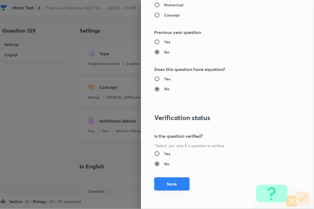
click at [174, 180] on button "Save" at bounding box center [171, 184] width 35 height 13
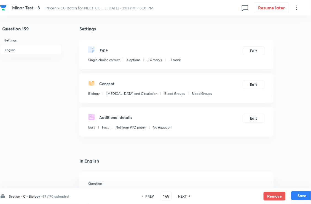
click at [309, 186] on button "Save" at bounding box center [303, 195] width 22 height 9
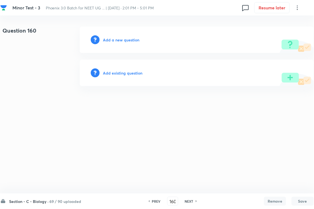
click at [136, 76] on div "Add existing question" at bounding box center [197, 73] width 234 height 27
click at [135, 73] on h6 "Add existing question" at bounding box center [122, 73] width 39 height 6
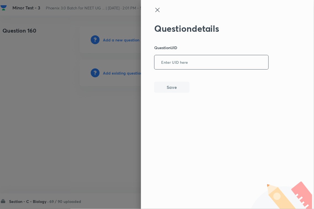
drag, startPoint x: 191, startPoint y: 64, endPoint x: 181, endPoint y: 74, distance: 13.7
click at [191, 65] on input "text" at bounding box center [212, 63] width 114 height 14
paste input "MWY5T"
drag, startPoint x: 165, startPoint y: 94, endPoint x: 177, endPoint y: 93, distance: 12.5
click at [165, 97] on div "Question details Question UID MWY5T ​ Save" at bounding box center [227, 104] width 173 height 209
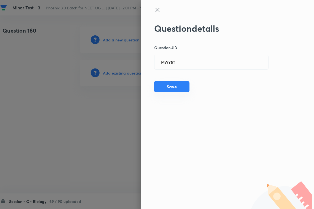
click at [174, 88] on button "Save" at bounding box center [171, 86] width 35 height 11
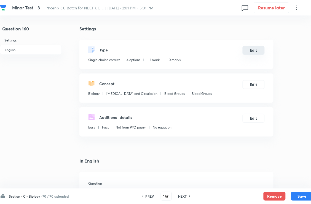
click at [258, 54] on button "Edit" at bounding box center [254, 50] width 22 height 9
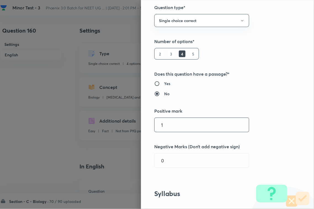
scroll to position [104, 0]
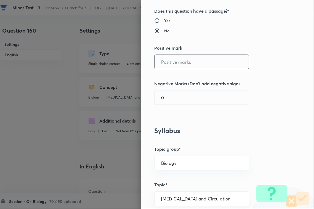
click at [174, 65] on input "text" at bounding box center [202, 62] width 94 height 14
click at [168, 97] on input "0" at bounding box center [202, 98] width 94 height 14
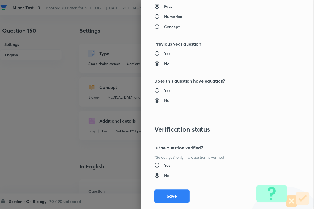
scroll to position [544, 0]
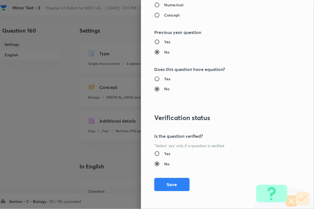
click at [169, 182] on button "Save" at bounding box center [171, 184] width 35 height 13
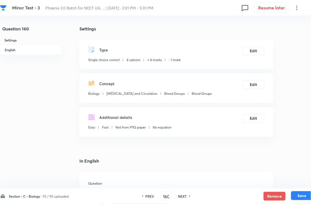
click at [300, 186] on button "Save" at bounding box center [303, 195] width 22 height 9
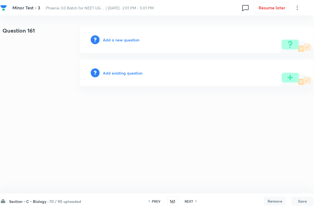
click at [125, 73] on h6 "Add existing question" at bounding box center [122, 73] width 39 height 6
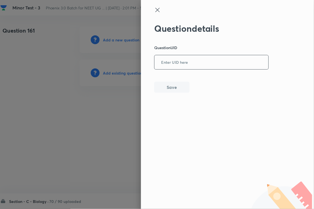
click at [204, 57] on input "text" at bounding box center [212, 63] width 114 height 14
paste input "N7VR5"
click at [182, 87] on button "Save" at bounding box center [171, 86] width 35 height 11
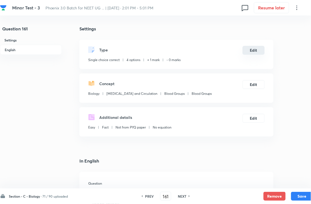
click at [260, 51] on button "Edit" at bounding box center [254, 50] width 22 height 9
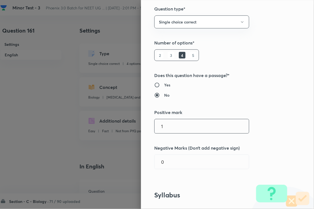
scroll to position [104, 0]
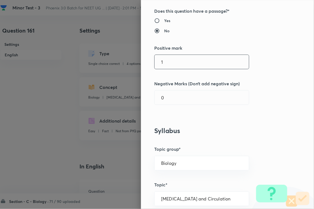
click at [175, 57] on input "1" at bounding box center [202, 62] width 94 height 14
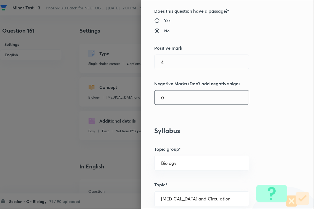
click at [174, 100] on input "0" at bounding box center [202, 98] width 94 height 14
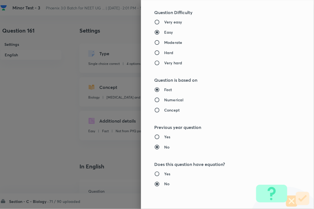
scroll to position [544, 0]
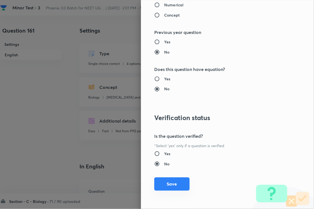
click at [170, 184] on button "Save" at bounding box center [171, 184] width 35 height 13
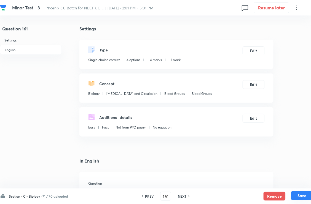
click at [306, 186] on button "Save" at bounding box center [303, 195] width 22 height 9
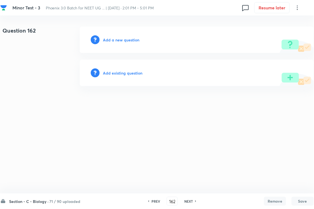
click at [127, 70] on h6 "Add existing question" at bounding box center [122, 73] width 39 height 6
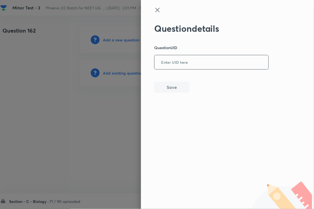
drag, startPoint x: 195, startPoint y: 59, endPoint x: 169, endPoint y: 80, distance: 33.0
click at [194, 59] on input "text" at bounding box center [212, 63] width 114 height 14
paste input "LGH4Y"
drag, startPoint x: 166, startPoint y: 86, endPoint x: 176, endPoint y: 88, distance: 9.5
click at [166, 88] on button "Save" at bounding box center [171, 86] width 35 height 11
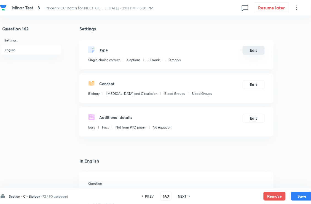
click at [256, 54] on button "Edit" at bounding box center [254, 50] width 22 height 9
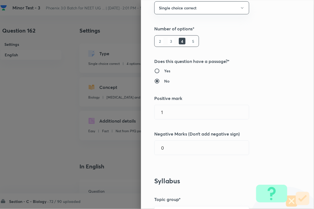
scroll to position [104, 0]
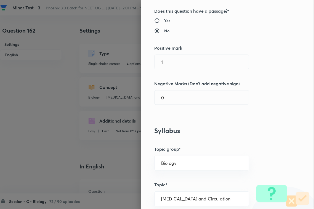
click at [174, 47] on h5 "Positive mark" at bounding box center [218, 48] width 128 height 7
click at [177, 69] on input "1" at bounding box center [202, 62] width 94 height 14
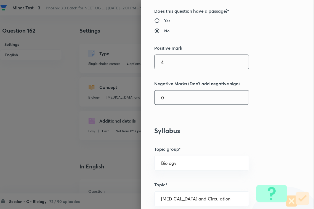
click at [174, 101] on input "0" at bounding box center [202, 98] width 94 height 14
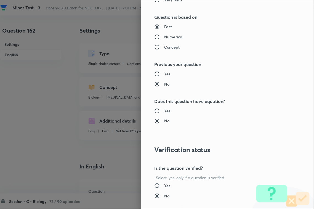
scroll to position [544, 0]
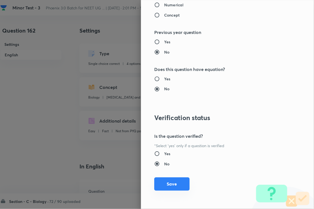
click at [173, 185] on button "Save" at bounding box center [171, 184] width 35 height 13
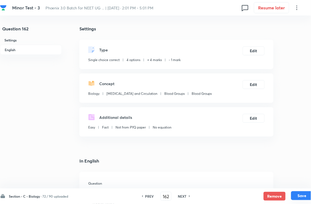
click at [303, 186] on button "Save" at bounding box center [303, 195] width 22 height 9
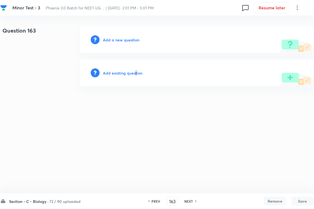
click at [136, 70] on h6 "Add existing question" at bounding box center [122, 73] width 39 height 6
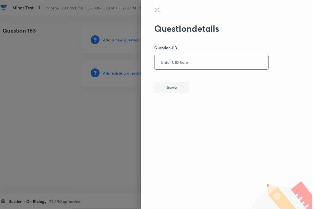
drag, startPoint x: 180, startPoint y: 64, endPoint x: 177, endPoint y: 68, distance: 5.6
click at [180, 64] on input "text" at bounding box center [212, 63] width 114 height 14
paste input "YIVBJ"
click at [165, 93] on div "Question details Question UID YIVBJ ​ Save" at bounding box center [227, 104] width 173 height 209
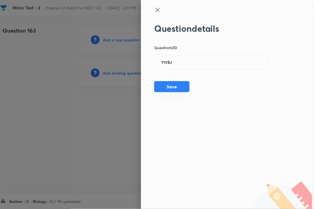
click at [166, 83] on button "Save" at bounding box center [171, 86] width 35 height 11
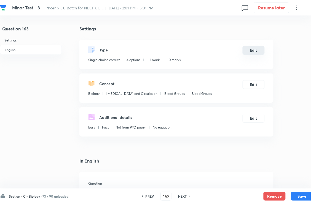
click at [249, 55] on button "Edit" at bounding box center [254, 50] width 22 height 9
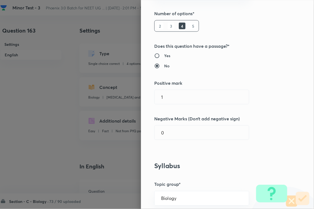
scroll to position [69, 0]
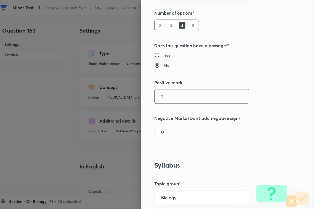
drag, startPoint x: 174, startPoint y: 92, endPoint x: 176, endPoint y: 97, distance: 5.1
click at [175, 93] on input "1" at bounding box center [202, 96] width 94 height 14
click at [176, 129] on input "0" at bounding box center [202, 132] width 94 height 14
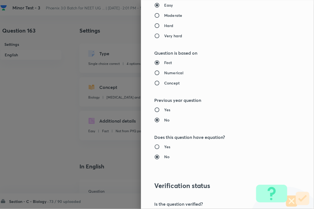
scroll to position [544, 0]
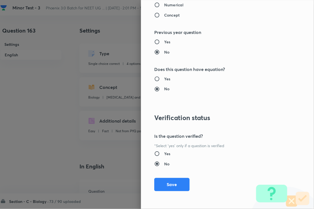
drag, startPoint x: 176, startPoint y: 184, endPoint x: 216, endPoint y: 189, distance: 40.6
click at [176, 185] on button "Save" at bounding box center [171, 184] width 35 height 13
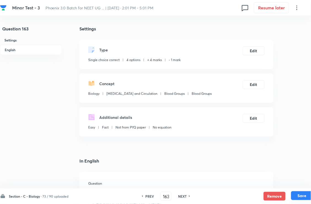
click at [305, 186] on button "Save" at bounding box center [303, 195] width 22 height 9
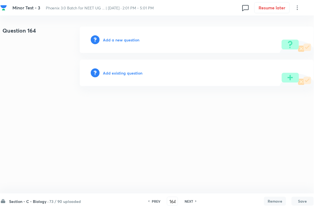
click at [130, 70] on h6 "Add existing question" at bounding box center [122, 73] width 39 height 6
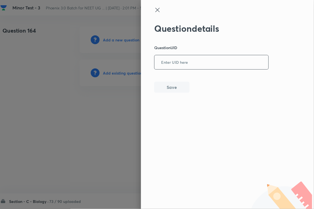
click at [181, 58] on input "text" at bounding box center [212, 63] width 114 height 14
paste input "II5NS"
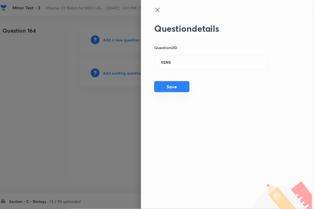
click at [177, 91] on button "Save" at bounding box center [171, 86] width 35 height 11
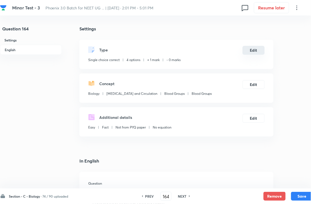
click at [252, 51] on button "Edit" at bounding box center [254, 50] width 22 height 9
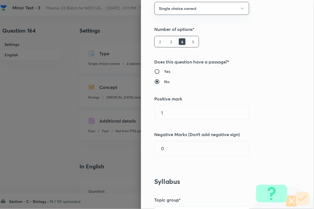
scroll to position [104, 0]
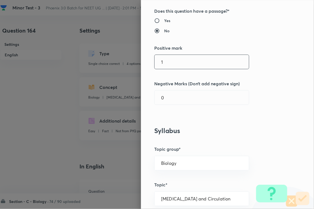
click at [177, 59] on input "1" at bounding box center [202, 62] width 94 height 14
click at [171, 98] on input "0" at bounding box center [202, 98] width 94 height 14
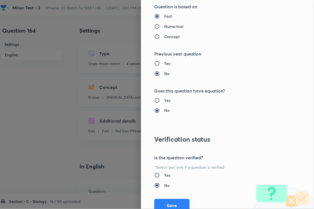
scroll to position [544, 0]
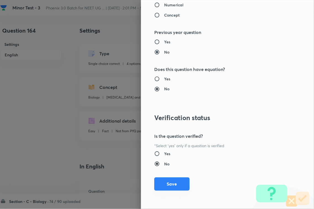
click at [177, 185] on button "Save" at bounding box center [171, 184] width 35 height 13
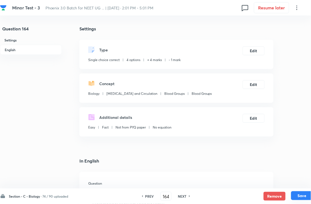
click at [304, 186] on button "Save" at bounding box center [303, 195] width 22 height 9
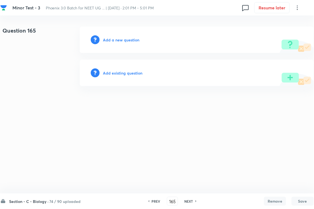
click at [128, 73] on h6 "Add existing question" at bounding box center [122, 73] width 39 height 6
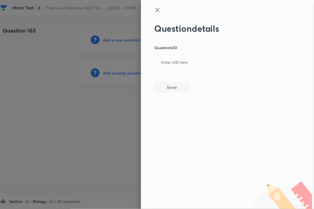
click at [174, 67] on input "text" at bounding box center [212, 63] width 114 height 14
paste input "60Y9G"
click at [175, 92] on button "Save" at bounding box center [171, 86] width 35 height 11
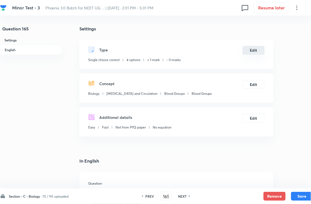
click at [256, 54] on button "Edit" at bounding box center [254, 50] width 22 height 9
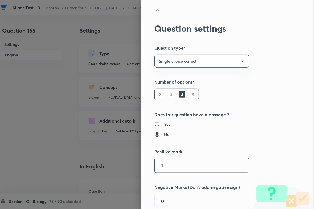
scroll to position [104, 0]
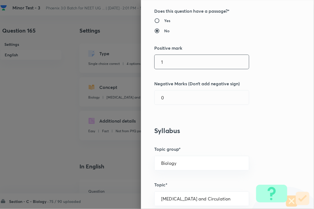
click at [179, 65] on input "1" at bounding box center [202, 62] width 94 height 14
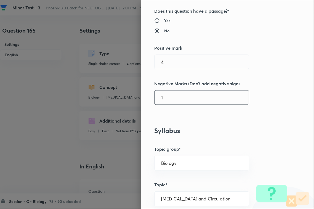
click at [171, 94] on input "1" at bounding box center [202, 98] width 94 height 14
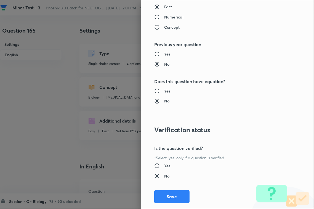
scroll to position [544, 0]
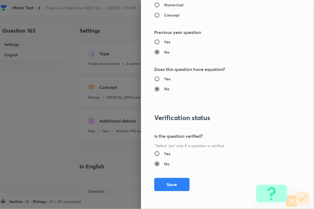
drag, startPoint x: 173, startPoint y: 181, endPoint x: 194, endPoint y: 183, distance: 20.5
click at [173, 181] on button "Save" at bounding box center [171, 184] width 35 height 13
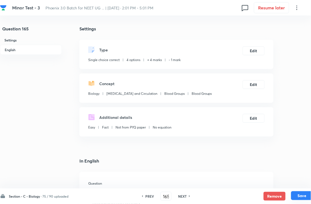
click at [298, 186] on button "Save" at bounding box center [303, 195] width 22 height 9
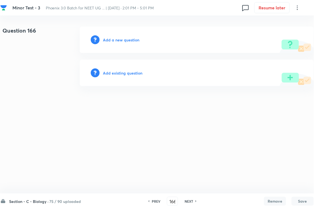
click at [133, 75] on h6 "Add existing question" at bounding box center [122, 73] width 39 height 6
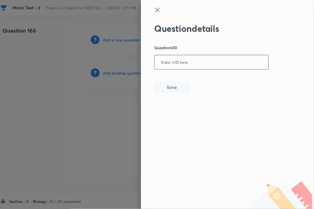
click at [195, 64] on input "text" at bounding box center [212, 63] width 114 height 14
paste input "NQ3SD"
click at [180, 87] on button "Save" at bounding box center [171, 86] width 35 height 11
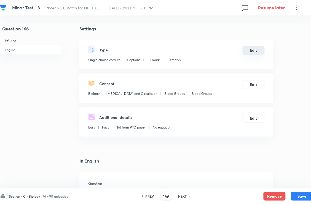
click at [256, 53] on button "Edit" at bounding box center [254, 50] width 22 height 9
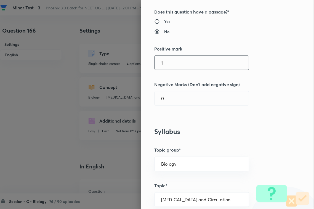
scroll to position [104, 0]
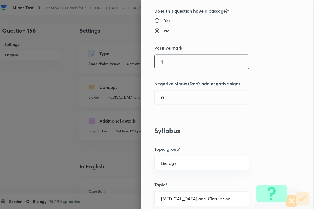
click at [162, 65] on input "1" at bounding box center [202, 62] width 94 height 14
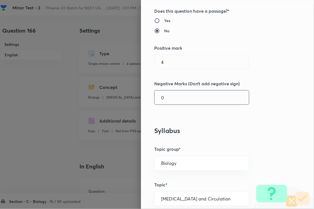
drag, startPoint x: 169, startPoint y: 97, endPoint x: 169, endPoint y: 100, distance: 3.1
click at [169, 100] on input "0" at bounding box center [202, 98] width 94 height 14
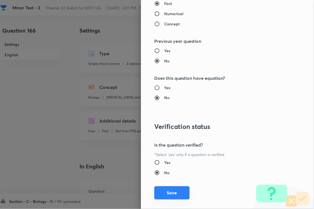
scroll to position [544, 0]
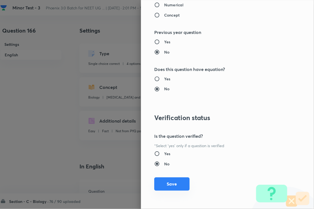
click at [173, 184] on button "Save" at bounding box center [171, 184] width 35 height 13
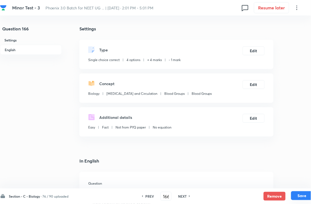
click at [302, 186] on button "Save" at bounding box center [303, 195] width 22 height 9
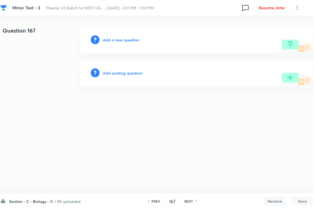
click at [136, 71] on h6 "Add existing question" at bounding box center [122, 73] width 39 height 6
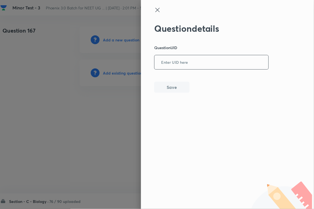
drag, startPoint x: 197, startPoint y: 63, endPoint x: 179, endPoint y: 82, distance: 26.2
click at [195, 65] on input "text" at bounding box center [212, 63] width 114 height 14
paste input "TU7YO"
click at [174, 87] on button "Save" at bounding box center [171, 86] width 35 height 11
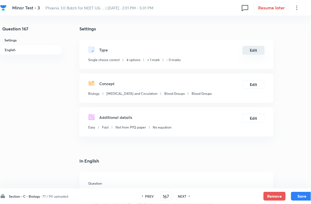
click at [248, 55] on button "Edit" at bounding box center [254, 50] width 22 height 9
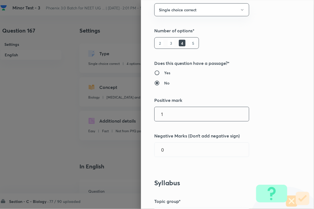
scroll to position [104, 0]
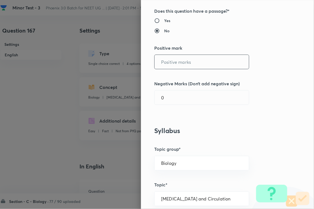
click at [168, 63] on input "text" at bounding box center [202, 62] width 94 height 14
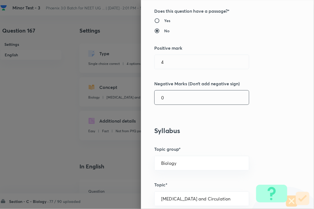
click at [173, 97] on input "0" at bounding box center [202, 98] width 94 height 14
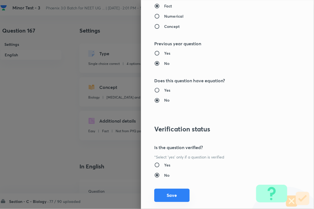
scroll to position [544, 0]
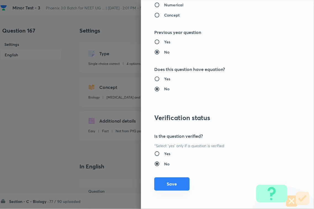
click at [173, 186] on button "Save" at bounding box center [171, 184] width 35 height 13
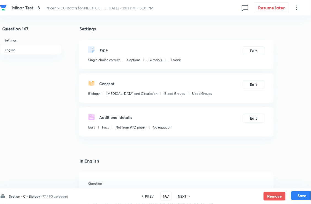
click at [300, 186] on button "Save" at bounding box center [303, 195] width 22 height 9
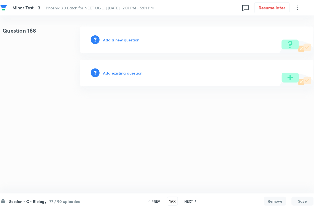
click at [137, 73] on h6 "Add existing question" at bounding box center [122, 73] width 39 height 6
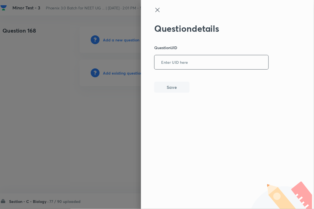
click at [197, 62] on input "text" at bounding box center [212, 63] width 114 height 14
paste input "YGFQC"
click at [180, 89] on button "Save" at bounding box center [171, 87] width 35 height 11
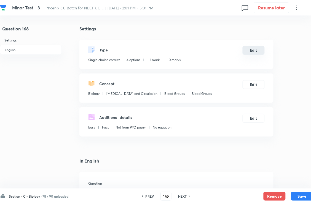
click at [257, 54] on button "Edit" at bounding box center [254, 50] width 22 height 9
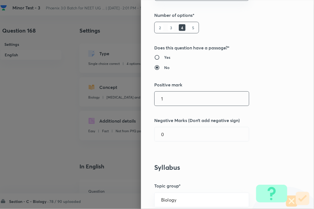
scroll to position [104, 0]
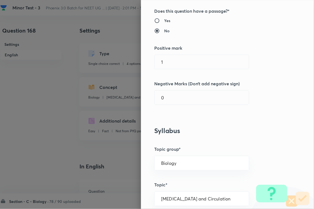
drag, startPoint x: 176, startPoint y: 72, endPoint x: 177, endPoint y: 64, distance: 8.6
click at [176, 72] on div "Question settings Question type* Single choice correct Number of options* 2 3 4…" at bounding box center [227, 104] width 173 height 209
click at [177, 63] on input "1" at bounding box center [202, 62] width 94 height 14
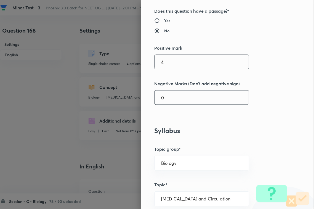
click at [169, 101] on input "0" at bounding box center [202, 98] width 94 height 14
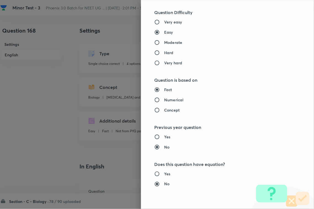
scroll to position [544, 0]
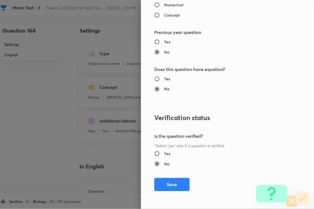
click at [171, 182] on button "Save" at bounding box center [171, 184] width 35 height 13
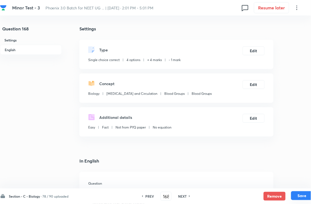
click at [305, 186] on button "Save" at bounding box center [303, 195] width 22 height 9
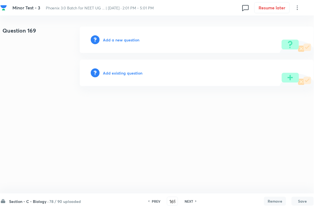
click at [109, 68] on div "Add existing question" at bounding box center [197, 73] width 234 height 27
click at [130, 73] on h6 "Add existing question" at bounding box center [122, 73] width 39 height 6
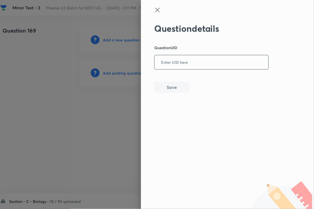
click at [176, 64] on input "text" at bounding box center [212, 63] width 114 height 14
paste input "BV889"
click at [178, 84] on button "Save" at bounding box center [171, 86] width 35 height 11
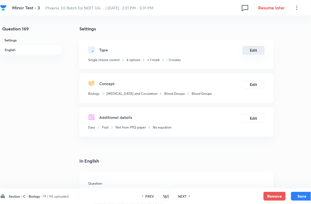
click at [253, 52] on button "Edit" at bounding box center [254, 50] width 22 height 9
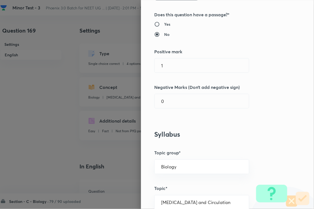
scroll to position [104, 0]
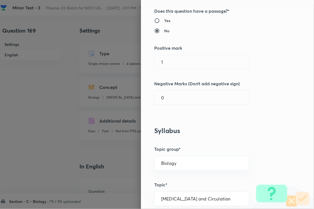
click at [175, 72] on div "Question settings Question type* Single choice correct Number of options* 2 3 4…" at bounding box center [227, 104] width 173 height 209
click at [175, 65] on input "1" at bounding box center [202, 62] width 94 height 14
click at [176, 107] on div "Question settings Question type* Single choice correct Number of options* 2 3 4…" at bounding box center [227, 104] width 173 height 209
click at [176, 104] on input "0" at bounding box center [202, 98] width 94 height 14
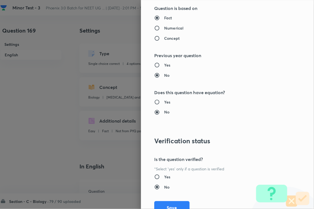
scroll to position [544, 0]
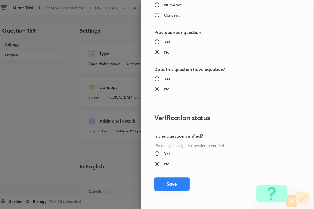
click at [176, 182] on button "Save" at bounding box center [171, 184] width 35 height 13
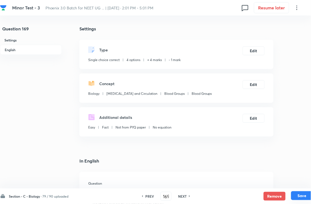
click at [299, 186] on button "Save" at bounding box center [303, 195] width 22 height 9
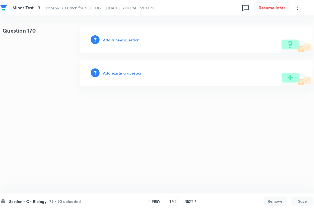
click at [144, 72] on div "Add existing question" at bounding box center [197, 73] width 234 height 27
click at [134, 72] on h6 "Add existing question" at bounding box center [122, 73] width 39 height 6
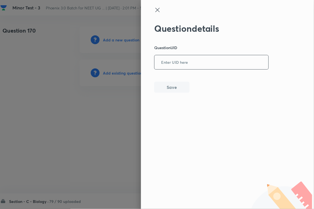
drag, startPoint x: 158, startPoint y: 67, endPoint x: 166, endPoint y: 76, distance: 12.4
click at [158, 68] on input "text" at bounding box center [212, 63] width 114 height 14
click at [184, 69] on input "text" at bounding box center [212, 63] width 114 height 14
paste input "IYQX0"
drag, startPoint x: 171, startPoint y: 92, endPoint x: 174, endPoint y: 89, distance: 4.4
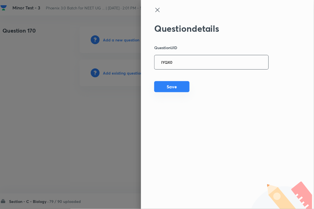
click at [171, 91] on button "Save" at bounding box center [171, 86] width 35 height 11
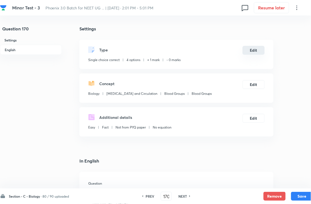
click at [257, 55] on button "Edit" at bounding box center [254, 50] width 22 height 9
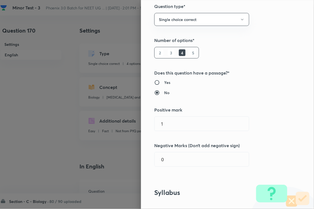
scroll to position [104, 0]
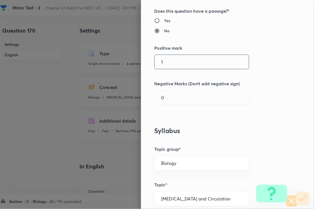
click at [166, 63] on input "1" at bounding box center [202, 62] width 94 height 14
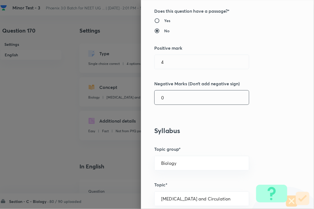
click at [169, 94] on input "0" at bounding box center [202, 98] width 94 height 14
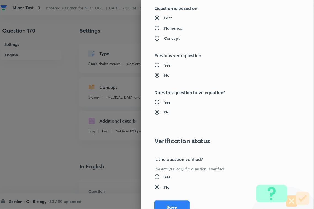
scroll to position [544, 0]
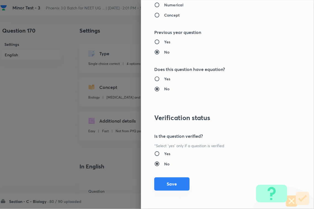
click at [184, 184] on div "Question settings Question type* Single choice correct Number of options* 2 3 4…" at bounding box center [227, 104] width 173 height 209
click at [182, 185] on button "Save" at bounding box center [171, 184] width 35 height 13
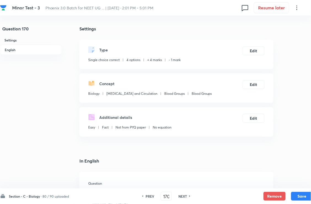
click at [301, 186] on button "Save" at bounding box center [303, 196] width 22 height 9
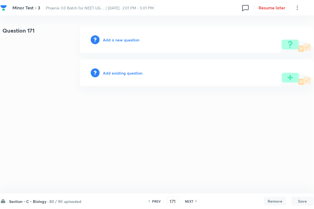
click at [126, 77] on div "Add existing question" at bounding box center [197, 73] width 234 height 27
click at [130, 73] on h6 "Add existing question" at bounding box center [122, 73] width 39 height 6
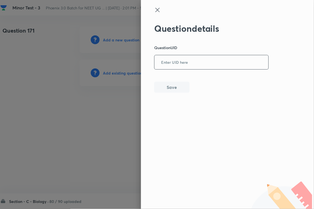
click at [157, 64] on input "text" at bounding box center [212, 63] width 114 height 14
paste input "UJ2JD"
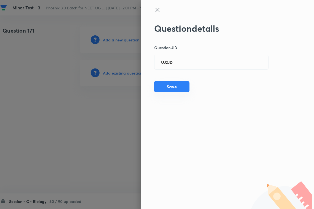
click at [176, 86] on button "Save" at bounding box center [171, 86] width 35 height 11
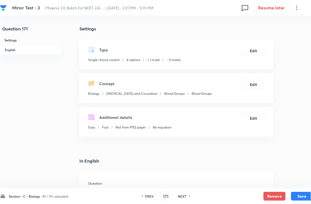
click at [242, 64] on div "Type Single choice correct 4 options + 1 mark - 0 marks Edit" at bounding box center [177, 54] width 194 height 29
click at [250, 55] on button "Edit" at bounding box center [254, 50] width 22 height 9
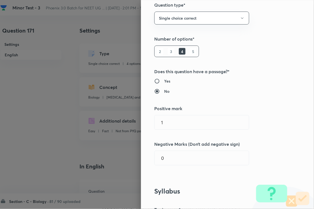
scroll to position [104, 0]
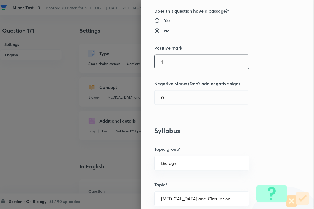
click
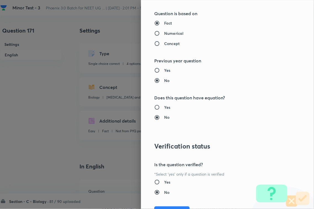
scroll to position [544, 0]
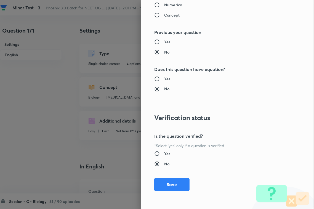
drag, startPoint x: 168, startPoint y: 180, endPoint x: 184, endPoint y: 183, distance: 15.4
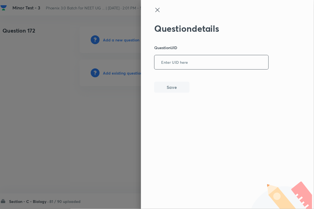
drag, startPoint x: 187, startPoint y: 62, endPoint x: 185, endPoint y: 81, distance: 20.0
paste input "WQVP7"
paste input "S63BS"
drag, startPoint x: 195, startPoint y: 62, endPoint x: 186, endPoint y: 76, distance: 17.3
paste input "4AF89"
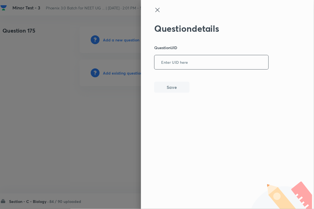
paste input "TQOBG"
paste input "YF6LX"
drag, startPoint x: 188, startPoint y: 57, endPoint x: 169, endPoint y: 93, distance: 41.1
paste input "4TDEA"
paste input "6T1B9"
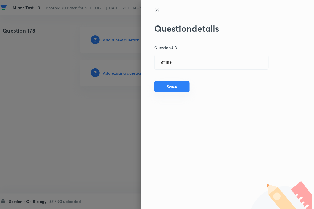
drag, startPoint x: 184, startPoint y: 90, endPoint x: 181, endPoint y: 89, distance: 3.0
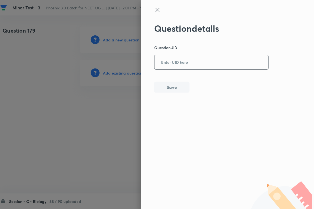
paste input "YD3DG"
paste input "W9FLJ"
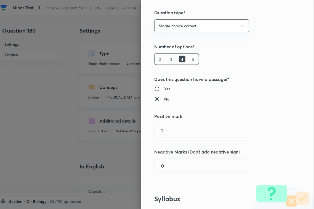
scroll to position [104, 0]
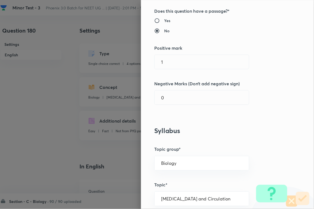
drag, startPoint x: 173, startPoint y: 63, endPoint x: 173, endPoint y: 70, distance: 6.9
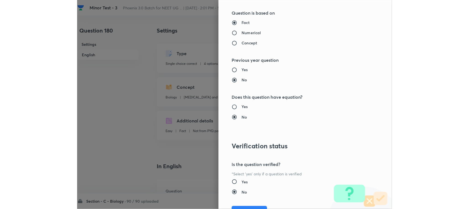
scroll to position [544, 0]
